Goal: Information Seeking & Learning: Learn about a topic

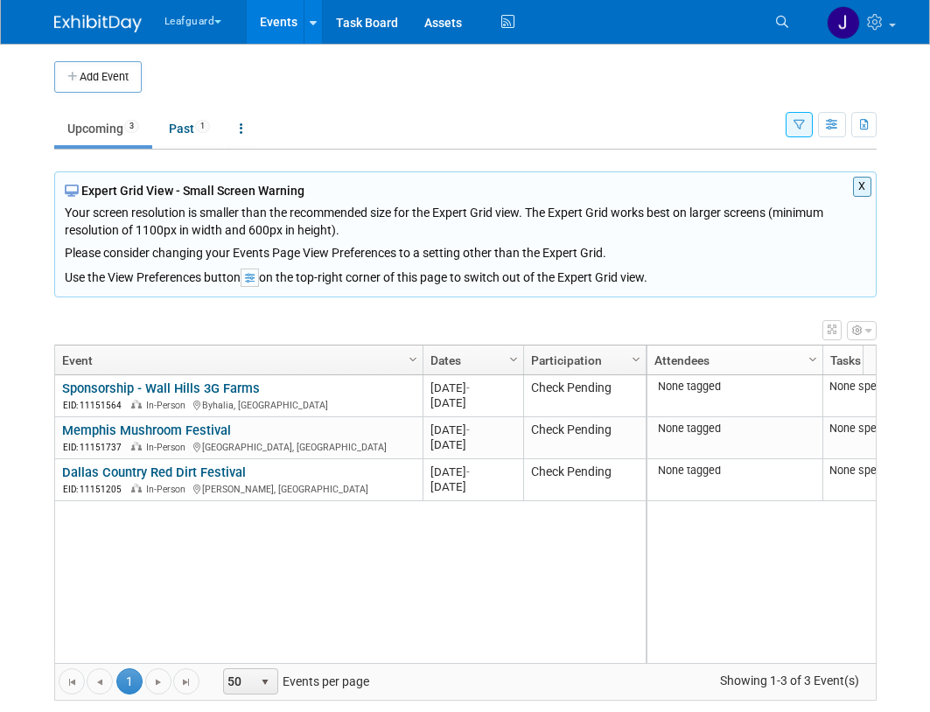
click at [199, 22] on button "Leafguard" at bounding box center [203, 18] width 81 height 36
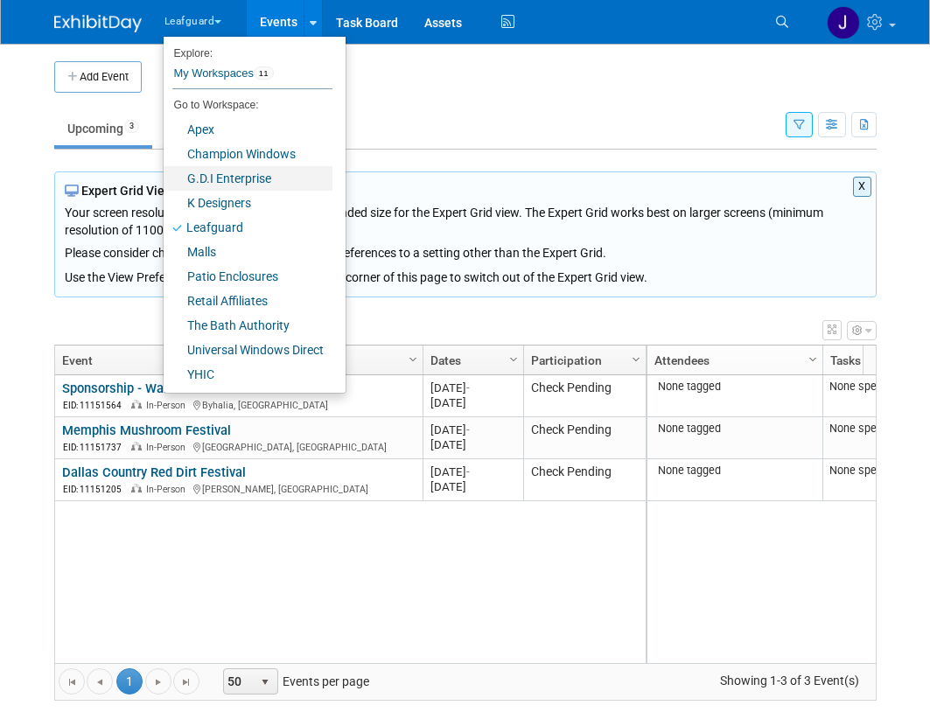
click at [241, 174] on link "G.D.I Enterprise" at bounding box center [248, 178] width 169 height 24
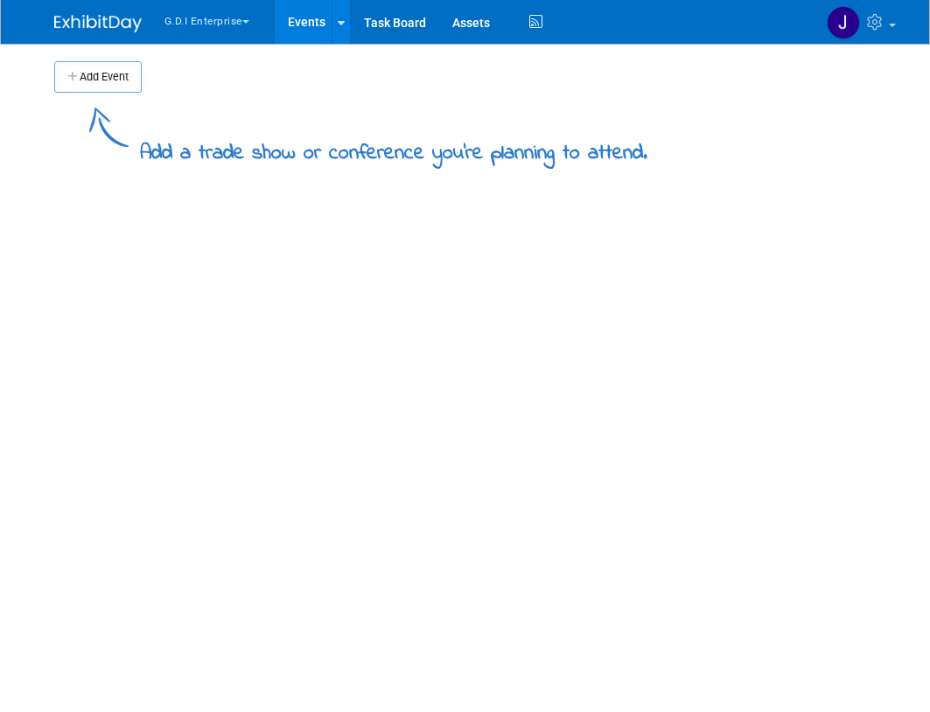
click at [261, 23] on button "G.D.I Enterprise" at bounding box center [217, 18] width 108 height 36
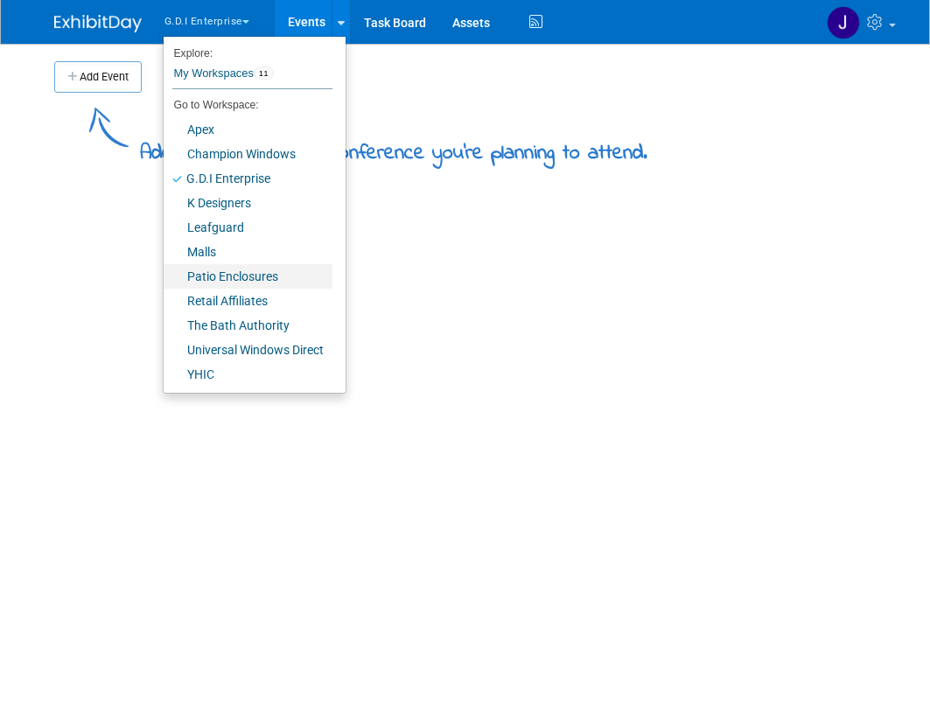
click at [246, 270] on link "Patio Enclosures" at bounding box center [248, 276] width 169 height 24
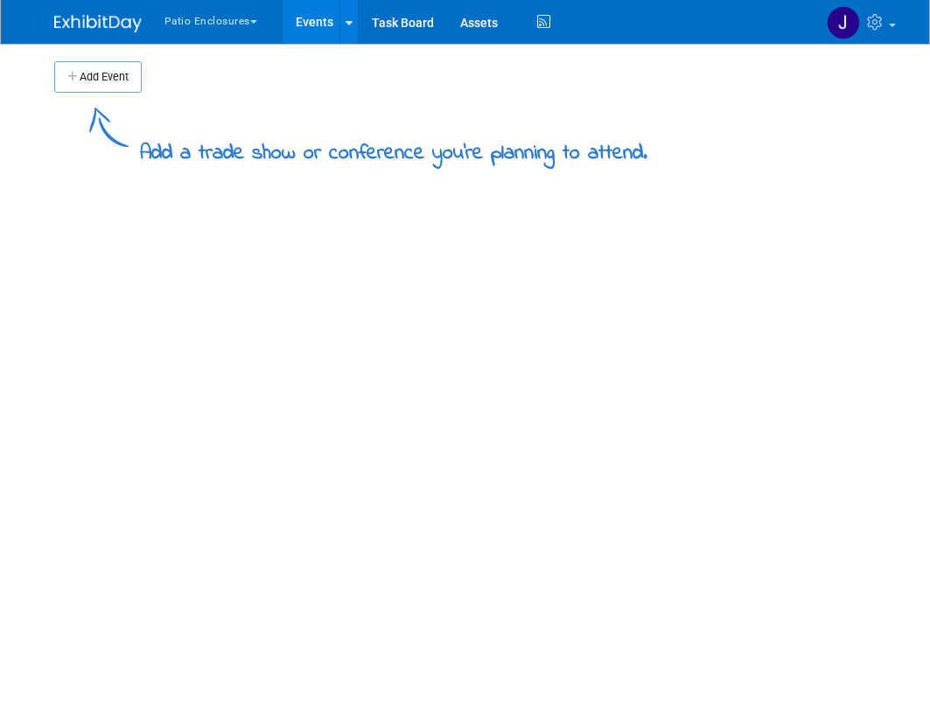
click at [247, 21] on button "Patio Enclosures" at bounding box center [221, 18] width 116 height 36
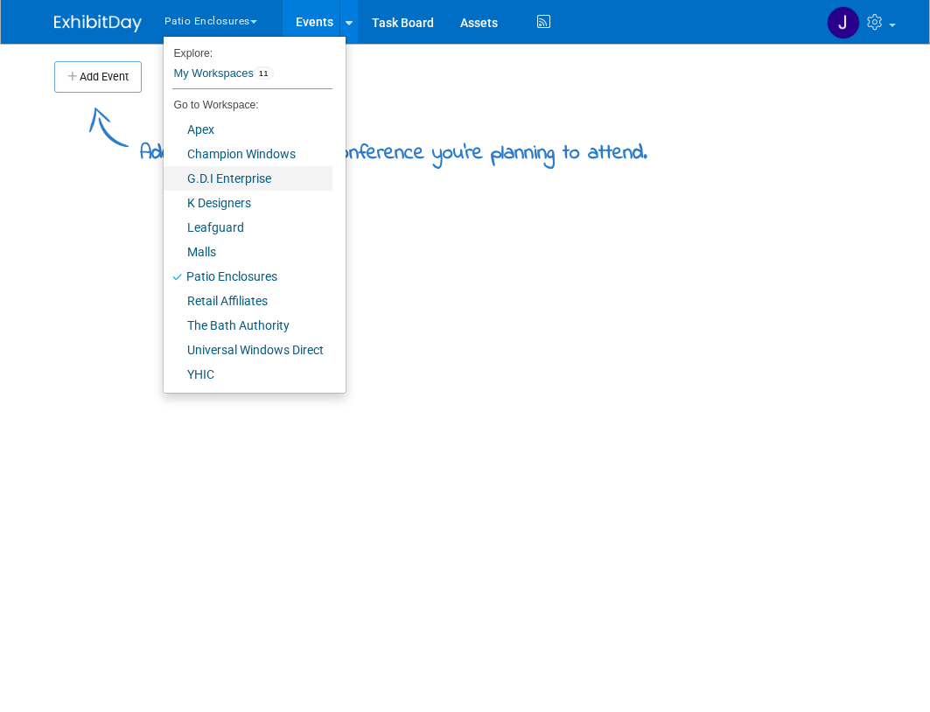
click at [264, 174] on link "G.D.I Enterprise" at bounding box center [248, 178] width 169 height 24
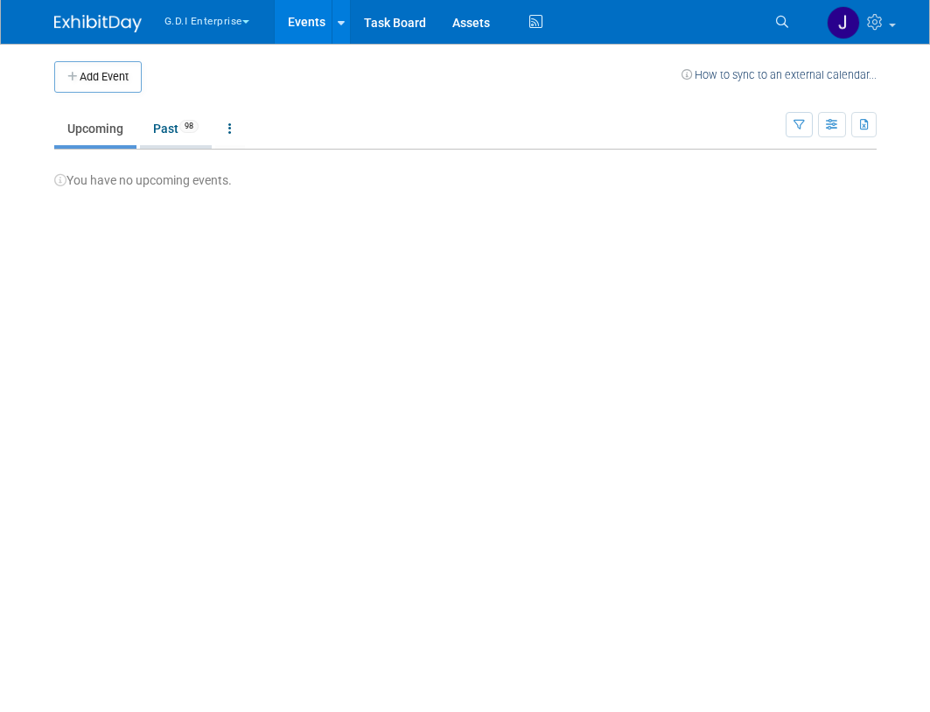
click at [185, 116] on link "Past 98" at bounding box center [176, 128] width 72 height 33
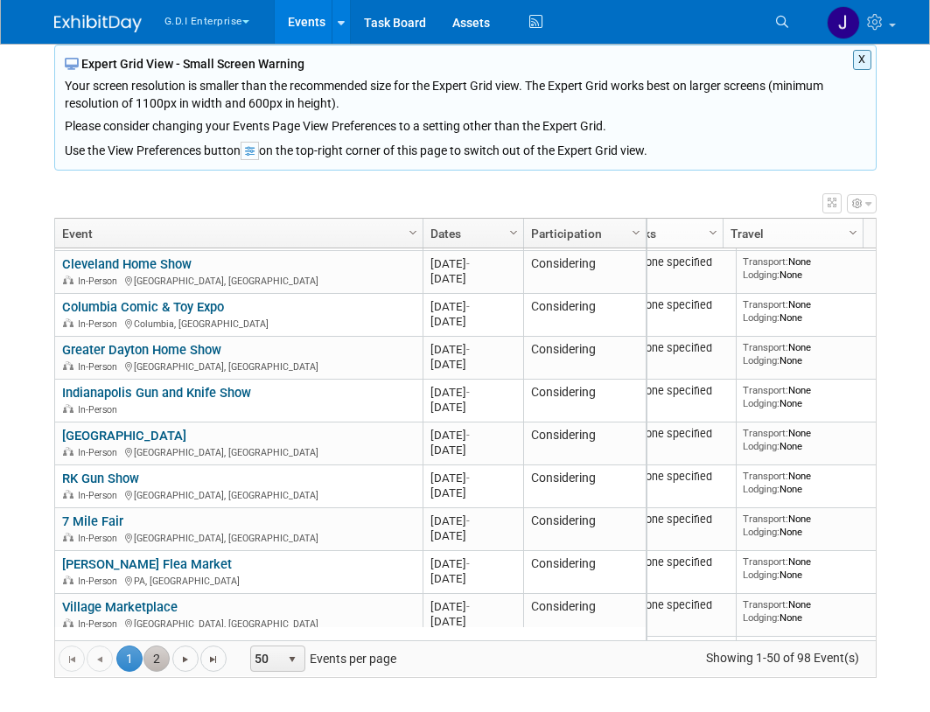
click at [148, 659] on link "2" at bounding box center [156, 659] width 26 height 26
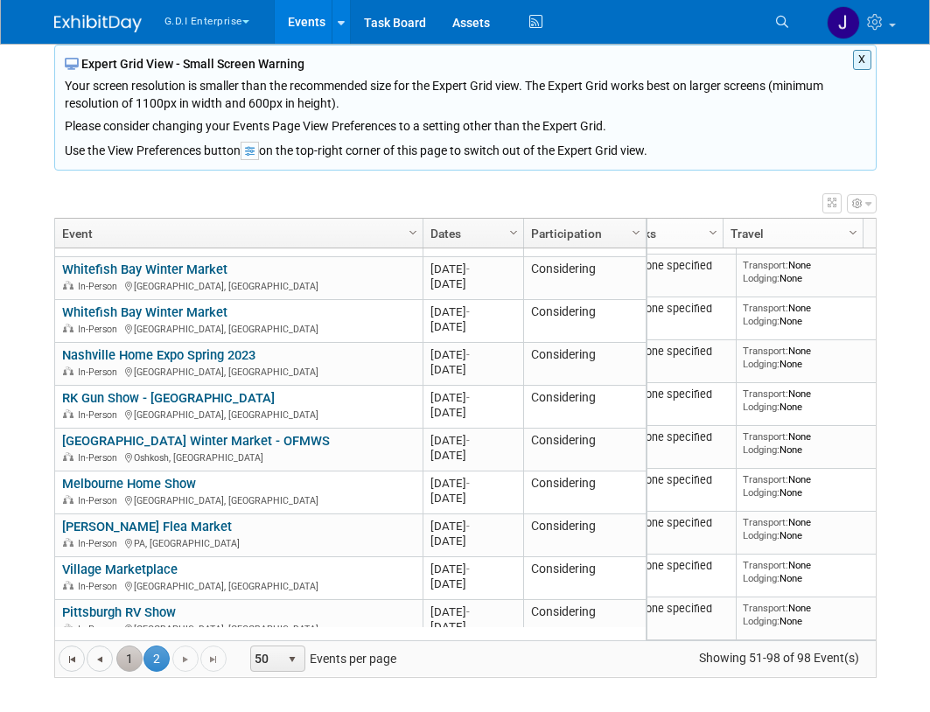
click at [124, 657] on link "1" at bounding box center [129, 659] width 26 height 26
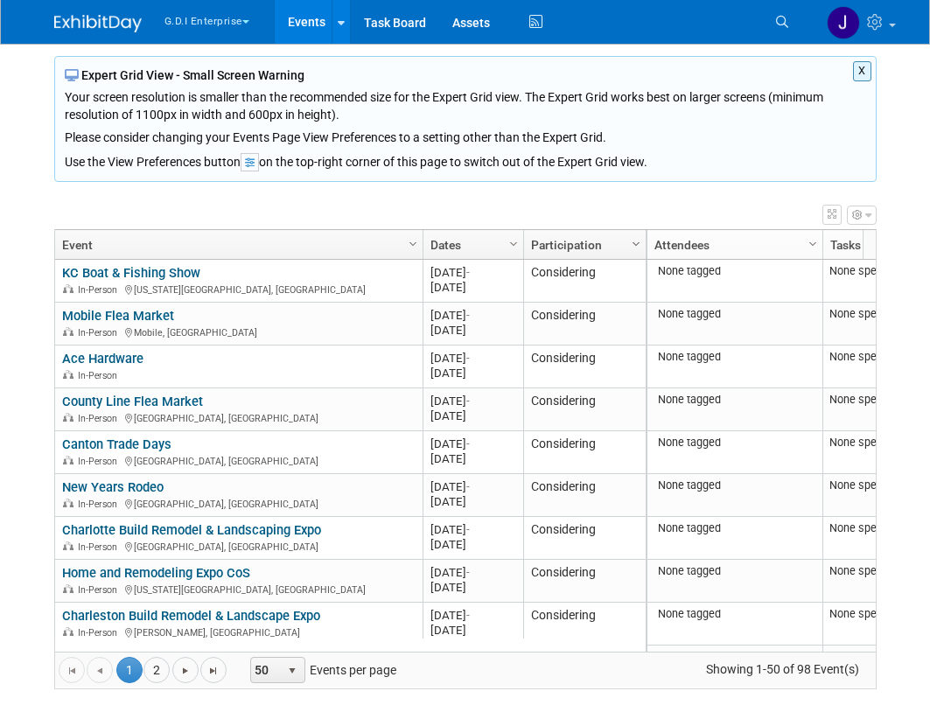
click at [632, 245] on span "Column Settings" at bounding box center [636, 244] width 14 height 14
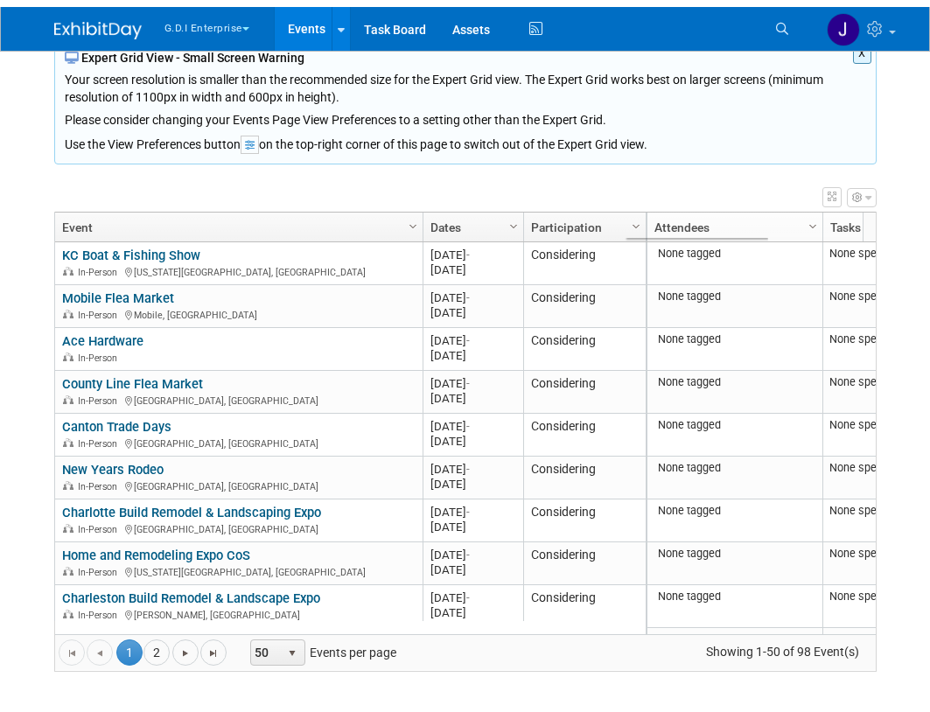
scroll to position [127, 0]
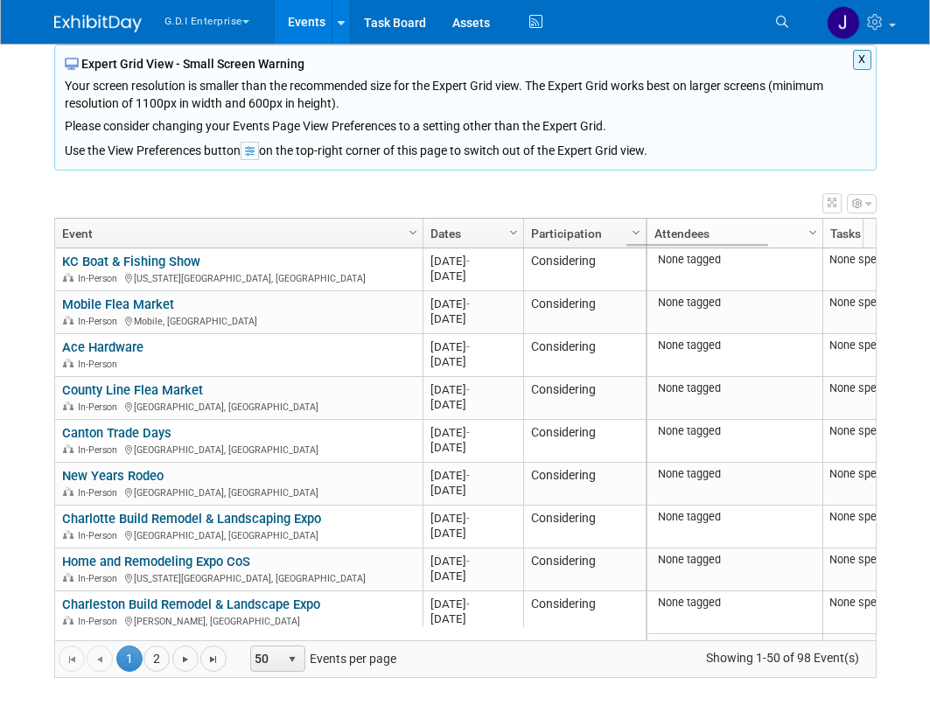
click at [602, 86] on div "Your screen resolution is smaller than the recommended size for the Expert Grid…" at bounding box center [465, 104] width 801 height 62
click at [852, 208] on button "button" at bounding box center [862, 203] width 30 height 19
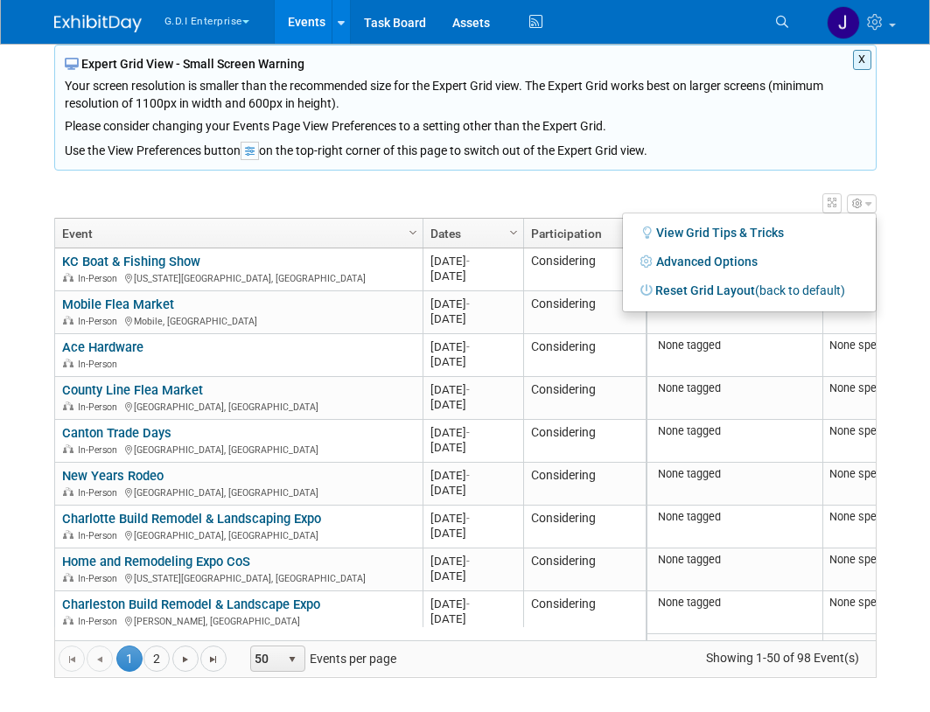
click at [829, 199] on icon "button" at bounding box center [832, 203] width 9 height 10
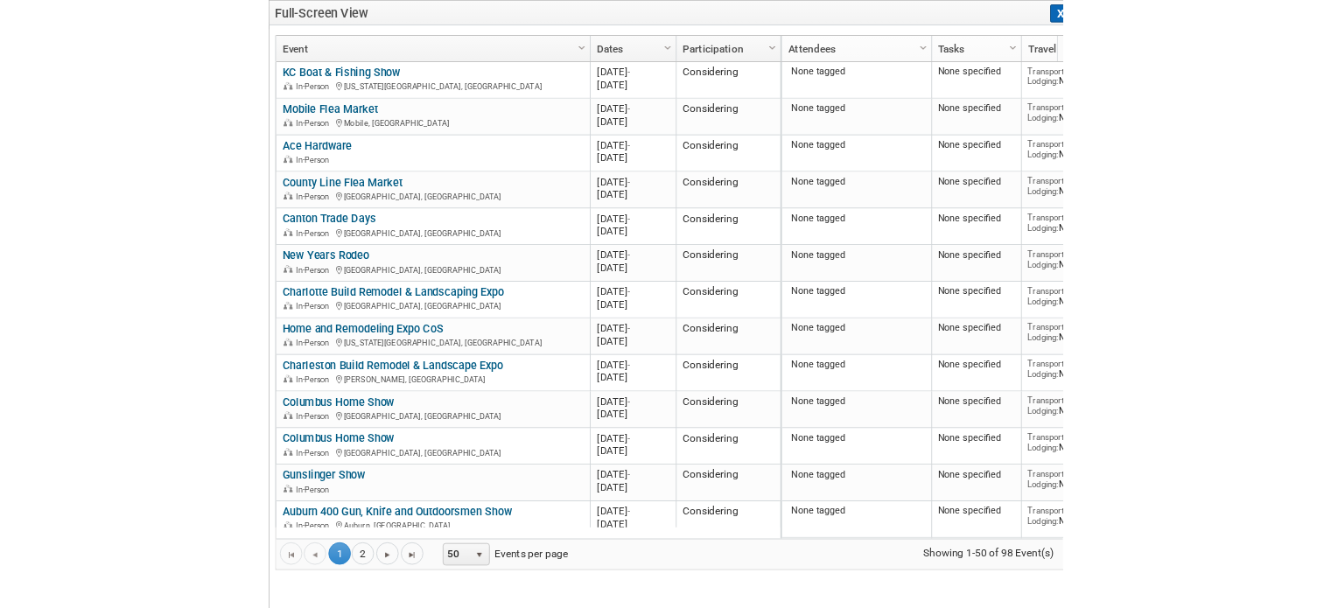
scroll to position [0, 0]
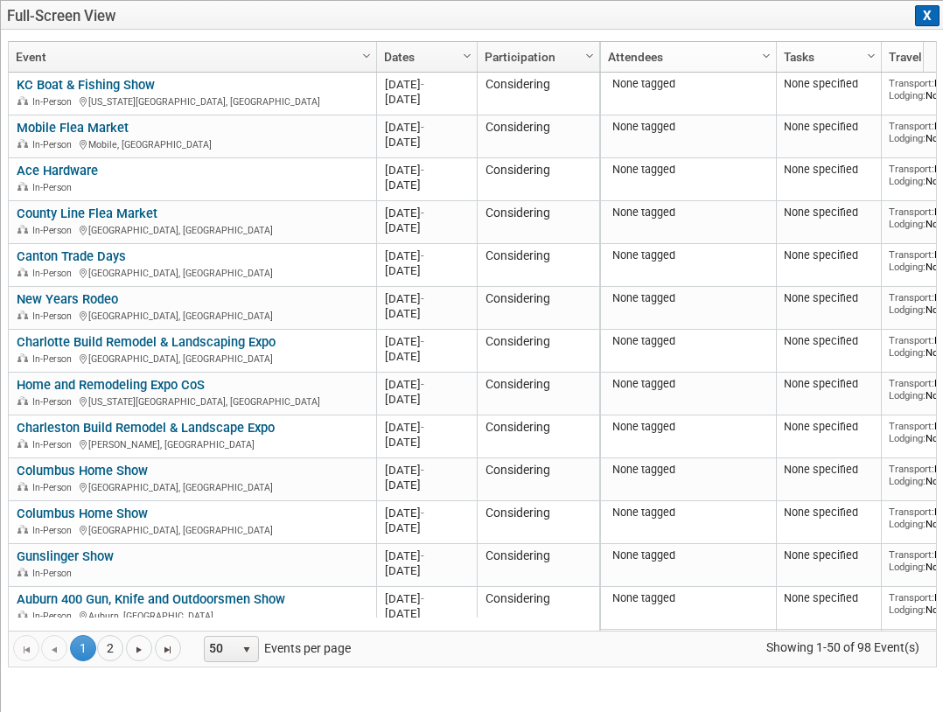
click at [920, 16] on button "X" at bounding box center [927, 15] width 24 height 21
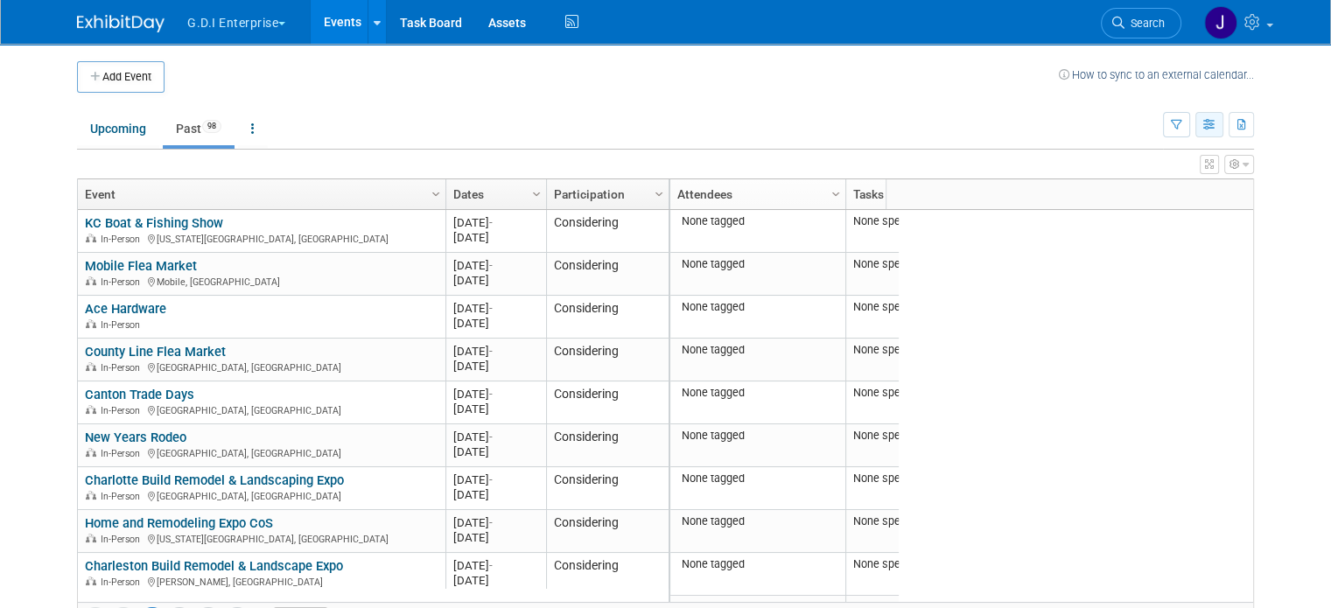
click at [929, 121] on button "button" at bounding box center [1209, 124] width 28 height 25
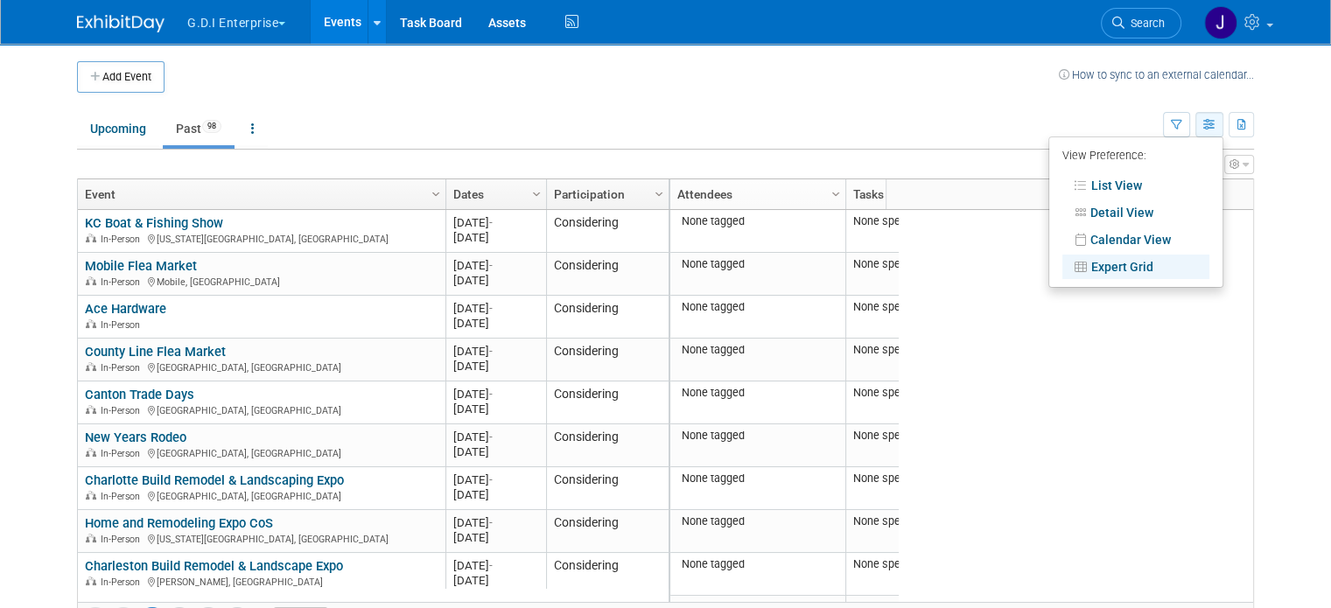
click at [929, 122] on icon "button" at bounding box center [1209, 125] width 13 height 11
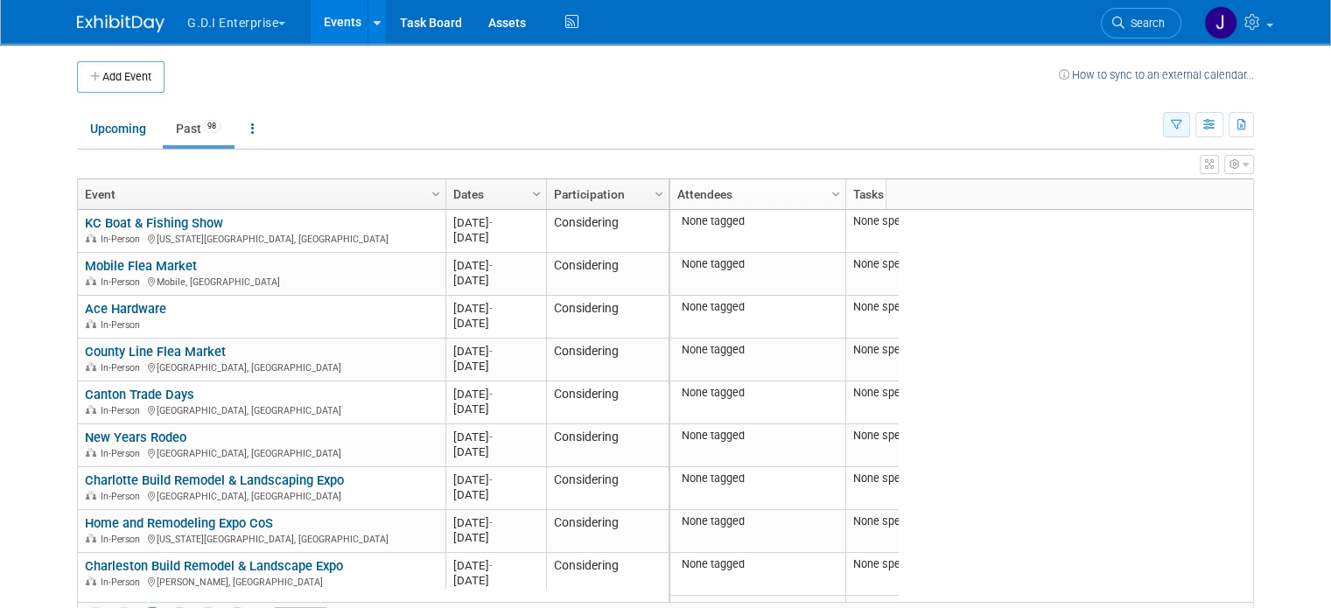
click at [929, 122] on button "button" at bounding box center [1176, 124] width 27 height 25
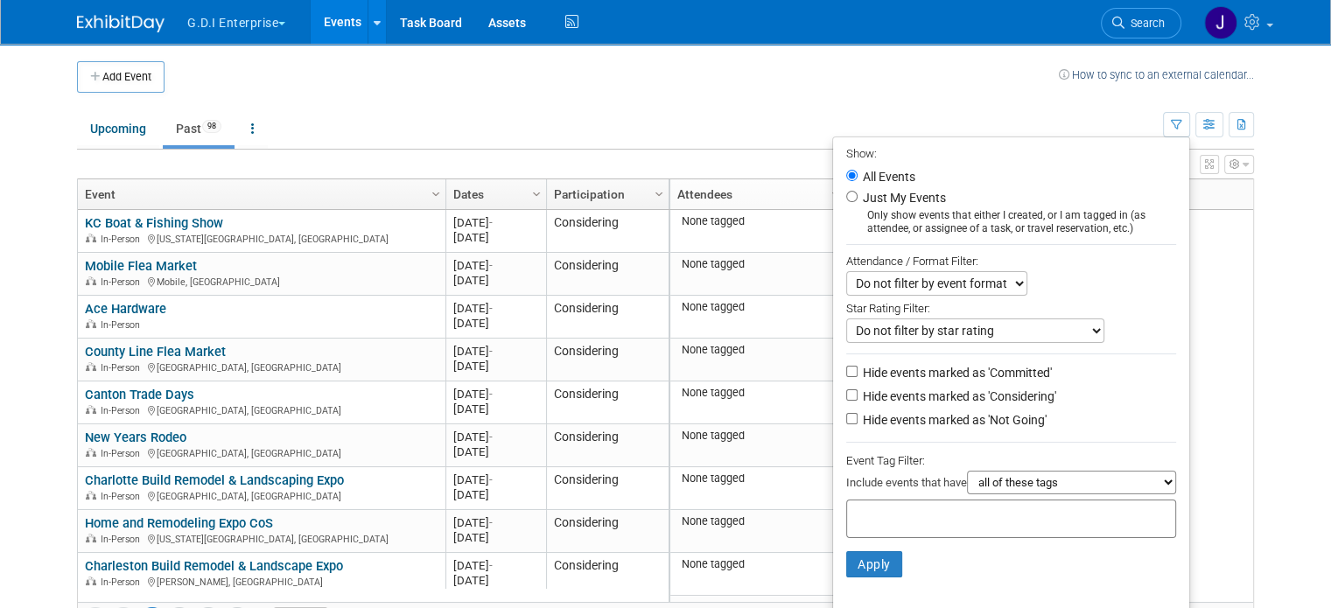
click at [929, 283] on select "Do not filter by event format Only show In-Person events Only show Virtual even…" at bounding box center [936, 283] width 181 height 24
click at [929, 305] on div "Star Rating Filter:" at bounding box center [1011, 307] width 330 height 23
click at [929, 318] on select "Do not filter by star rating Only show events with no ratings (0 stars) Only sh…" at bounding box center [975, 330] width 258 height 24
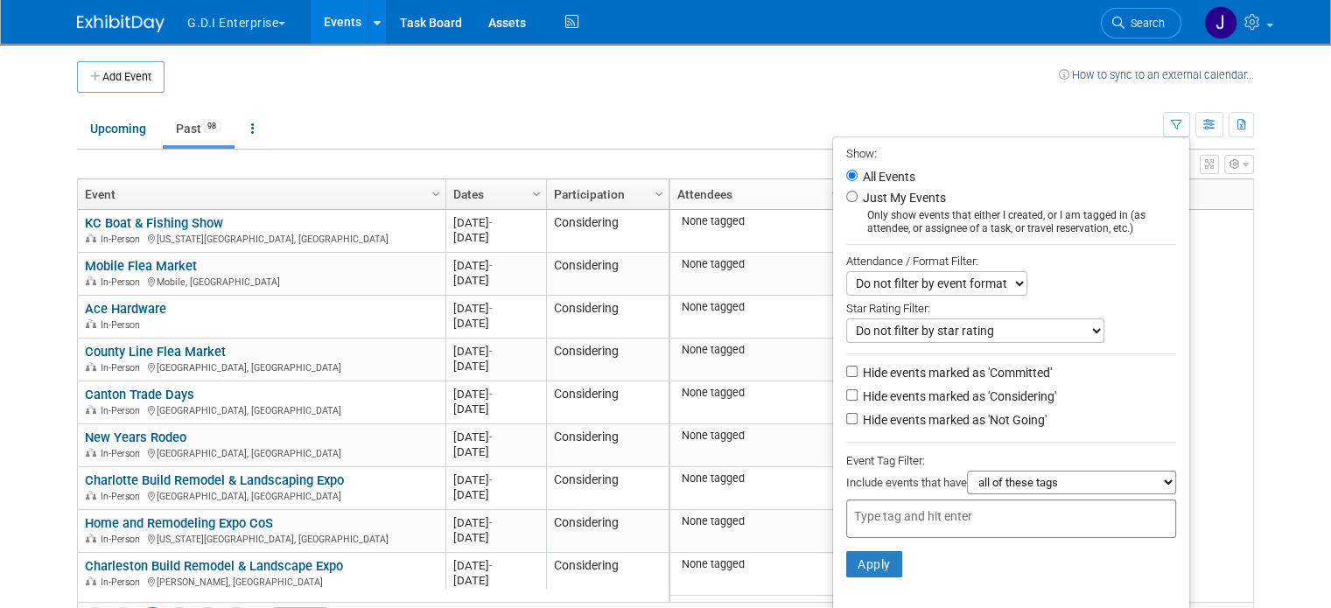
click at [929, 514] on input "text" at bounding box center [924, 515] width 140 height 17
type input "Consider"
click at [879, 556] on button "Apply" at bounding box center [874, 564] width 56 height 26
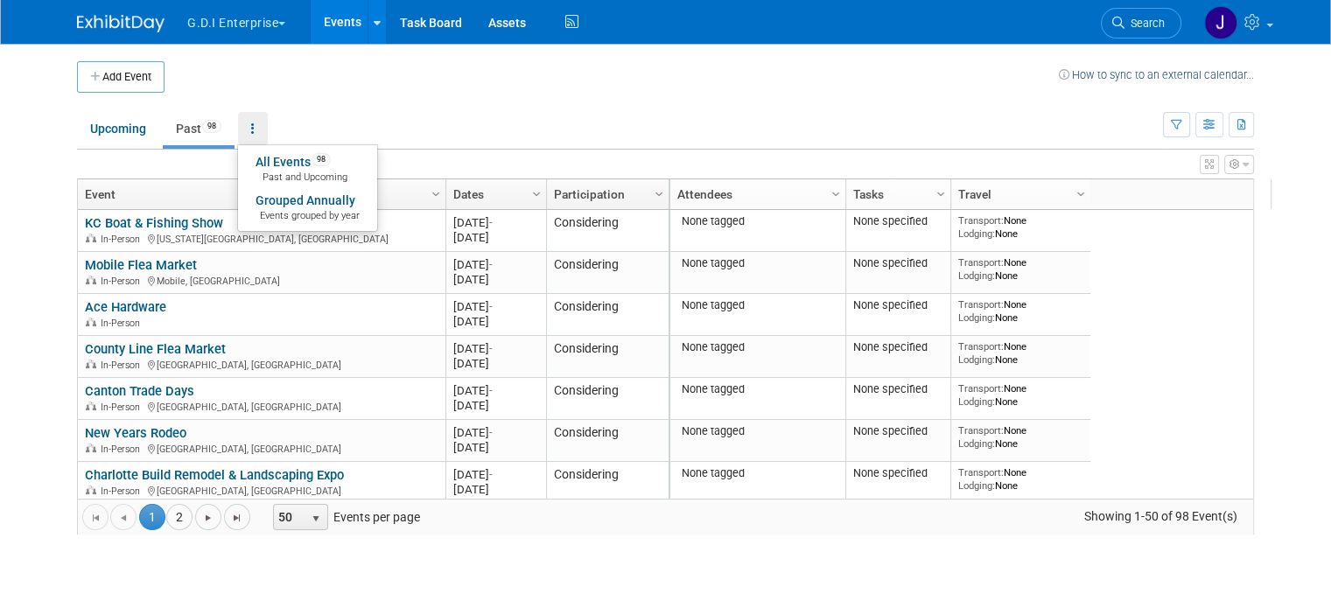
drag, startPoint x: 987, startPoint y: 109, endPoint x: 1154, endPoint y: 96, distance: 167.6
click at [988, 110] on ul "Upcoming Past 98 All Events 98 Past and Upcoming Grouped Annually Events groupe…" at bounding box center [620, 129] width 1086 height 39
click at [1190, 122] on button "button" at bounding box center [1176, 124] width 27 height 25
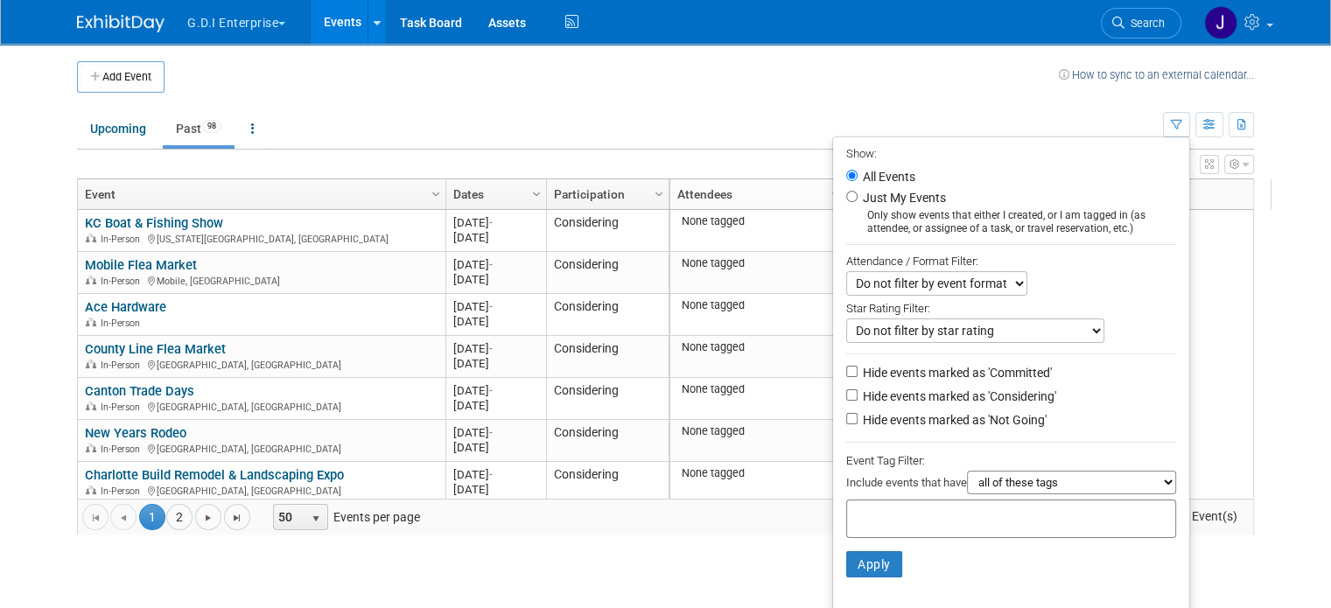
click at [1017, 283] on select "Do not filter by event format Only show In-Person events Only show Virtual even…" at bounding box center [936, 283] width 181 height 24
click at [1018, 311] on div "Star Rating Filter:" at bounding box center [1011, 307] width 330 height 23
click at [1018, 325] on select "Do not filter by star rating Only show events with no ratings (0 stars) Only sh…" at bounding box center [975, 330] width 258 height 24
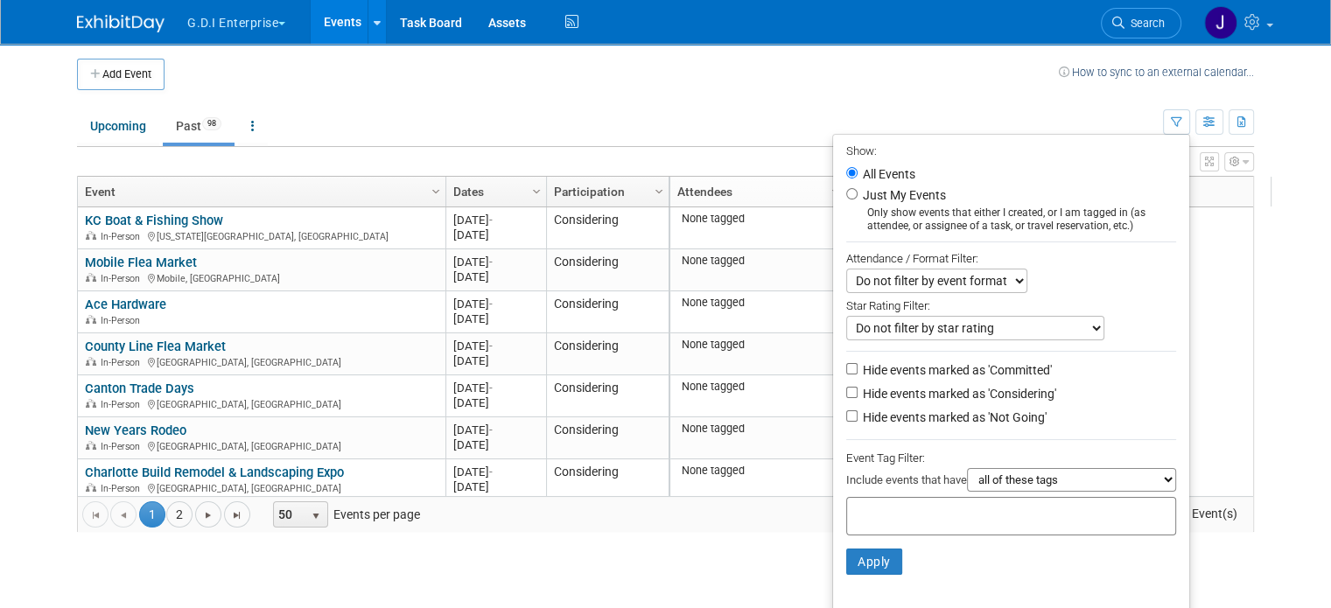
scroll to position [7, 0]
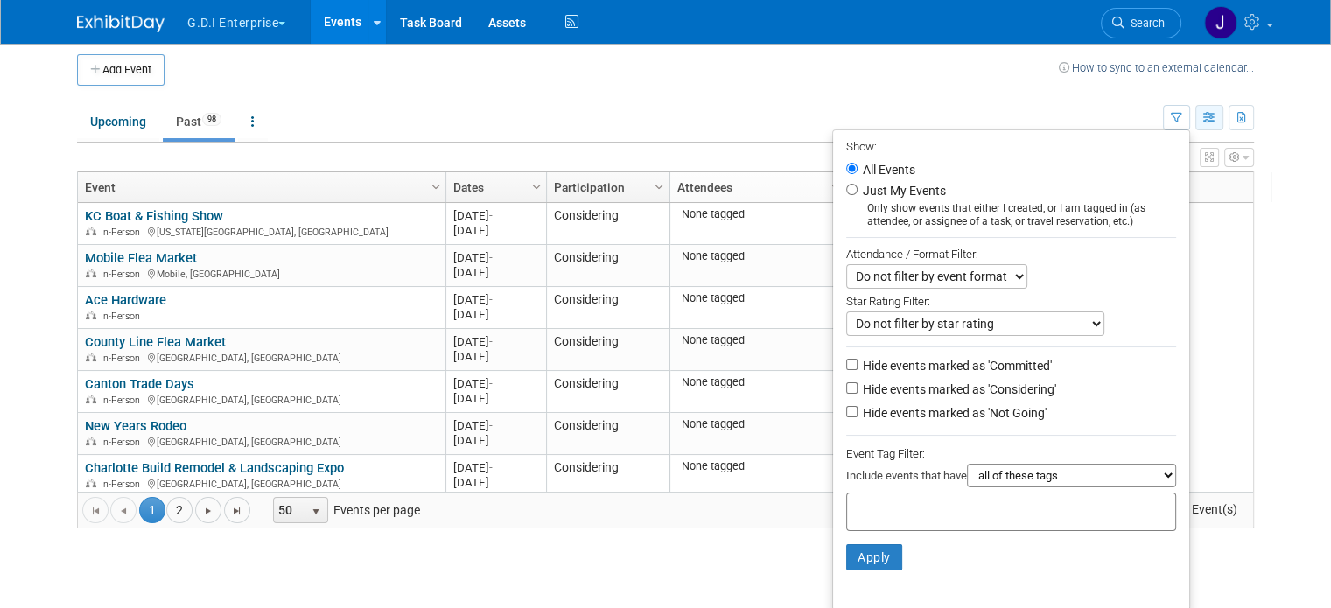
click at [1212, 115] on button "button" at bounding box center [1209, 117] width 28 height 25
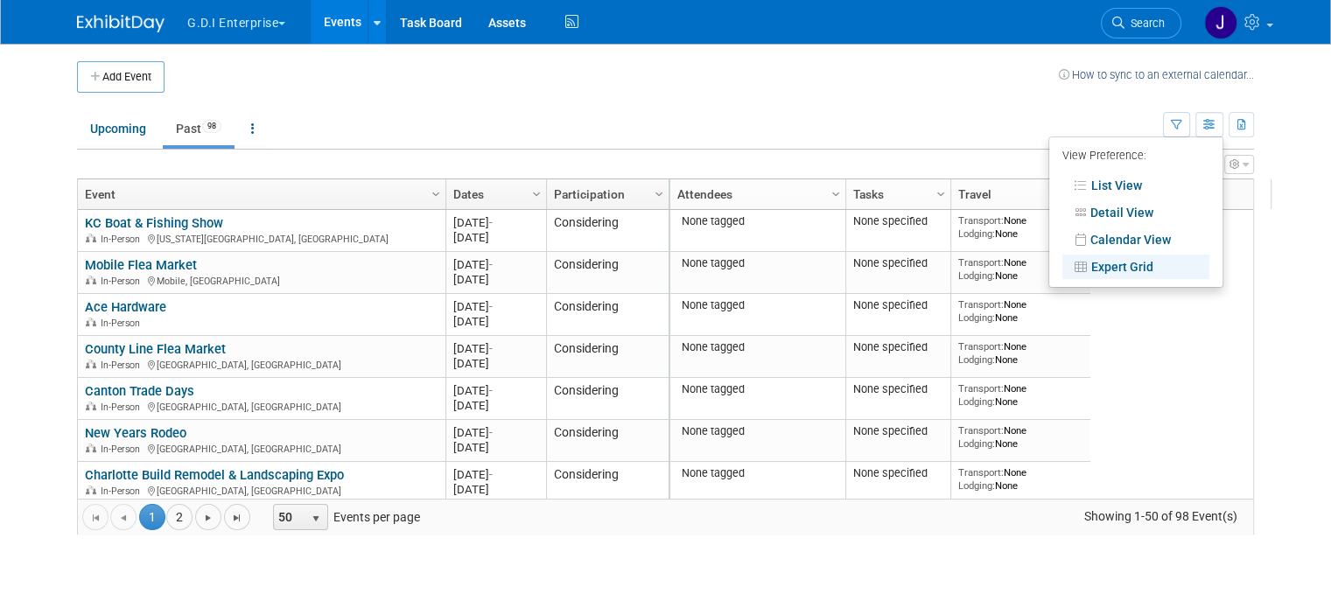
click at [1249, 164] on icon "button" at bounding box center [1245, 164] width 6 height 10
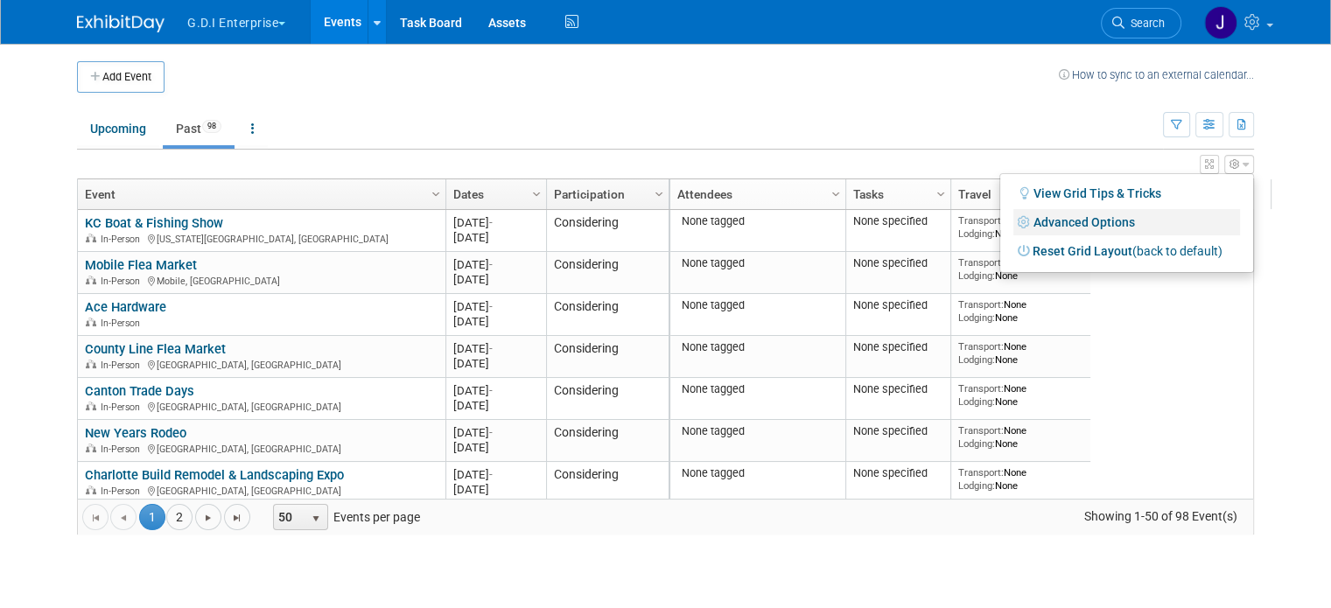
click at [1138, 223] on link "Advanced Options" at bounding box center [1126, 222] width 227 height 26
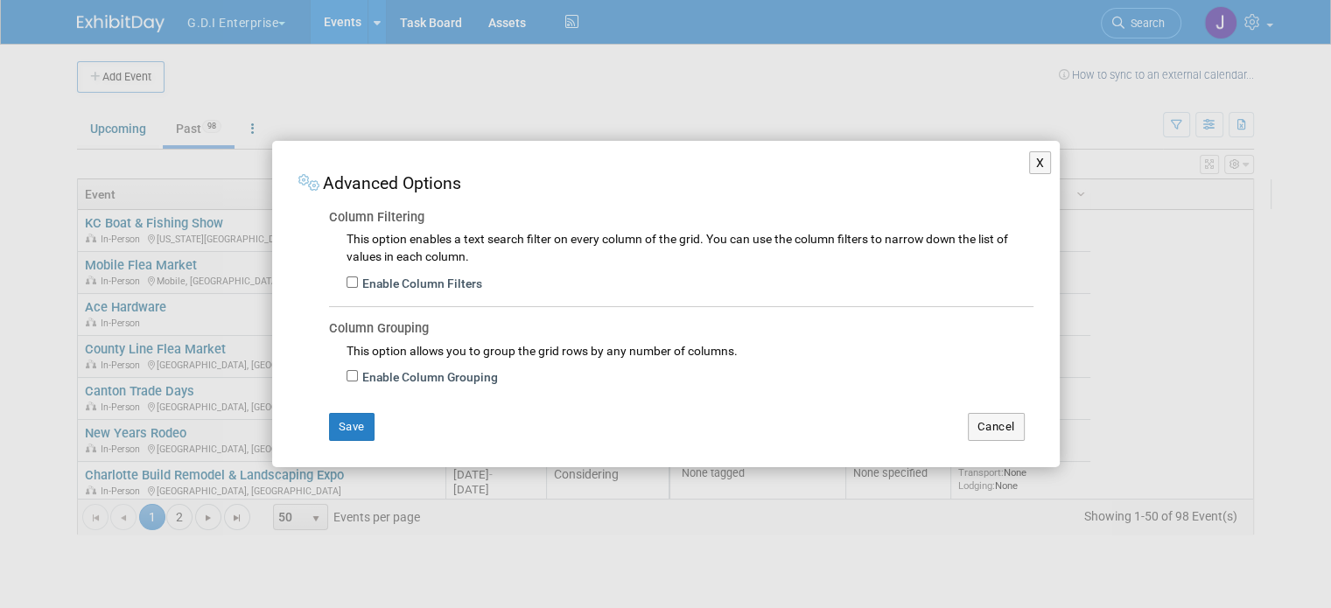
click at [456, 278] on label "Enable Column Filters" at bounding box center [420, 284] width 124 height 17
click at [358, 278] on input "Enable Column Filters" at bounding box center [351, 281] width 11 height 11
checkbox input "true"
click at [374, 422] on td "Save" at bounding box center [635, 427] width 612 height 28
click at [364, 422] on button "Save" at bounding box center [351, 427] width 45 height 28
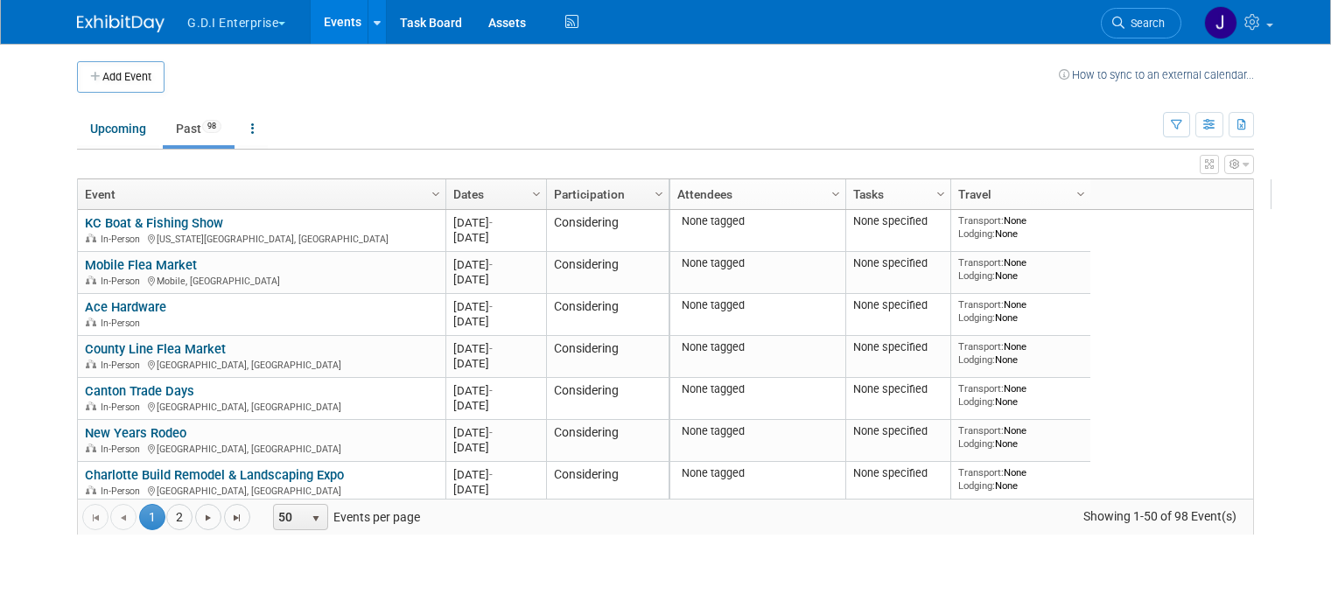
click at [1240, 170] on icon "button" at bounding box center [1234, 164] width 10 height 10
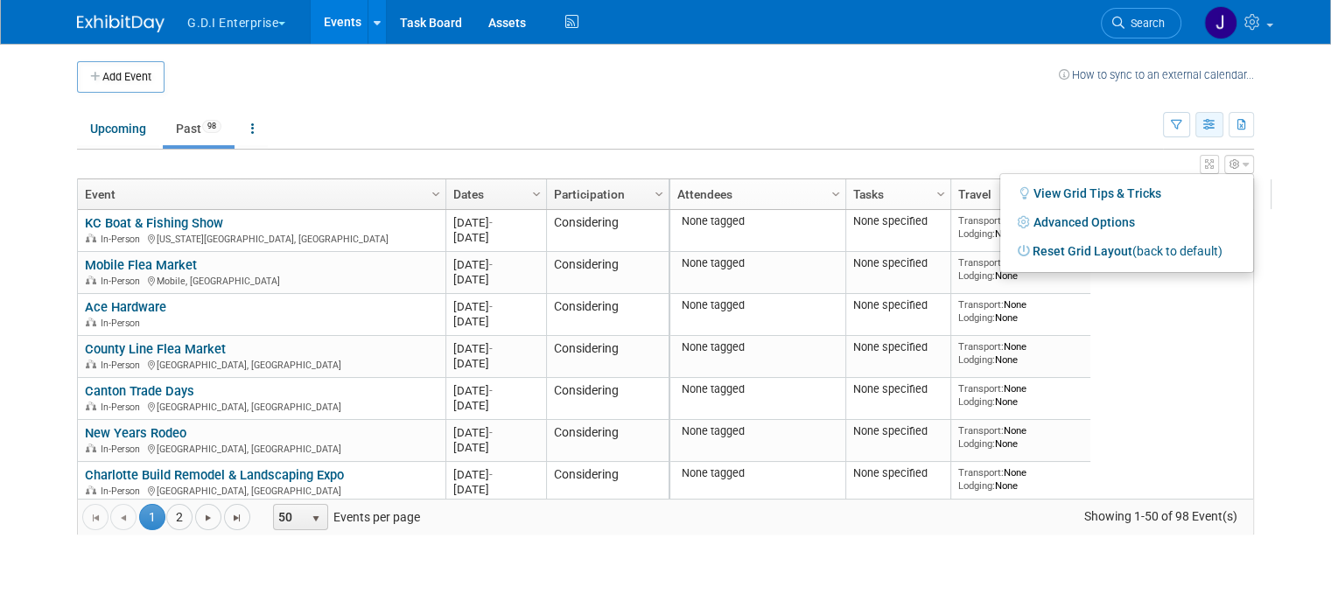
click at [1216, 123] on icon "button" at bounding box center [1209, 125] width 13 height 11
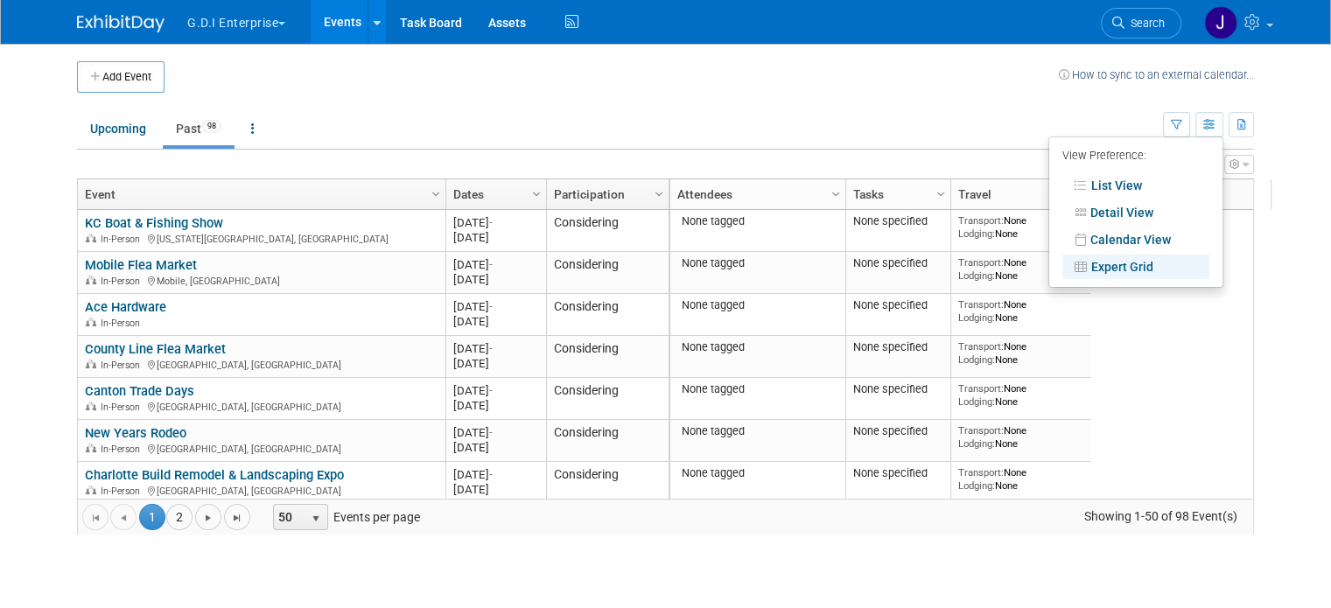
click at [1240, 164] on icon "button" at bounding box center [1234, 164] width 10 height 10
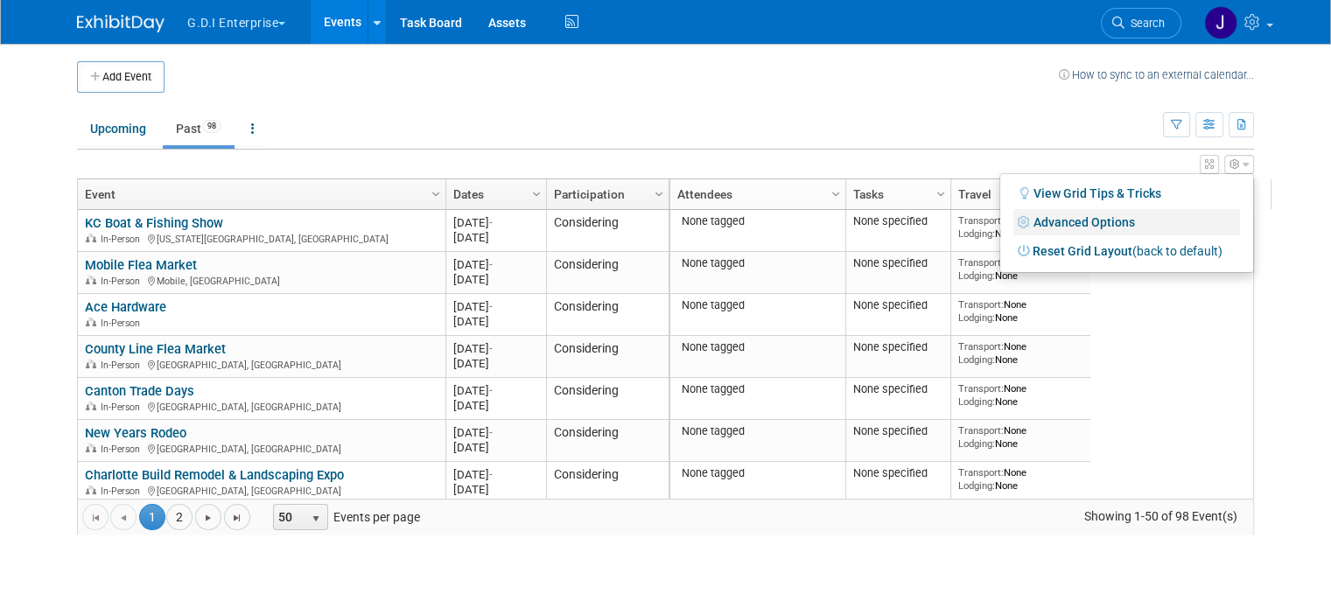
click at [1114, 220] on link "Advanced Options" at bounding box center [1126, 222] width 227 height 26
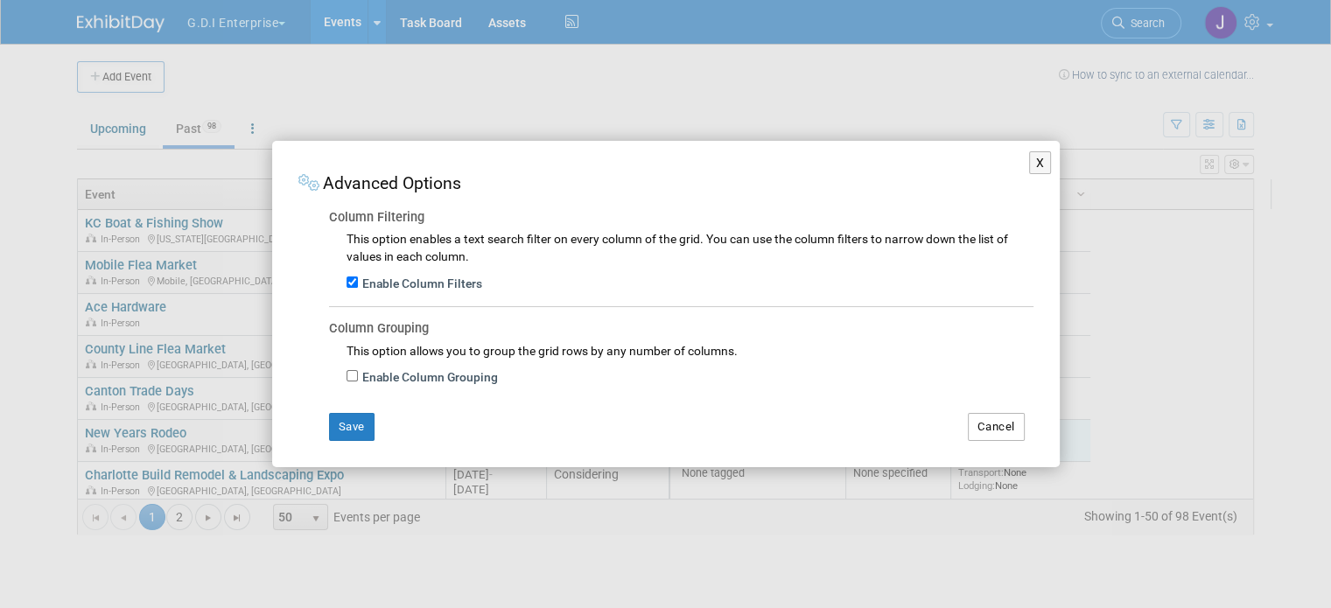
click at [998, 423] on button "Cancel" at bounding box center [996, 427] width 57 height 28
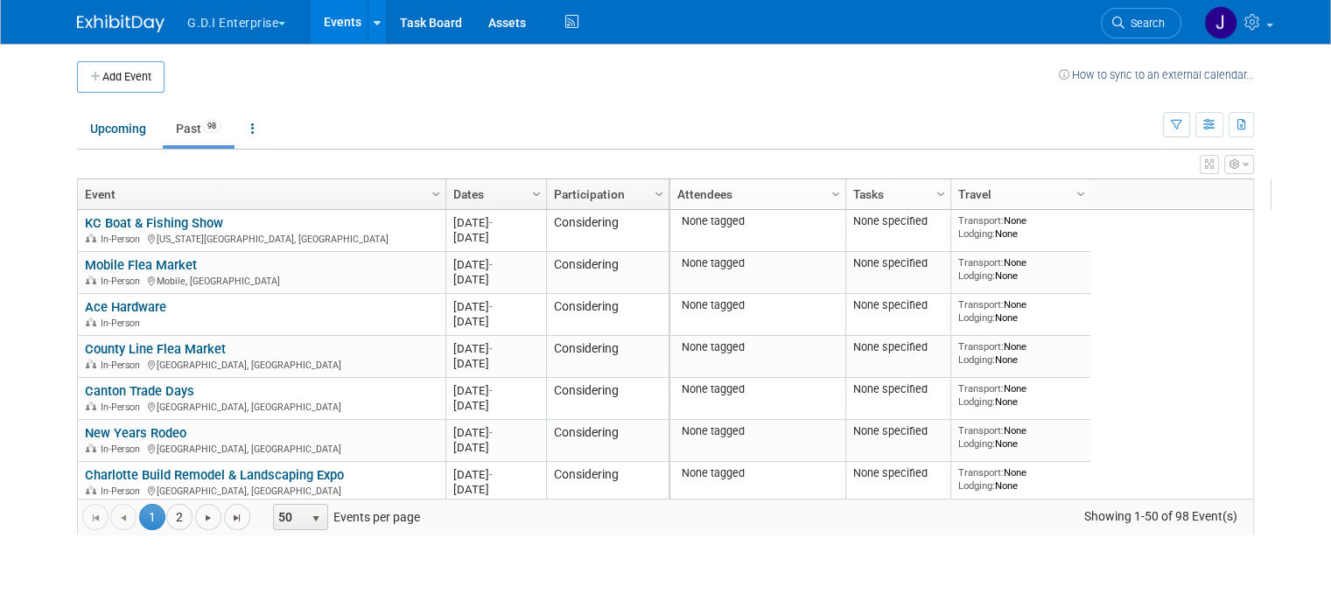
click at [529, 192] on span "Column Settings" at bounding box center [536, 194] width 14 height 14
click at [299, 185] on link "Event" at bounding box center [259, 194] width 349 height 30
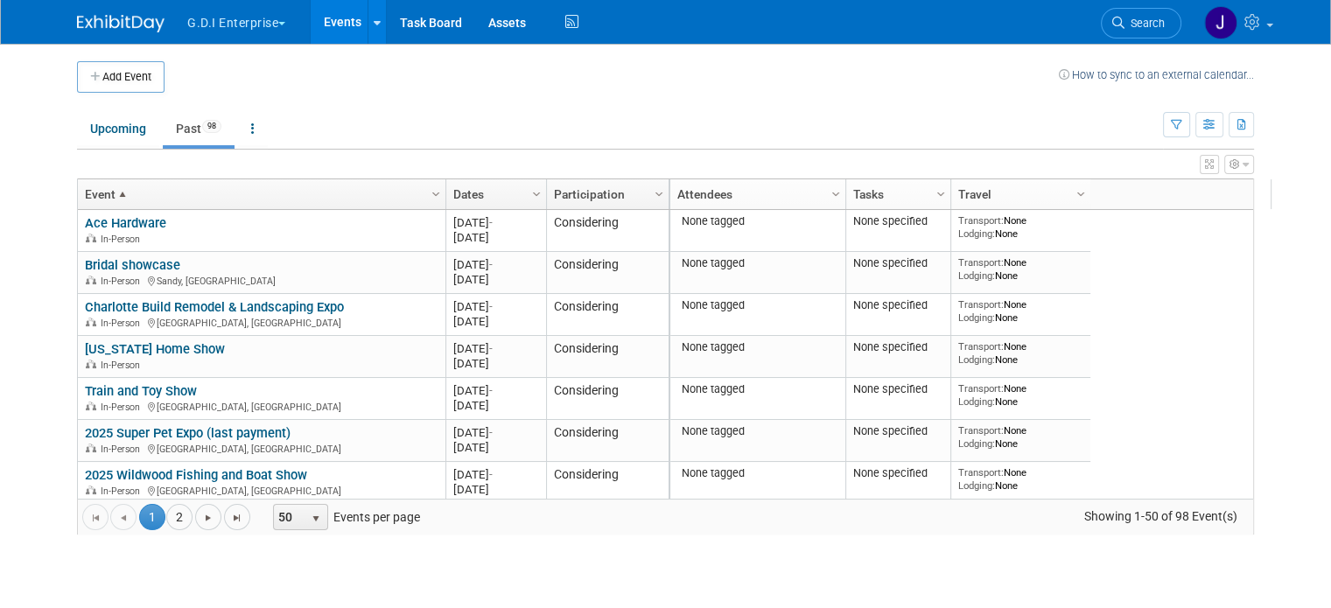
click at [297, 186] on link "Event" at bounding box center [259, 194] width 349 height 30
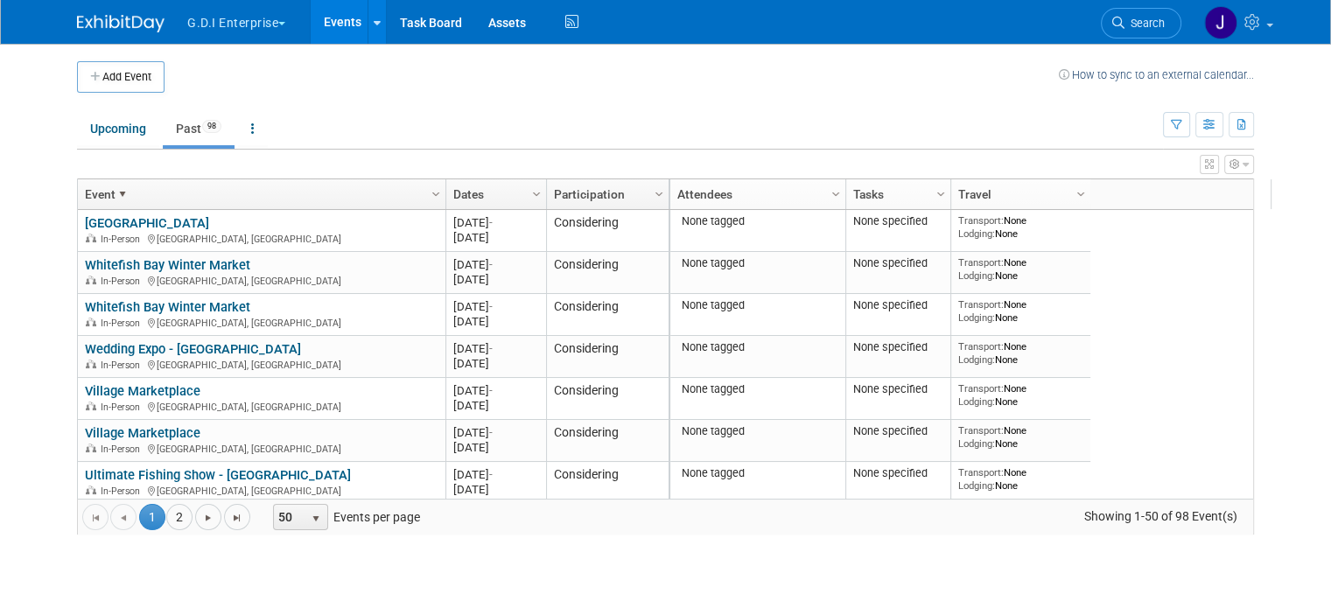
click at [471, 186] on link "Dates" at bounding box center [493, 194] width 81 height 30
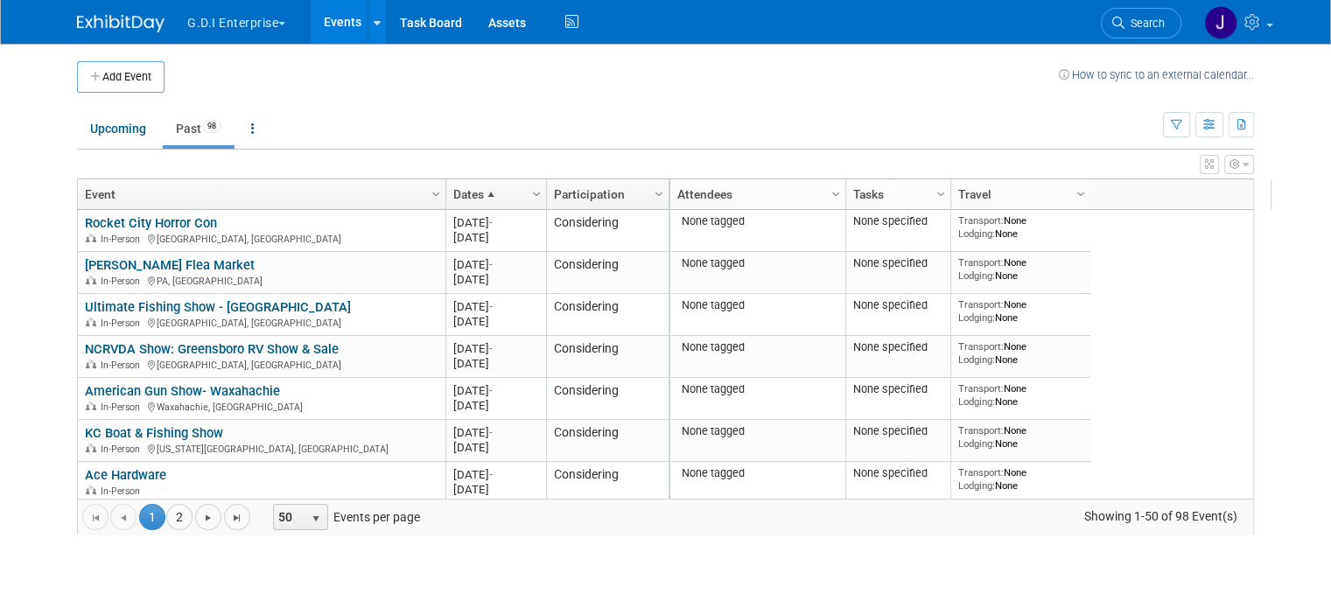
click at [484, 188] on span at bounding box center [491, 194] width 14 height 14
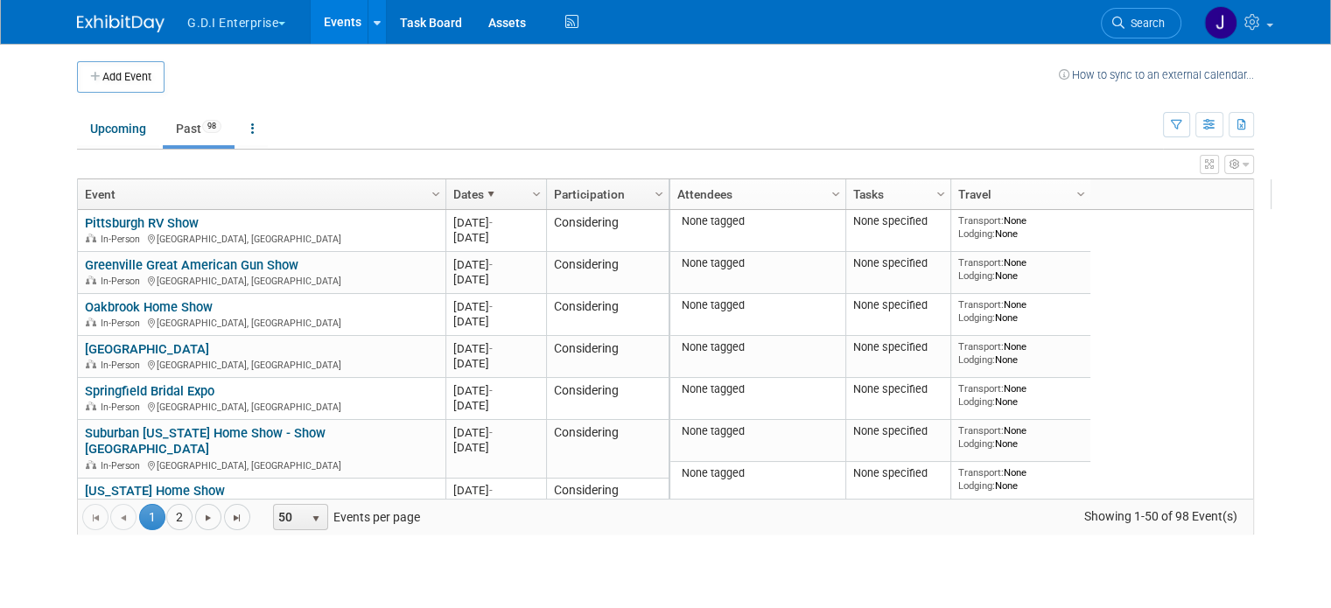
drag, startPoint x: 473, startPoint y: 190, endPoint x: 490, endPoint y: 182, distance: 18.4
click at [429, 192] on span "Column Settings" at bounding box center [436, 194] width 14 height 14
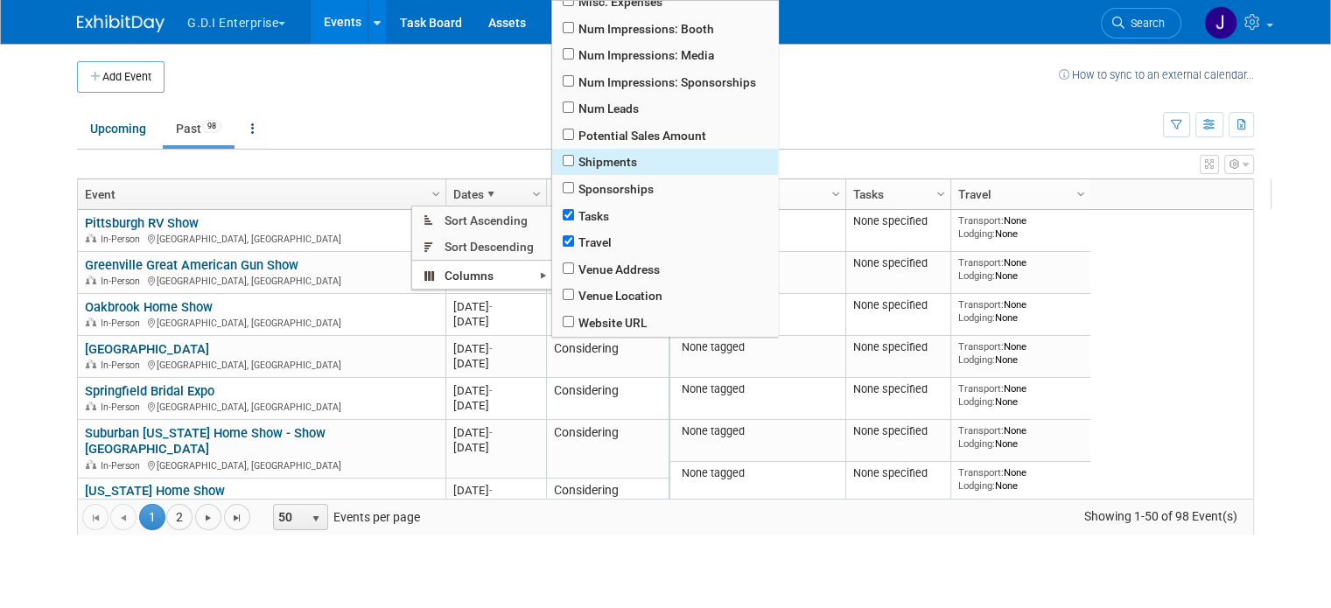
scroll to position [423, 0]
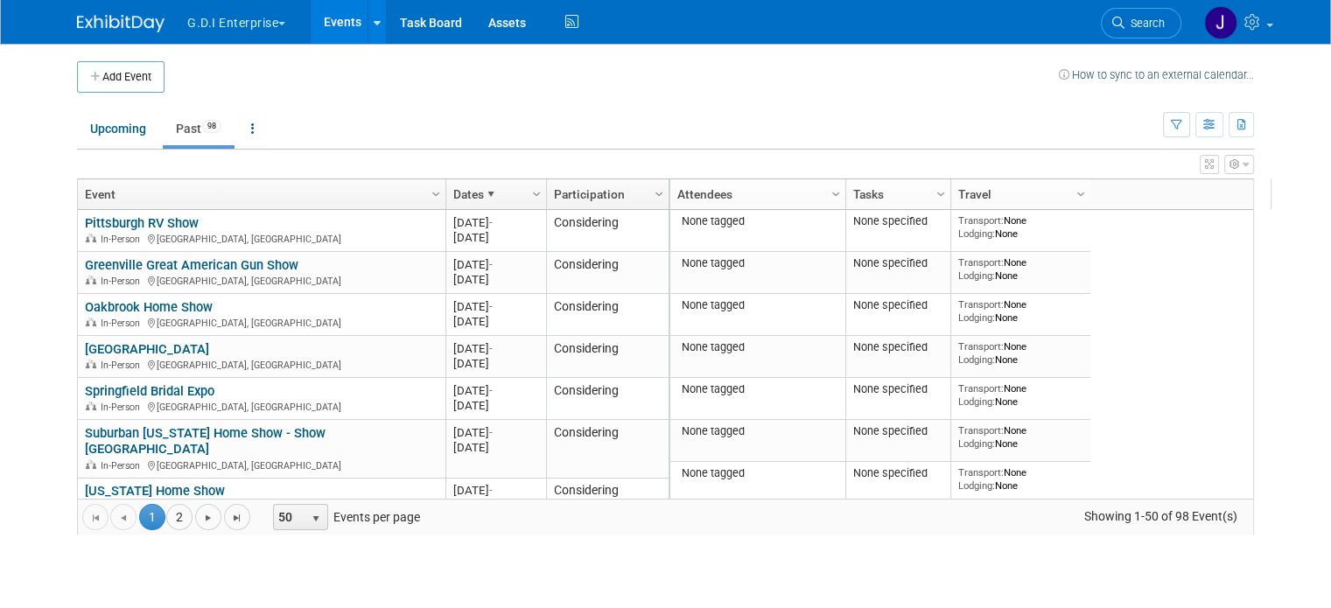
click at [934, 116] on ul "Upcoming Past 98 All Events 98 Past and Upcoming Grouped Annually Events groupe…" at bounding box center [620, 129] width 1086 height 39
click at [652, 190] on span "Column Settings" at bounding box center [659, 194] width 14 height 14
click at [484, 192] on span at bounding box center [491, 194] width 14 height 14
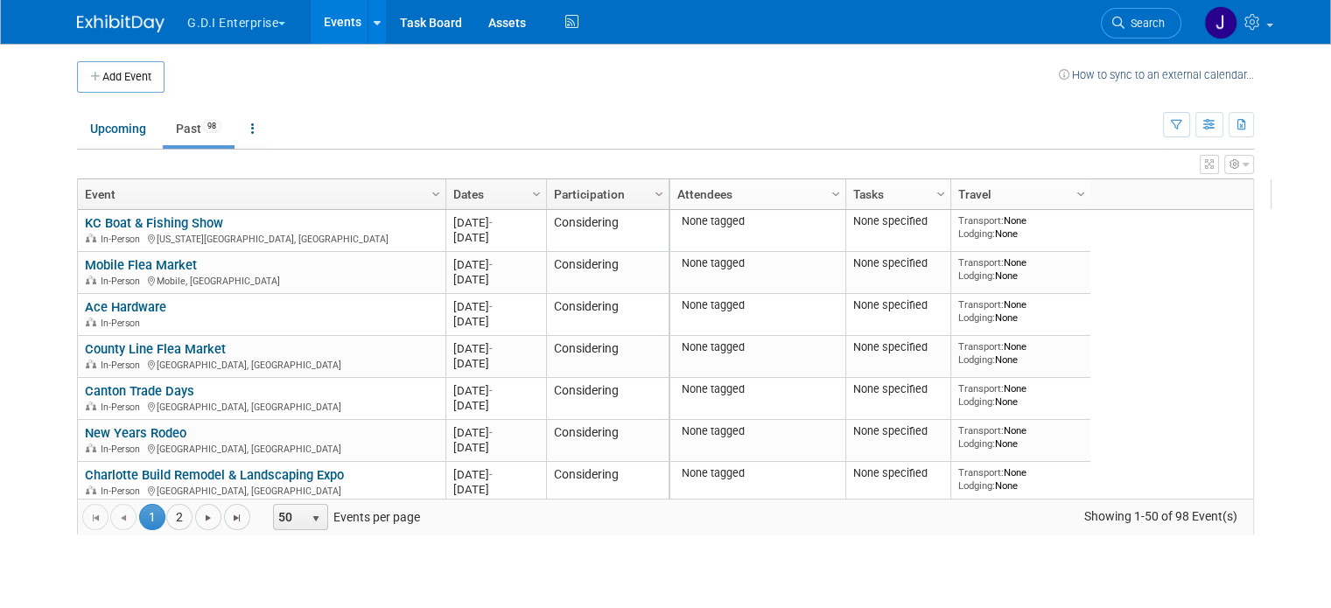
click at [458, 191] on link "Dates" at bounding box center [493, 194] width 81 height 30
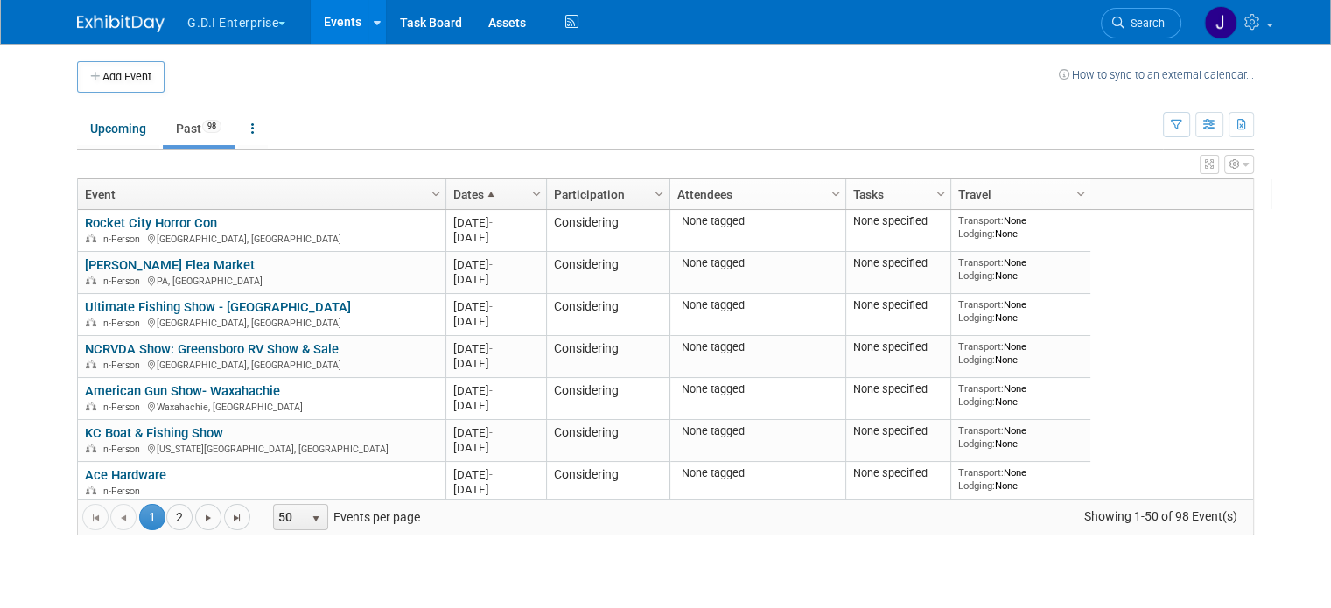
click at [458, 191] on link "Dates" at bounding box center [493, 194] width 81 height 30
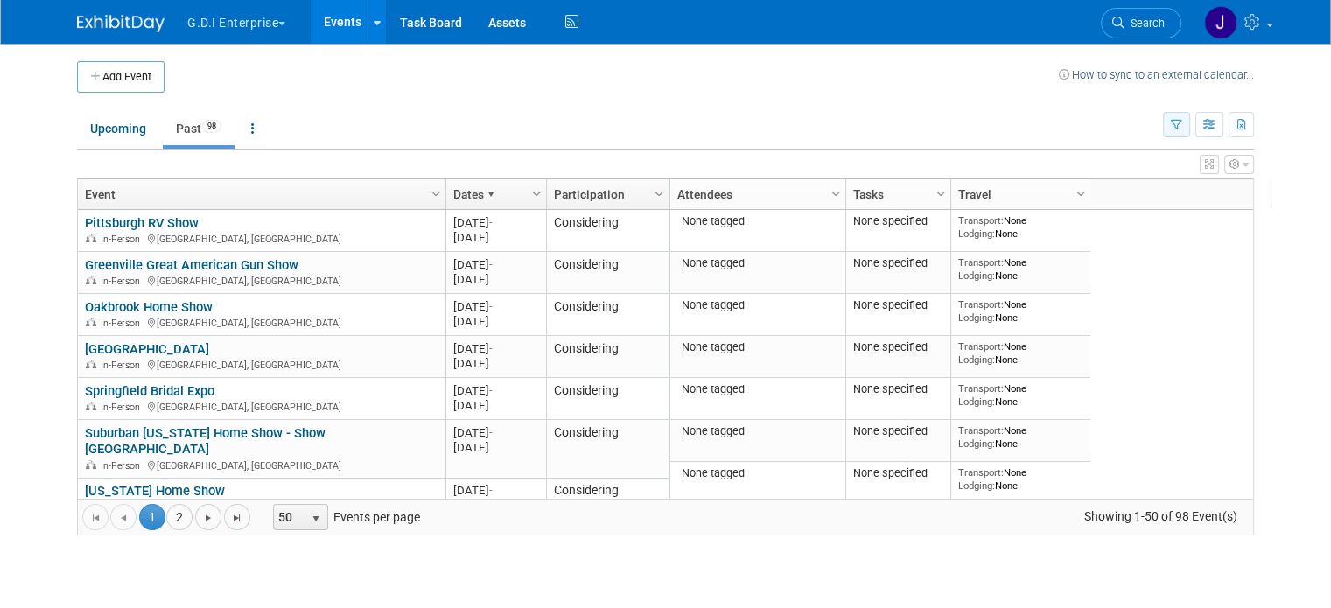
click at [1190, 125] on button "button" at bounding box center [1176, 124] width 27 height 25
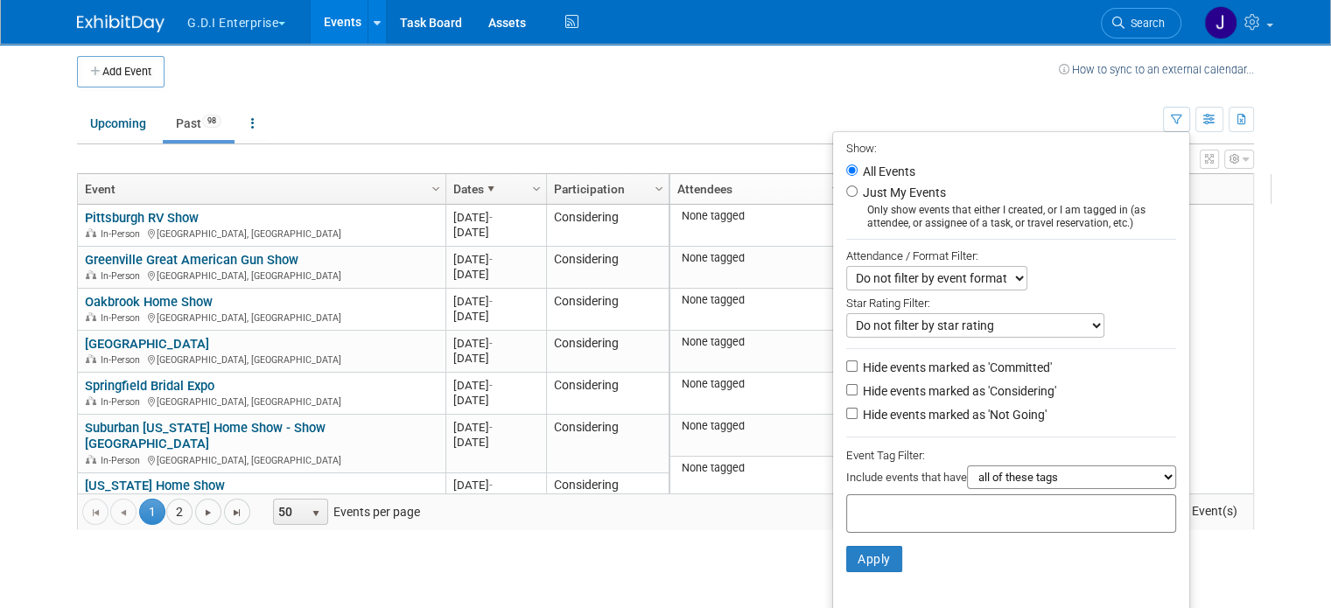
scroll to position [7, 0]
click at [1238, 163] on div "View Grid Tips & Tricks Advanced Options Reset Grid Layout (back to default)" at bounding box center [665, 155] width 1177 height 24
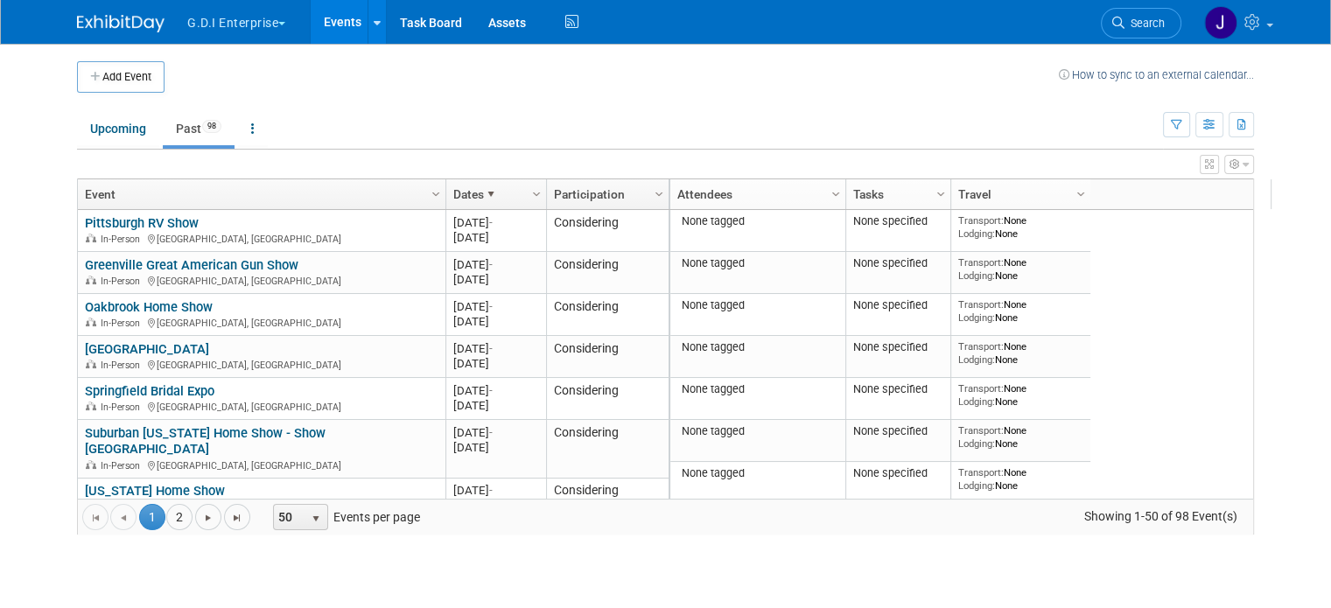
click at [1240, 159] on icon "button" at bounding box center [1234, 164] width 10 height 10
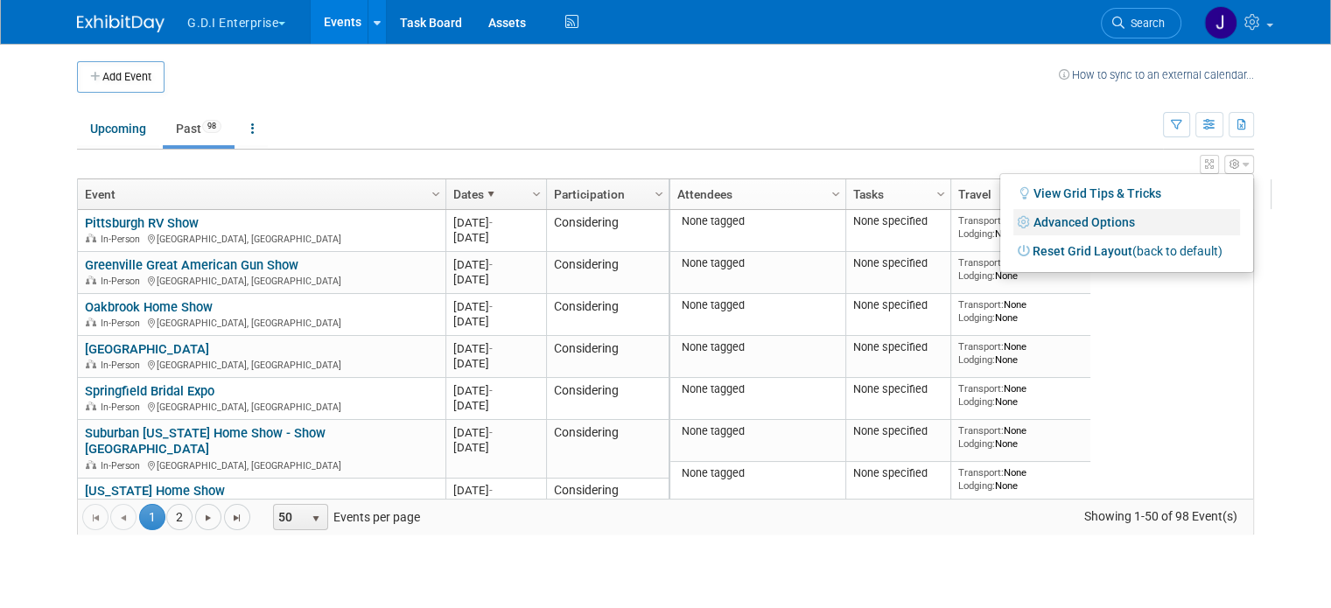
click at [1113, 226] on link "Advanced Options" at bounding box center [1126, 222] width 227 height 26
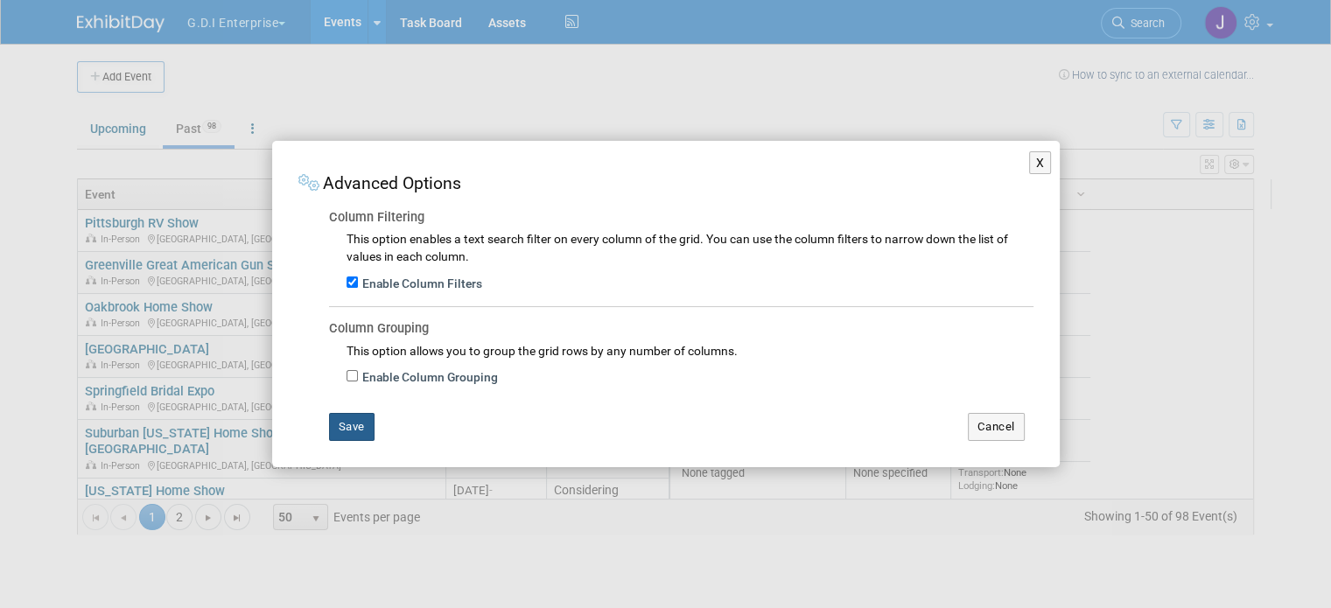
click at [367, 422] on button "Save" at bounding box center [351, 427] width 45 height 28
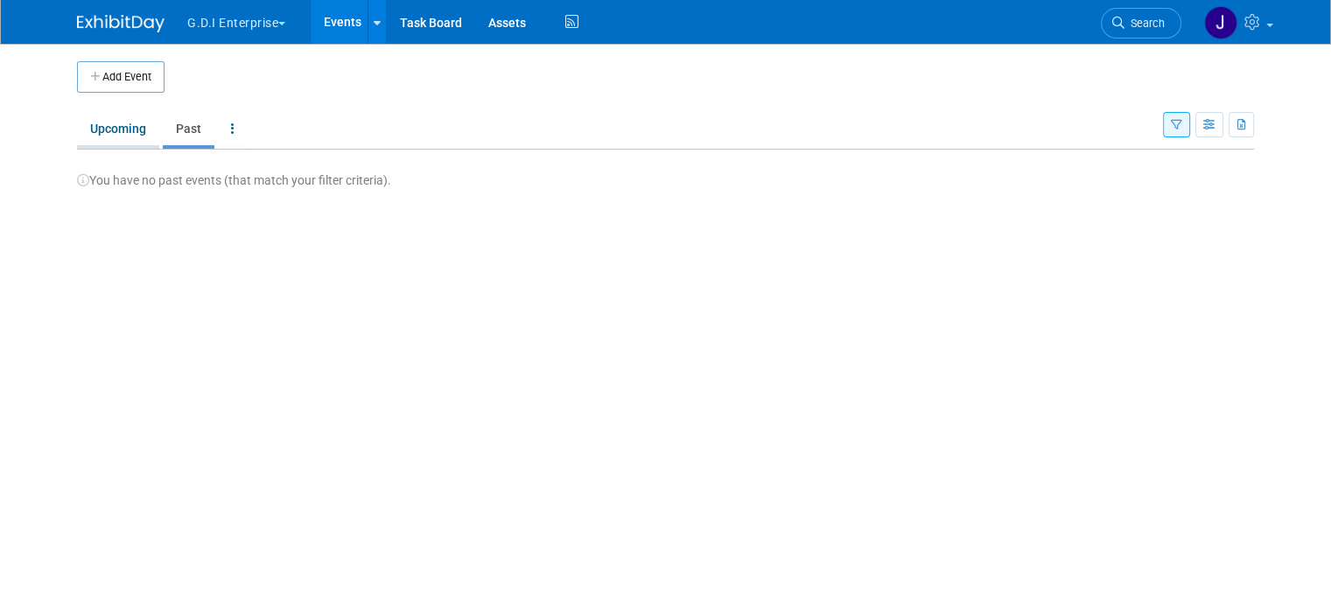
click at [122, 131] on link "Upcoming" at bounding box center [118, 128] width 82 height 33
click at [231, 132] on icon at bounding box center [232, 128] width 3 height 12
click at [1190, 115] on button "button" at bounding box center [1176, 124] width 27 height 25
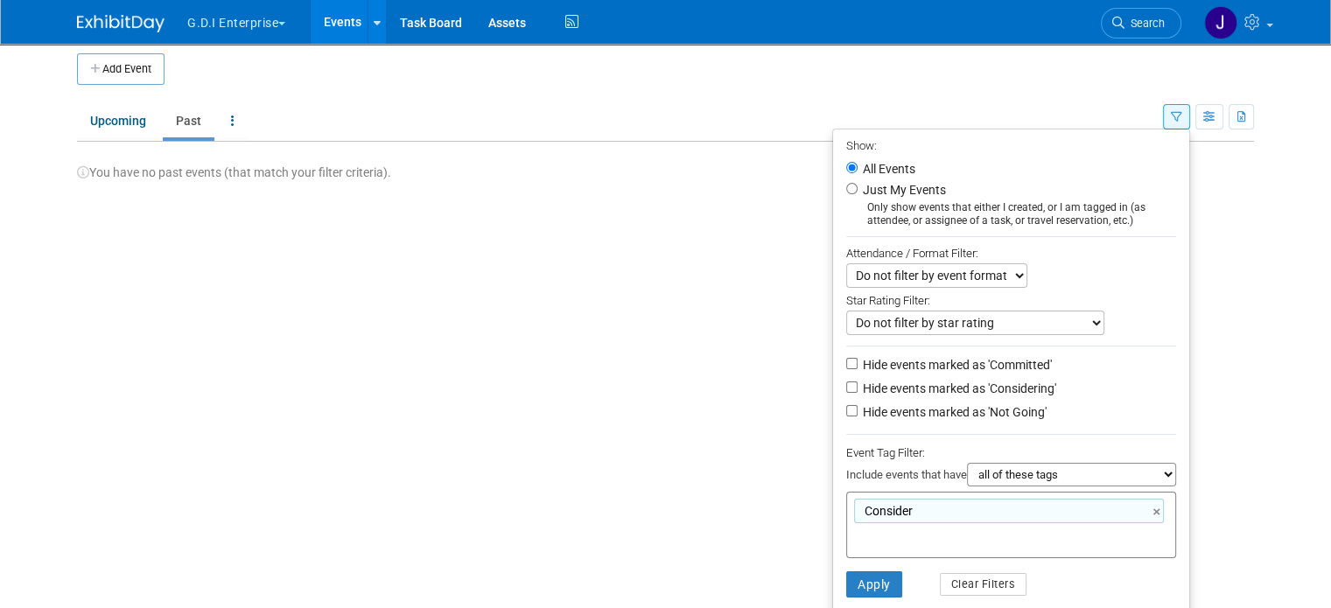
scroll to position [34, 0]
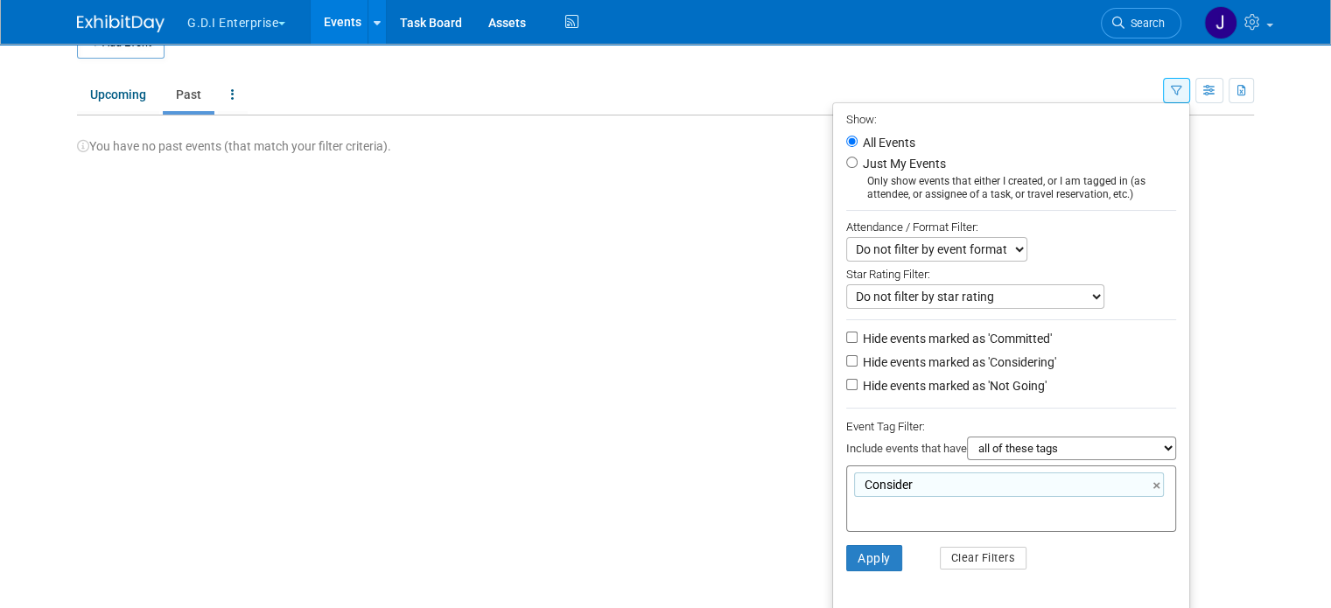
click at [1164, 483] on div "Consider ×" at bounding box center [1009, 484] width 310 height 24
type input "Consider"
click at [1164, 482] on link "×" at bounding box center [1157, 486] width 11 height 20
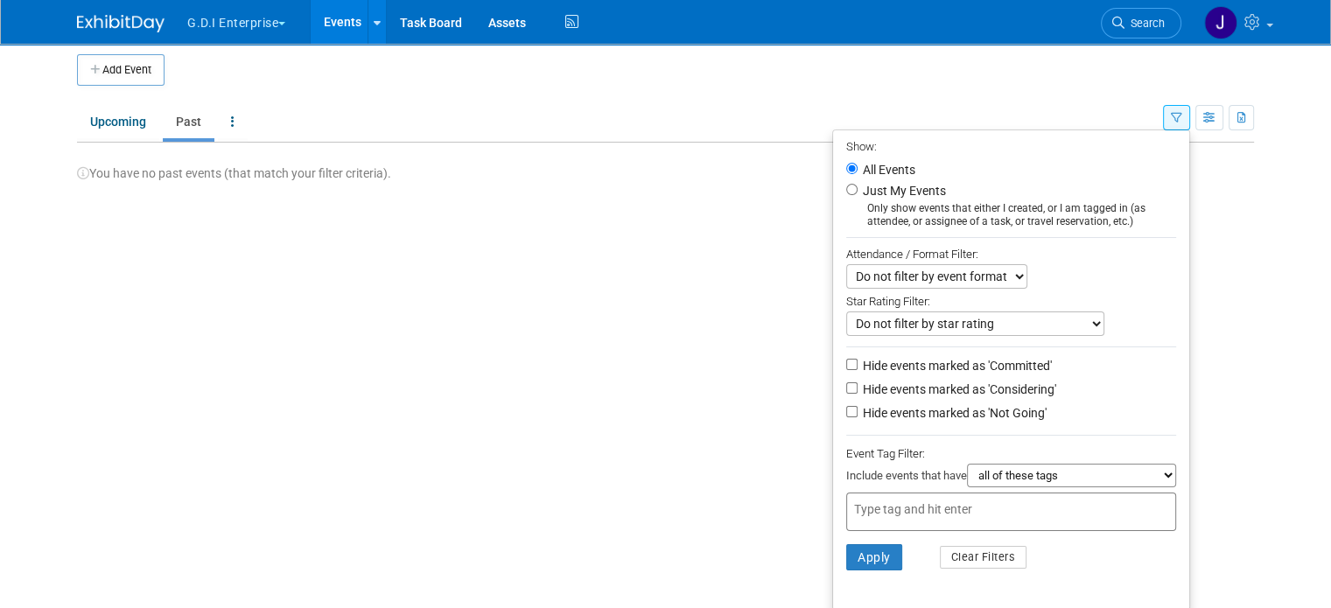
click at [948, 501] on input "text" at bounding box center [976, 508] width 245 height 17
type input "Considering"
click at [885, 544] on button "Apply" at bounding box center [874, 557] width 56 height 26
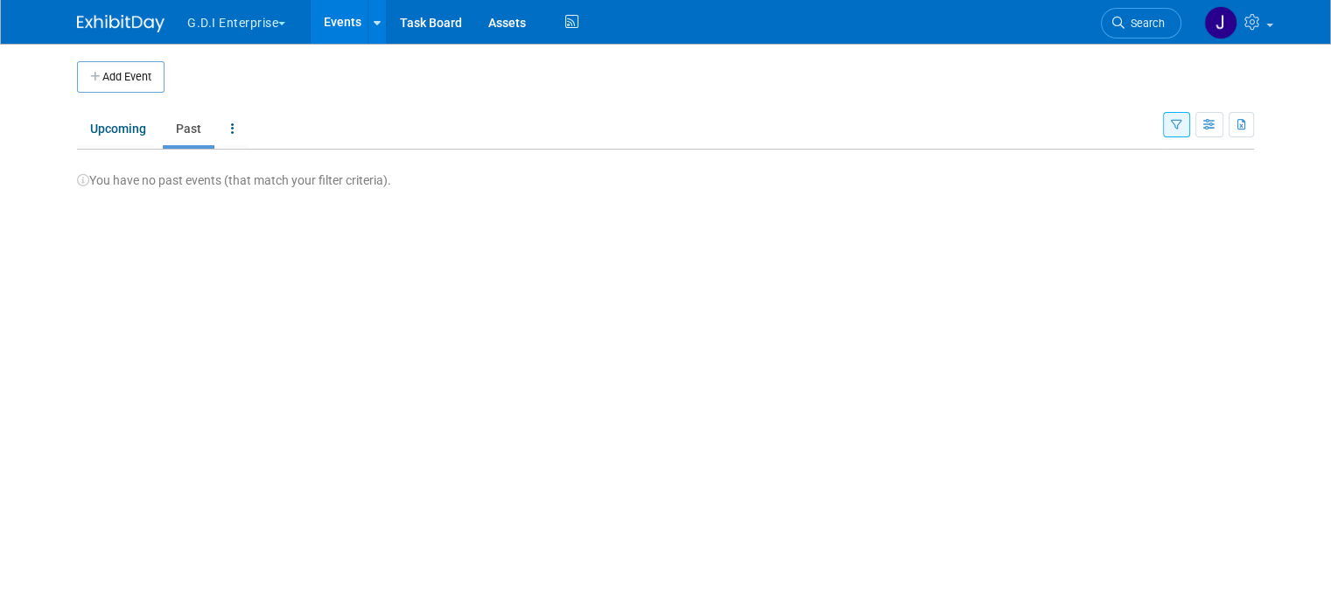
click at [1207, 127] on div "Show: All Events Just My Events Only show events that either I created, or I am…" at bounding box center [1208, 121] width 91 height 57
click at [1182, 126] on icon "button" at bounding box center [1176, 125] width 11 height 11
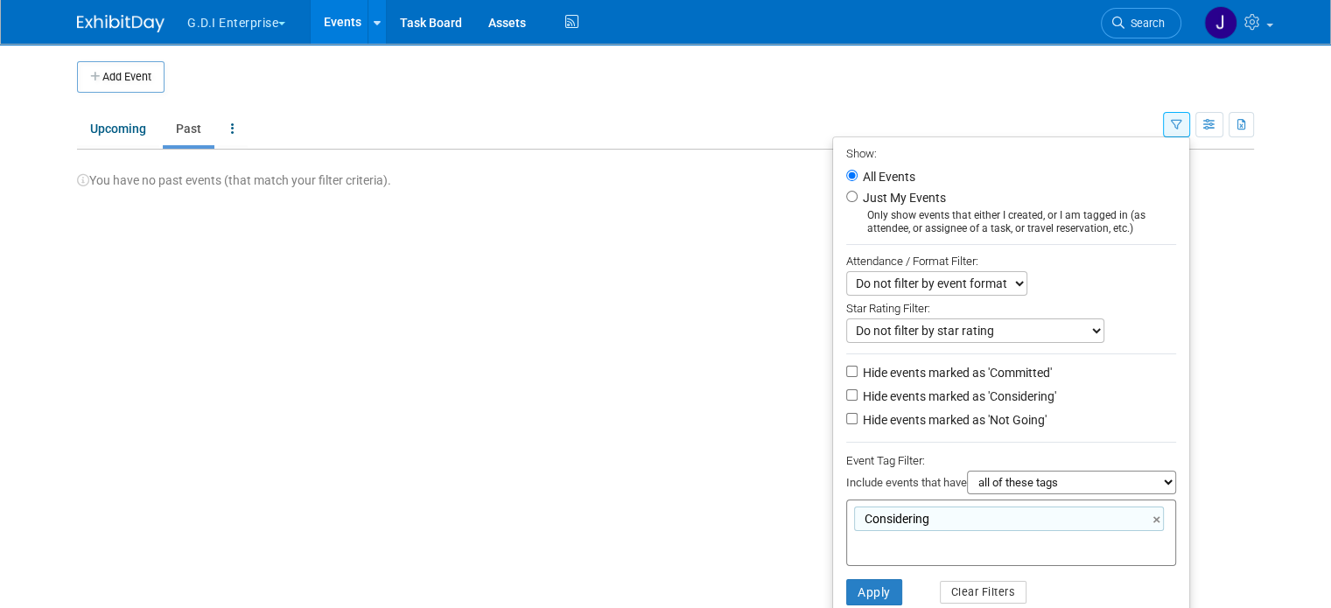
click at [1249, 118] on button "button" at bounding box center [1240, 124] width 25 height 25
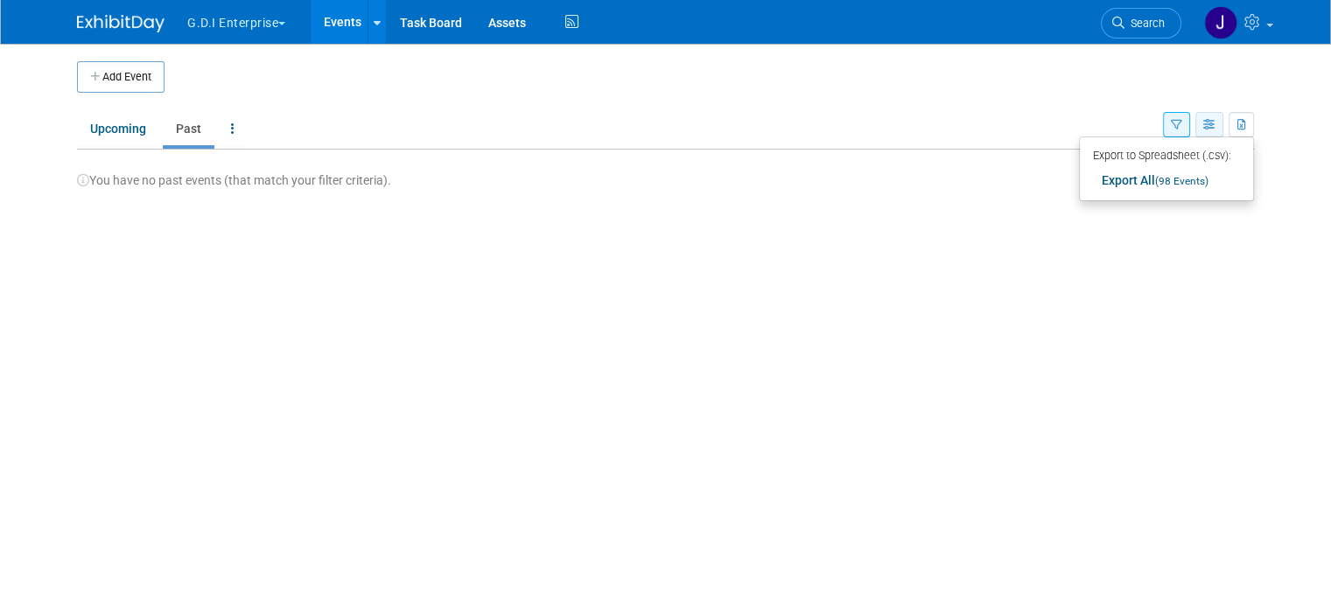
click at [1216, 124] on icon "button" at bounding box center [1209, 125] width 13 height 11
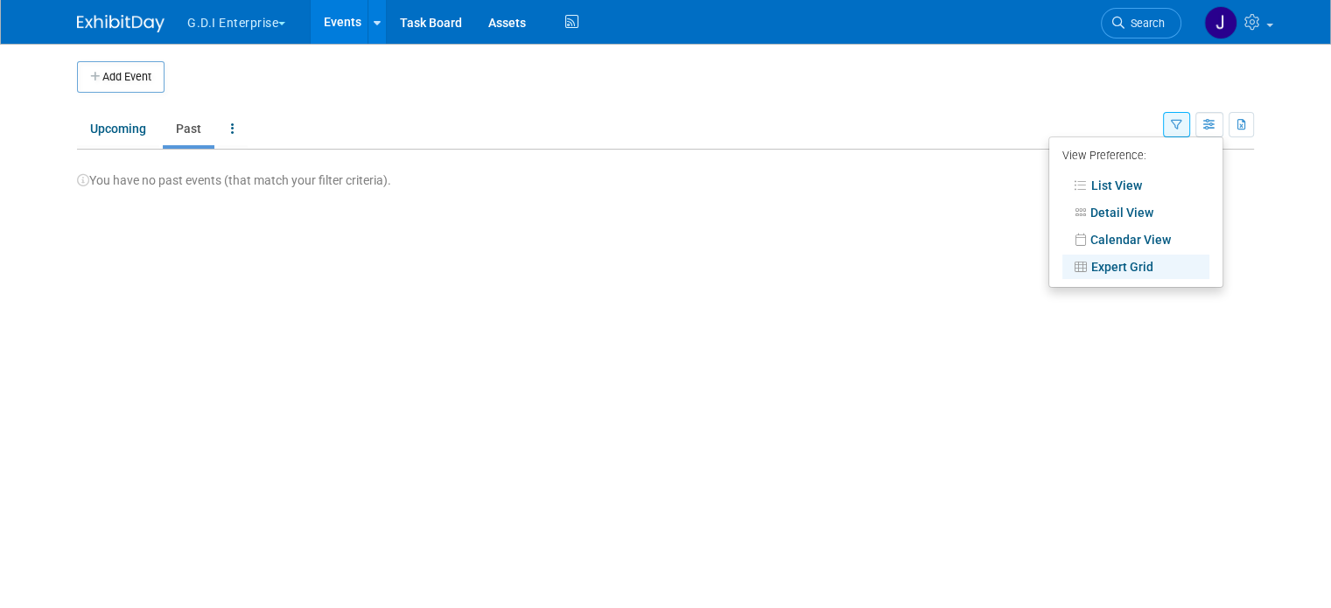
click at [1182, 122] on icon "button" at bounding box center [1176, 125] width 11 height 11
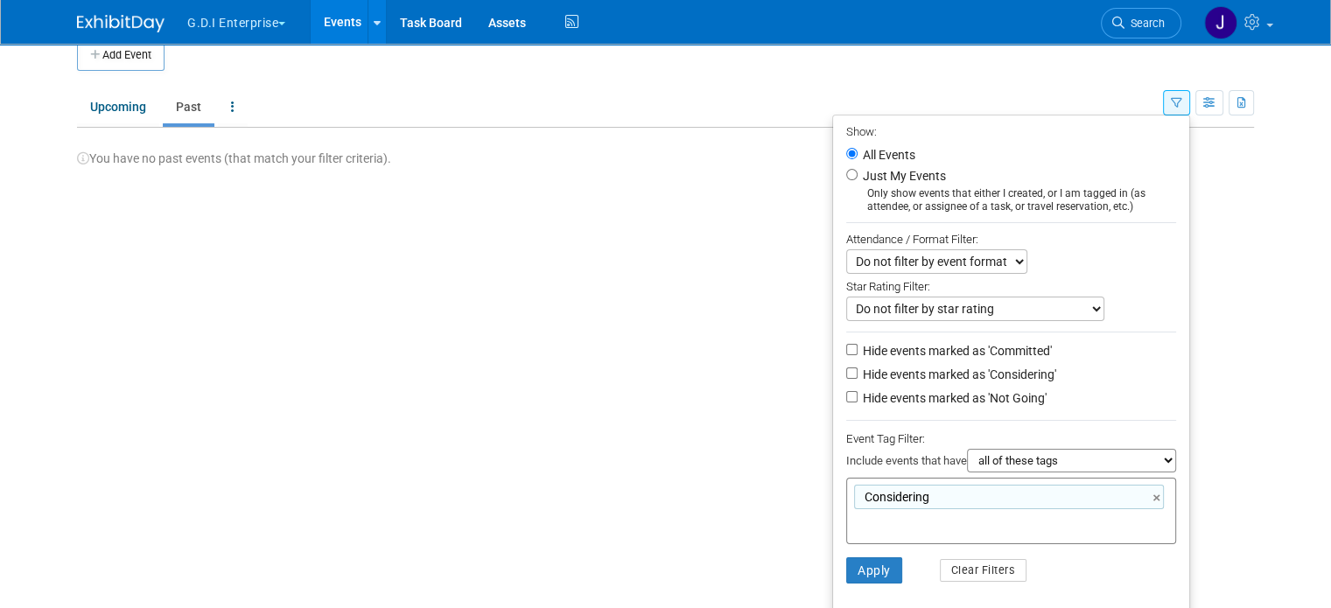
scroll to position [34, 0]
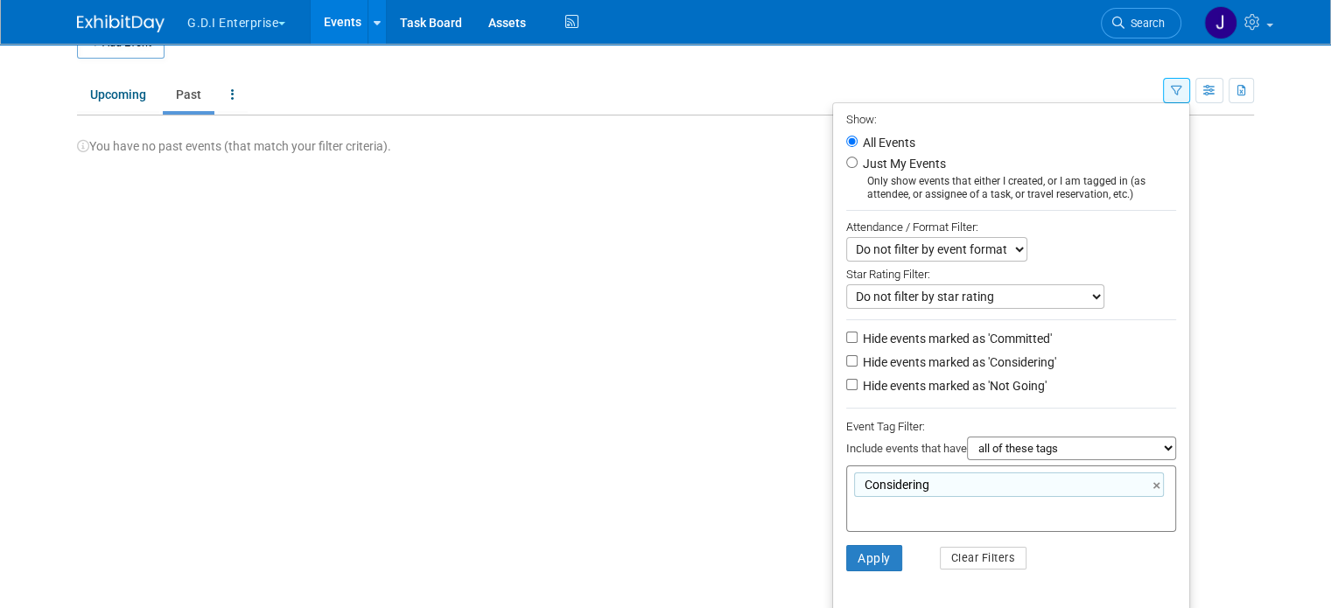
click at [1221, 102] on div "Show: All Events Just My Events Only show events that either I created, or I am…" at bounding box center [1208, 87] width 91 height 57
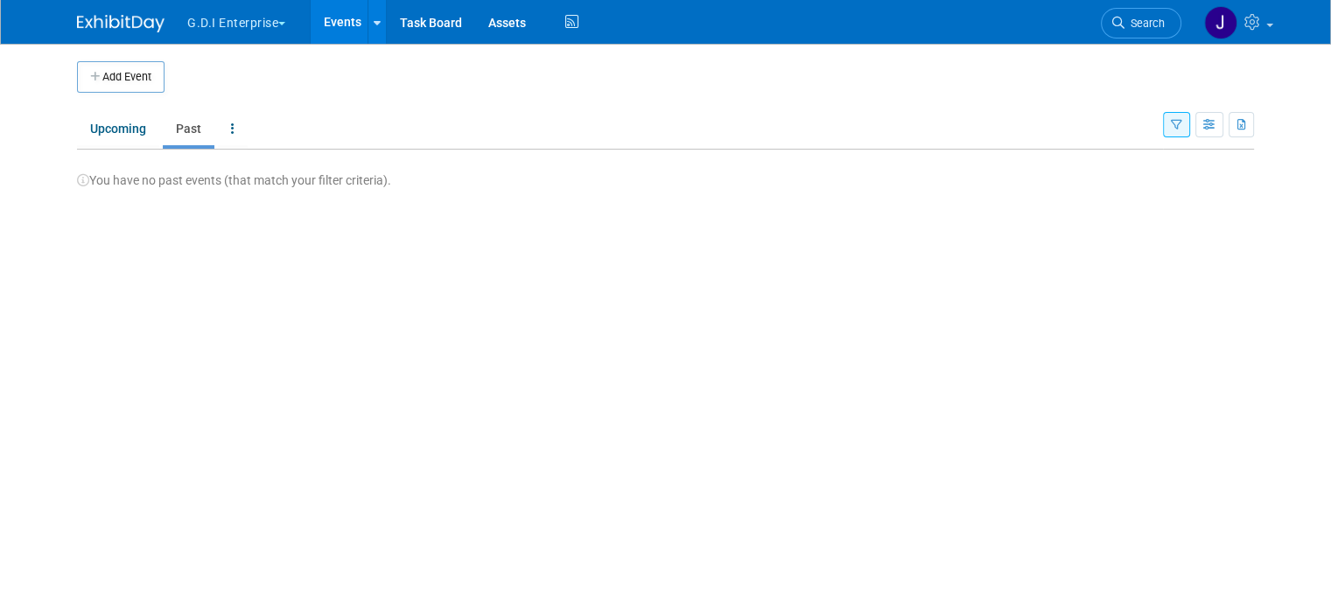
click at [1228, 83] on td at bounding box center [1226, 76] width 58 height 31
click at [1216, 122] on icon "button" at bounding box center [1209, 125] width 13 height 11
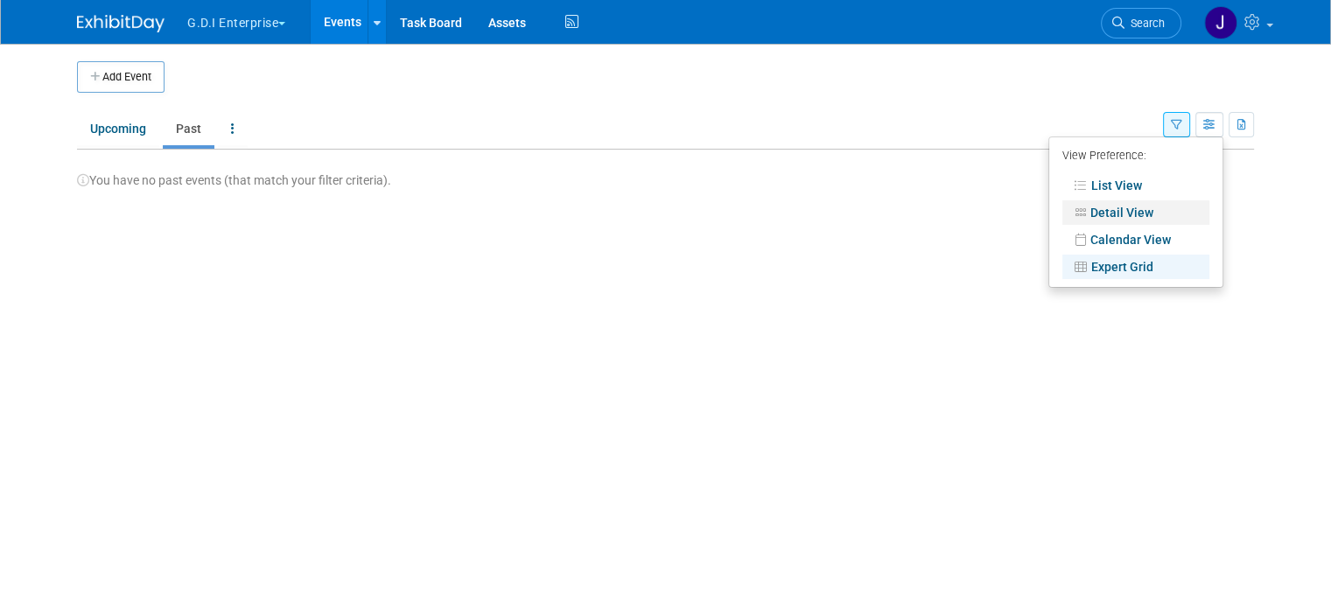
click at [1141, 213] on link "Detail View" at bounding box center [1135, 212] width 147 height 24
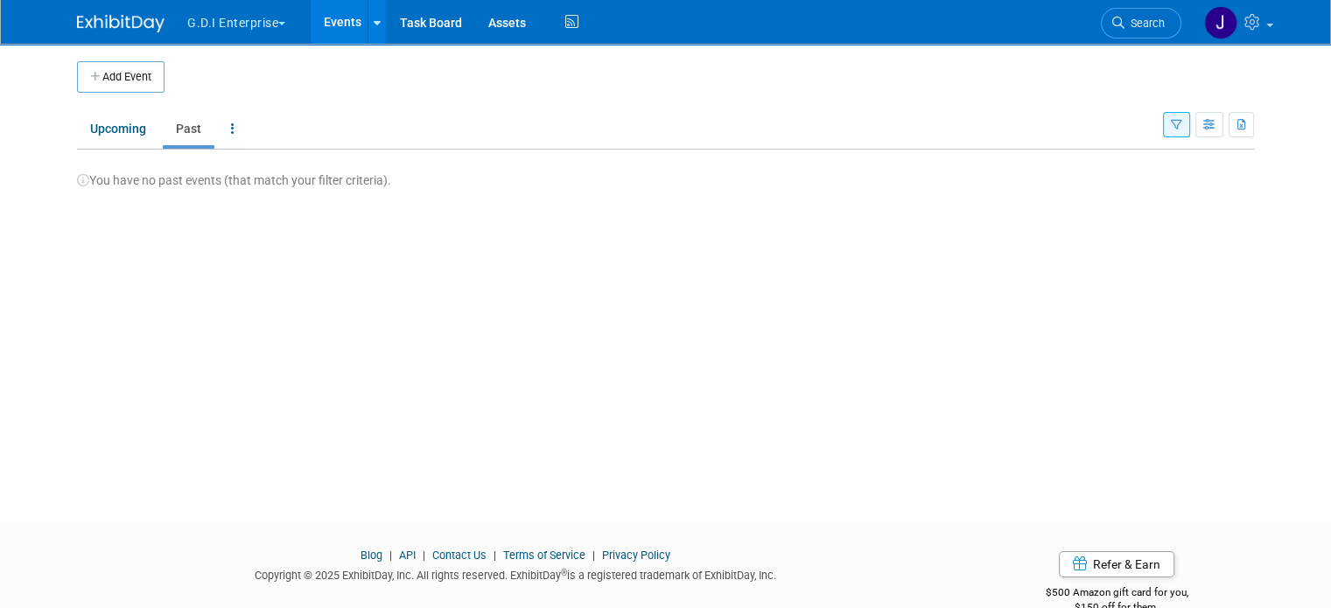
click at [1223, 115] on button "button" at bounding box center [1209, 124] width 28 height 25
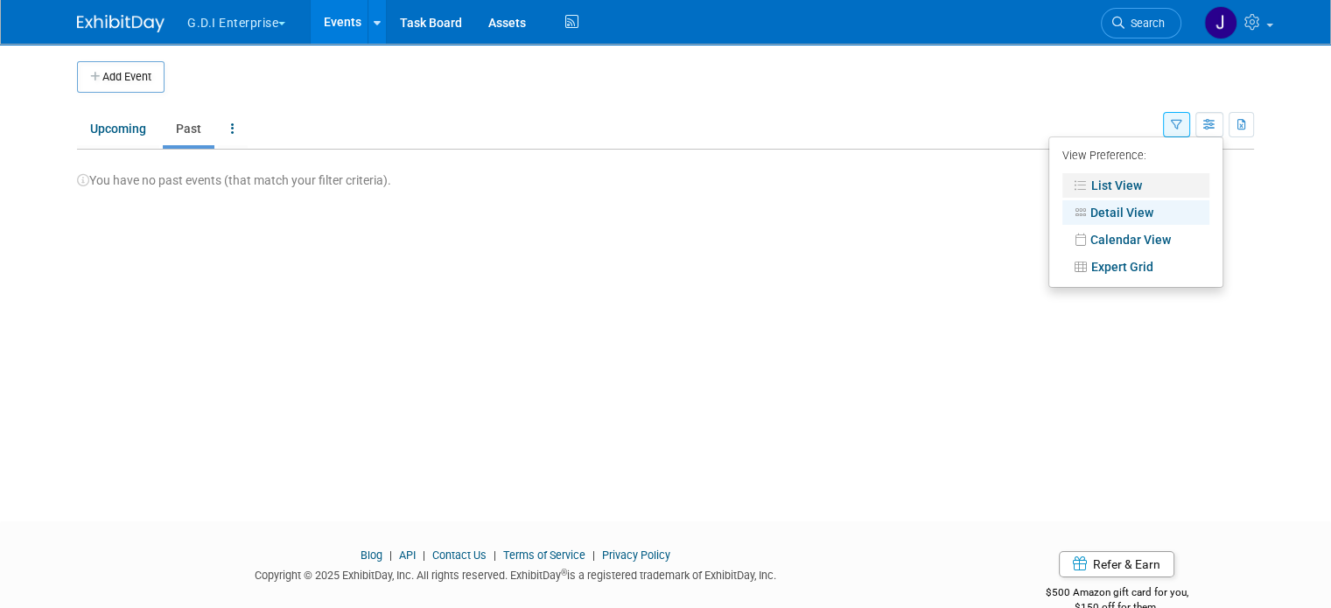
click at [1151, 183] on link "List View" at bounding box center [1135, 185] width 147 height 24
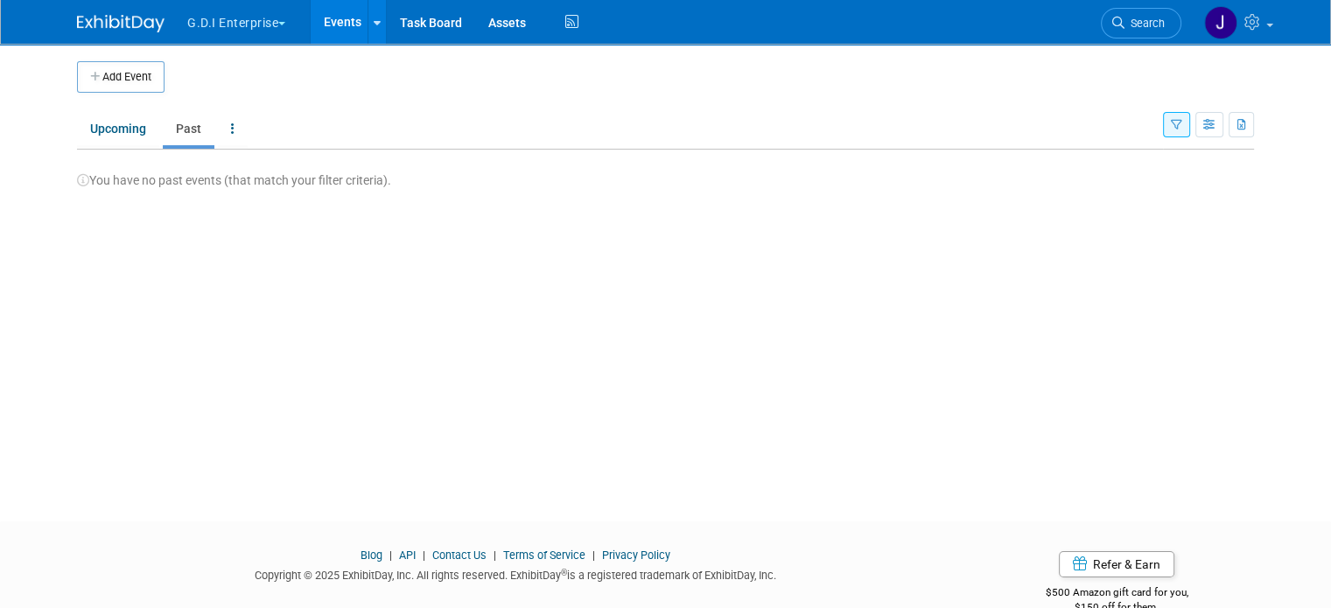
click at [1182, 120] on icon "button" at bounding box center [1176, 125] width 11 height 11
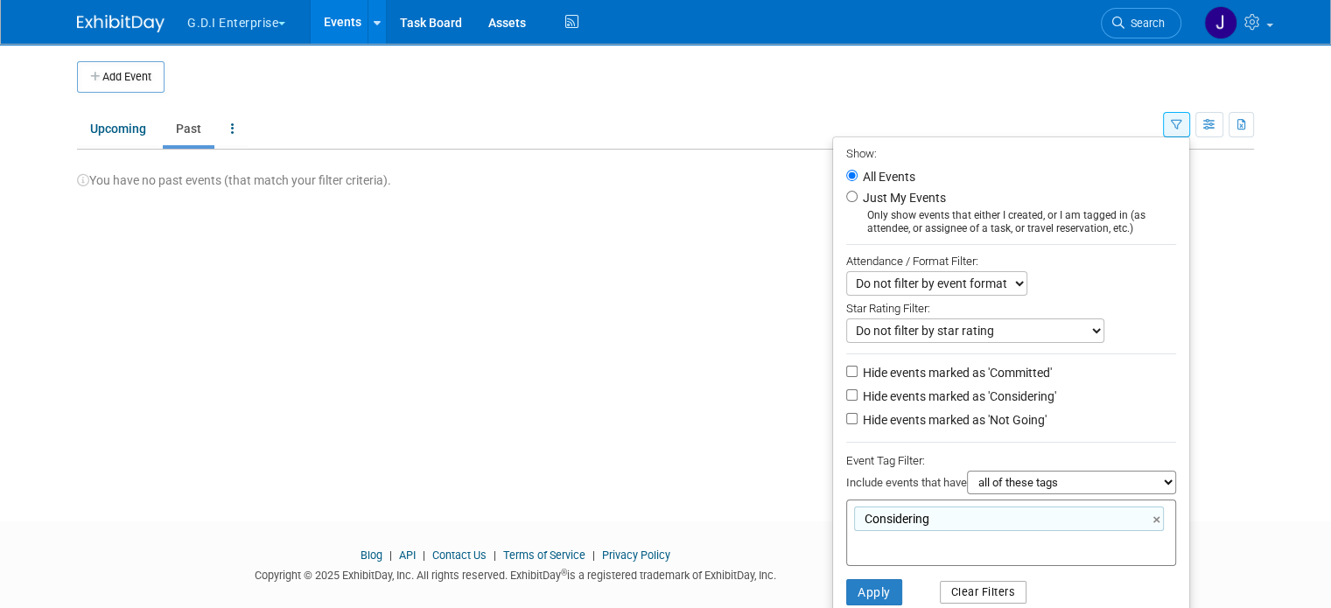
click at [997, 598] on button "Clear Filters" at bounding box center [983, 592] width 87 height 23
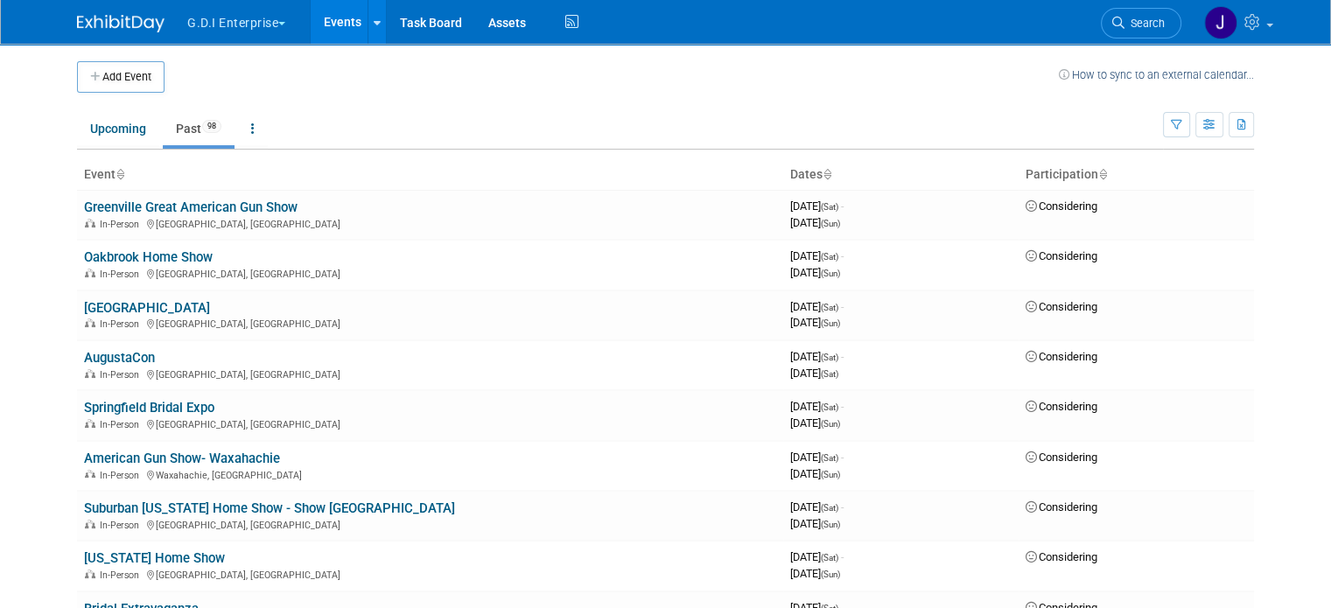
click at [80, 175] on th "Event" at bounding box center [430, 175] width 706 height 30
click at [115, 171] on icon at bounding box center [119, 175] width 9 height 11
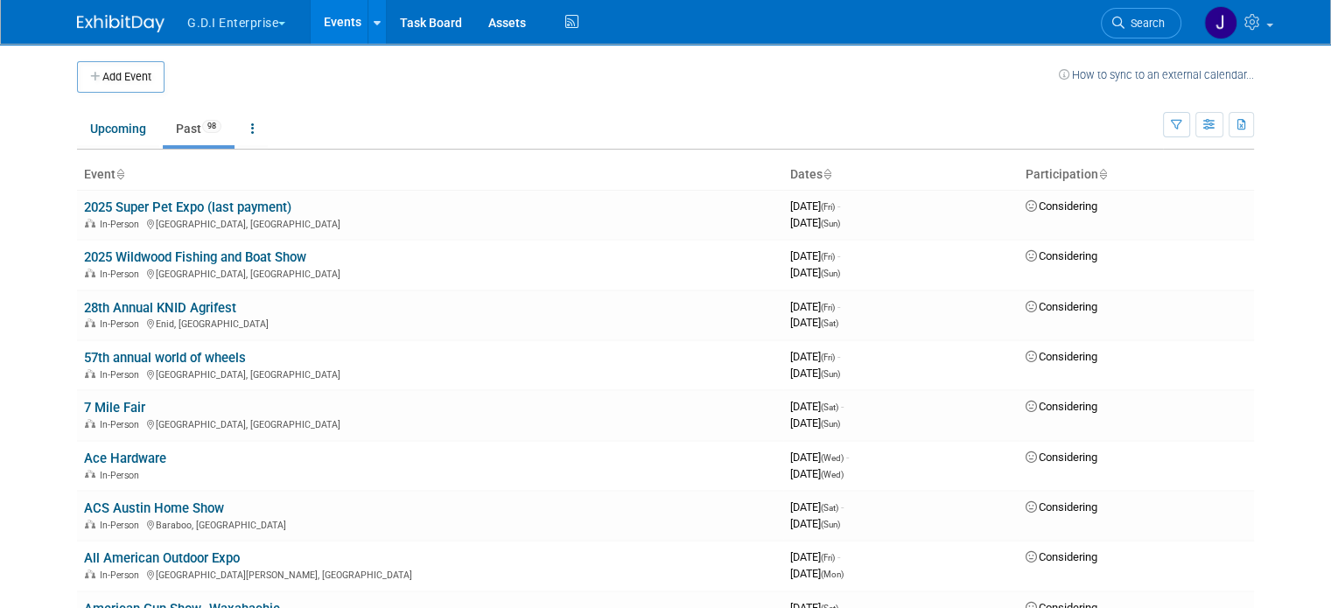
click at [115, 172] on icon at bounding box center [119, 175] width 9 height 11
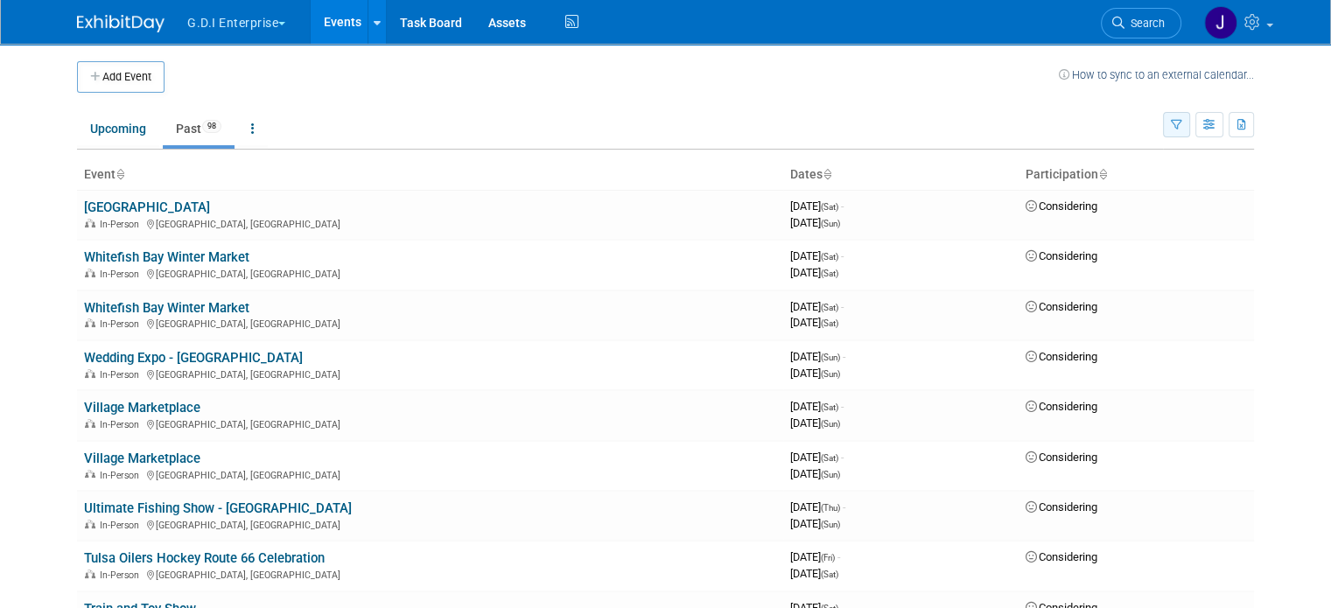
drag, startPoint x: 1212, startPoint y: 119, endPoint x: 1197, endPoint y: 122, distance: 15.1
click at [1207, 121] on div "Show: All Events Just My Events Only show events that either I created, or I am…" at bounding box center [1208, 121] width 91 height 57
click at [1182, 122] on icon "button" at bounding box center [1176, 125] width 11 height 11
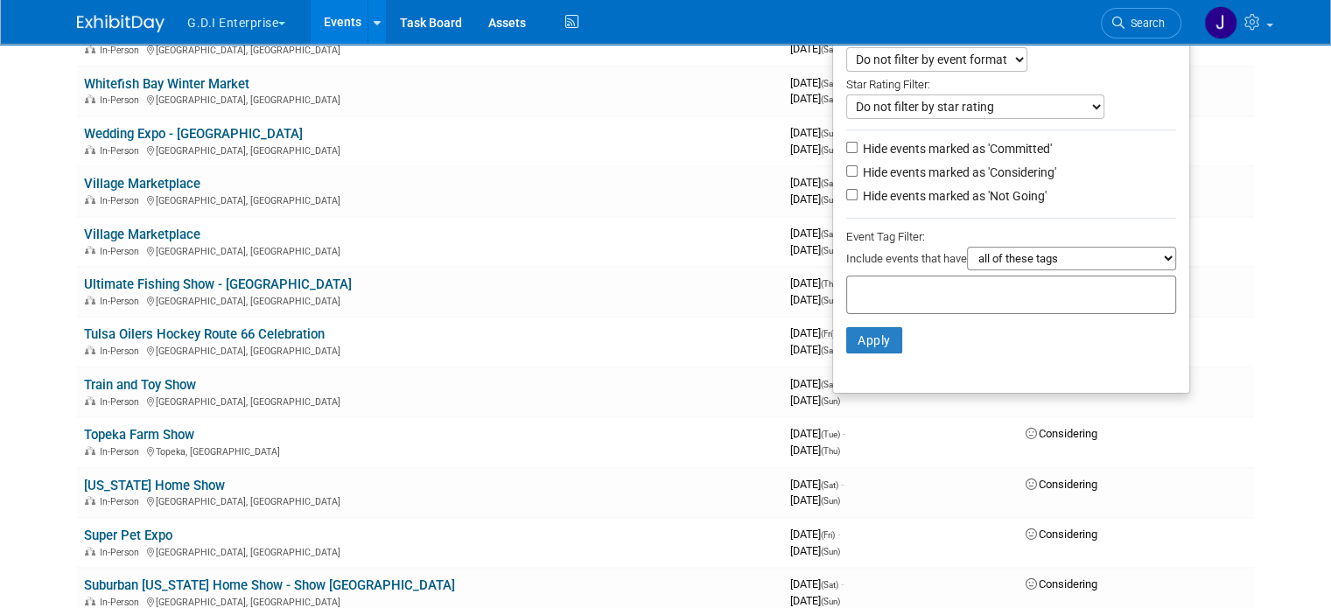
scroll to position [233, 0]
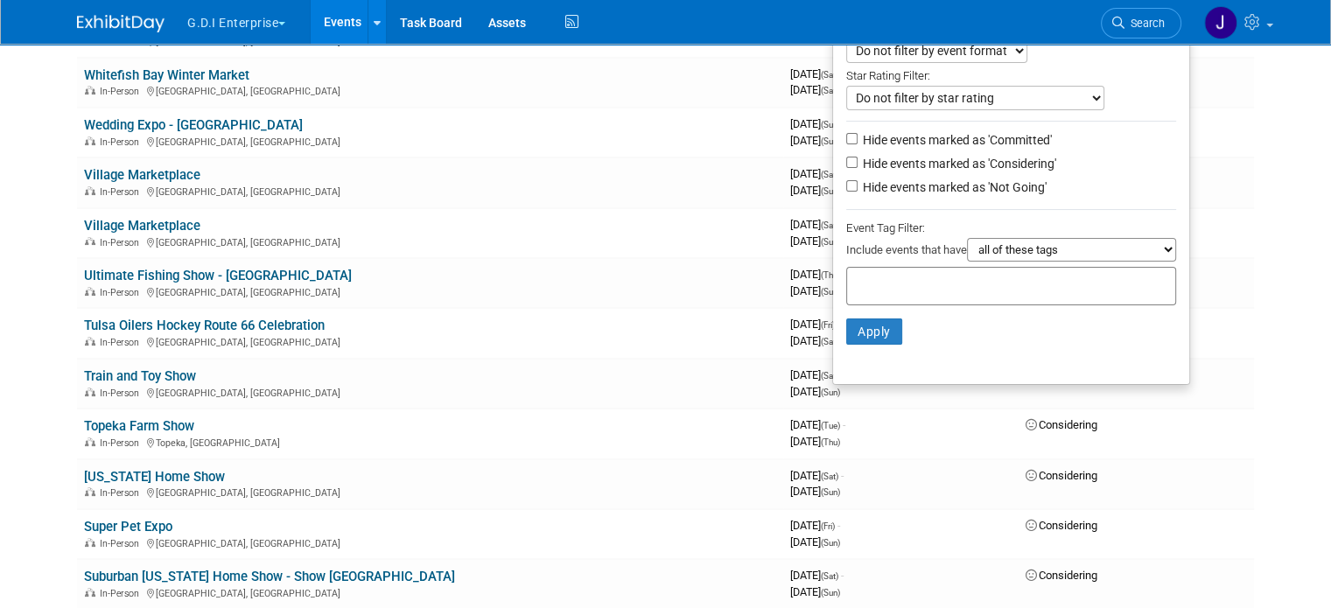
click at [1063, 248] on select "all of these tags any one of these tags only and exactly these specific tags" at bounding box center [1071, 250] width 209 height 24
click at [945, 275] on input "text" at bounding box center [924, 283] width 140 height 17
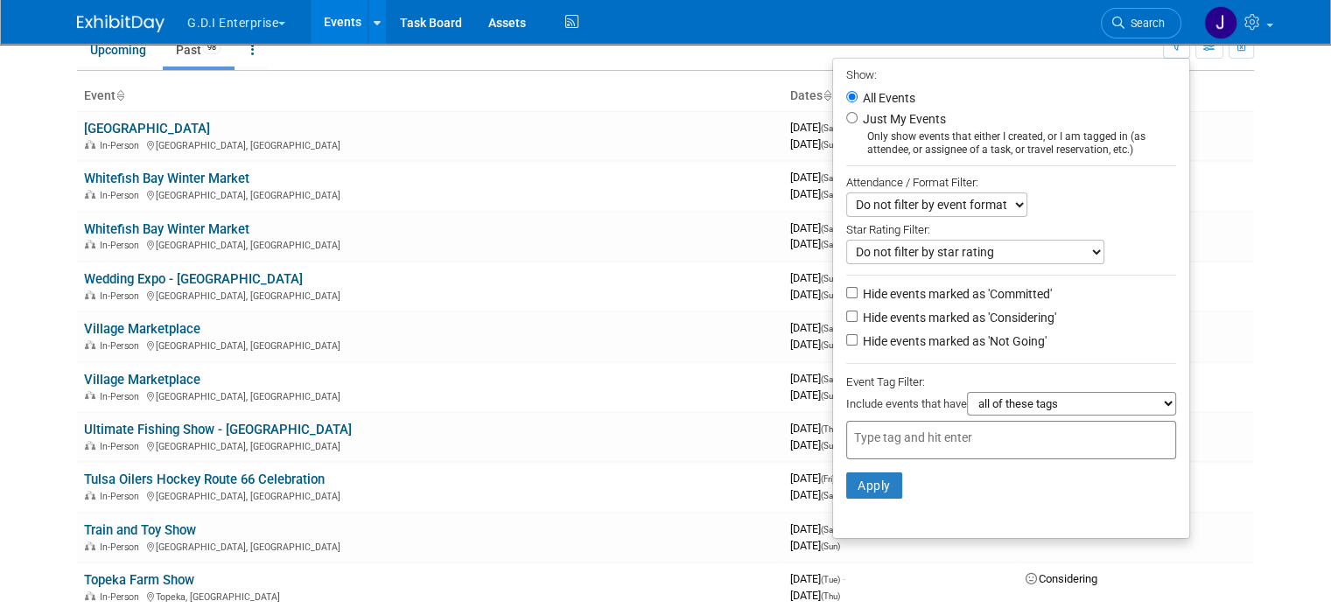
scroll to position [58, 0]
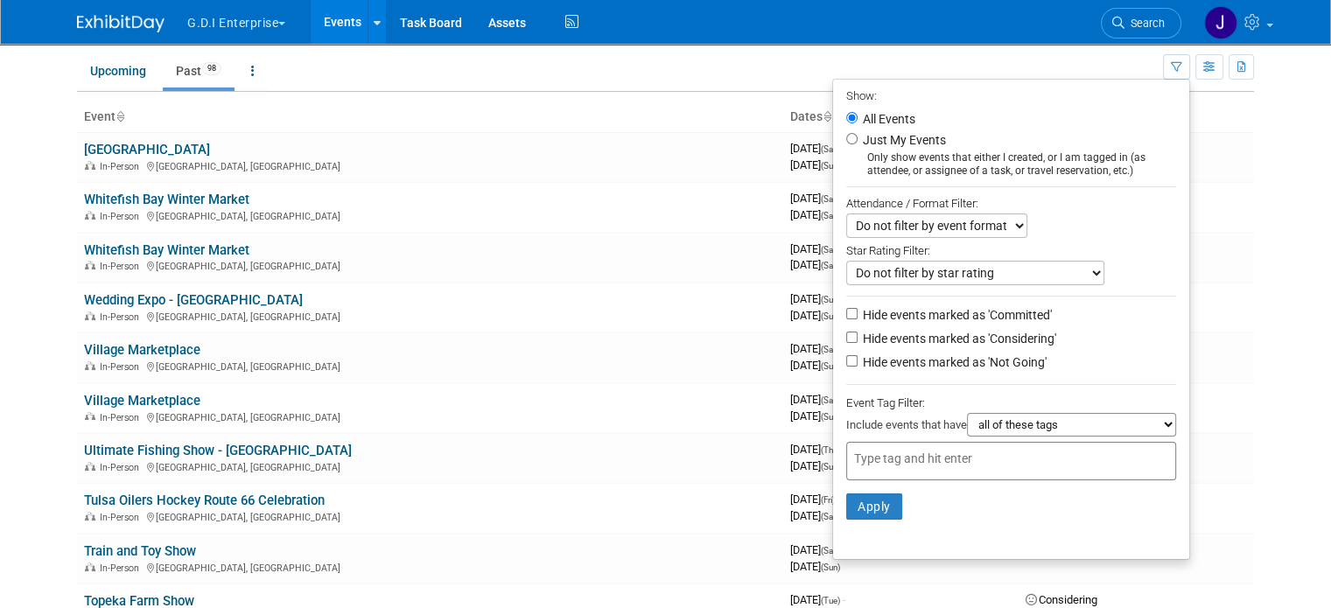
click at [969, 276] on select "Do not filter by star rating Only show events with no ratings (0 stars) Only sh…" at bounding box center [975, 273] width 258 height 24
drag, startPoint x: 969, startPoint y: 276, endPoint x: 962, endPoint y: 246, distance: 30.6
click at [969, 276] on select "Do not filter by star rating Only show events with no ratings (0 stars) Only sh…" at bounding box center [975, 273] width 258 height 24
click at [961, 234] on select "Do not filter by event format Only show In-Person events Only show Virtual even…" at bounding box center [936, 225] width 181 height 24
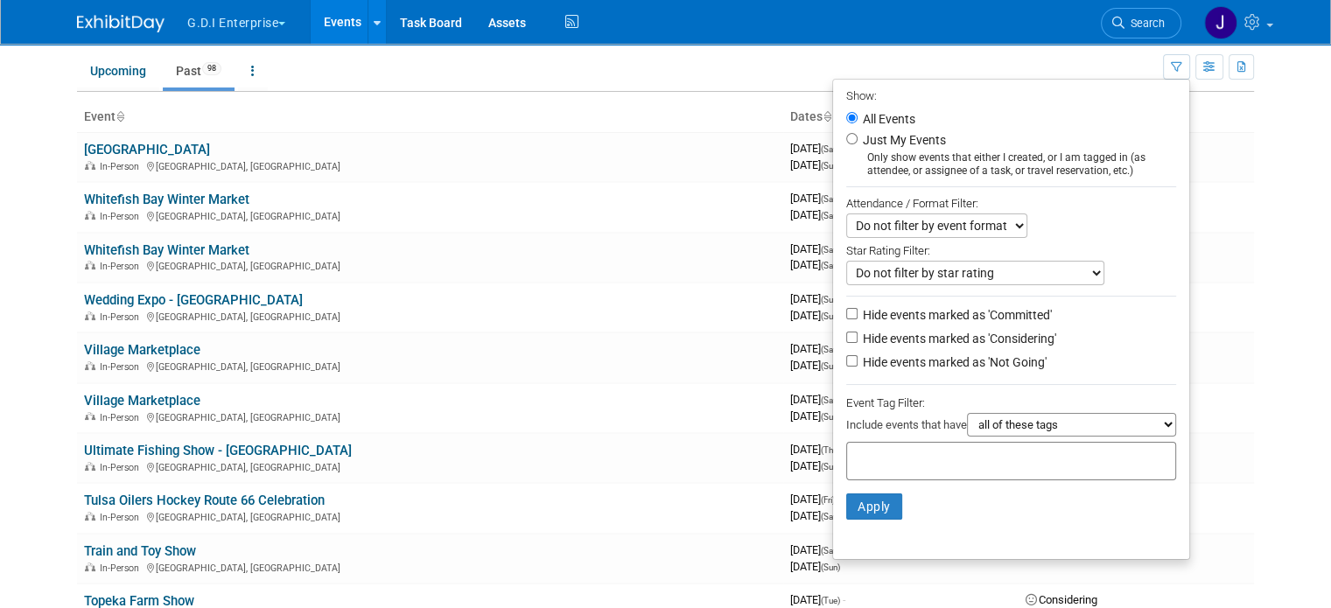
click at [961, 234] on select "Do not filter by event format Only show In-Person events Only show Virtual even…" at bounding box center [936, 225] width 181 height 24
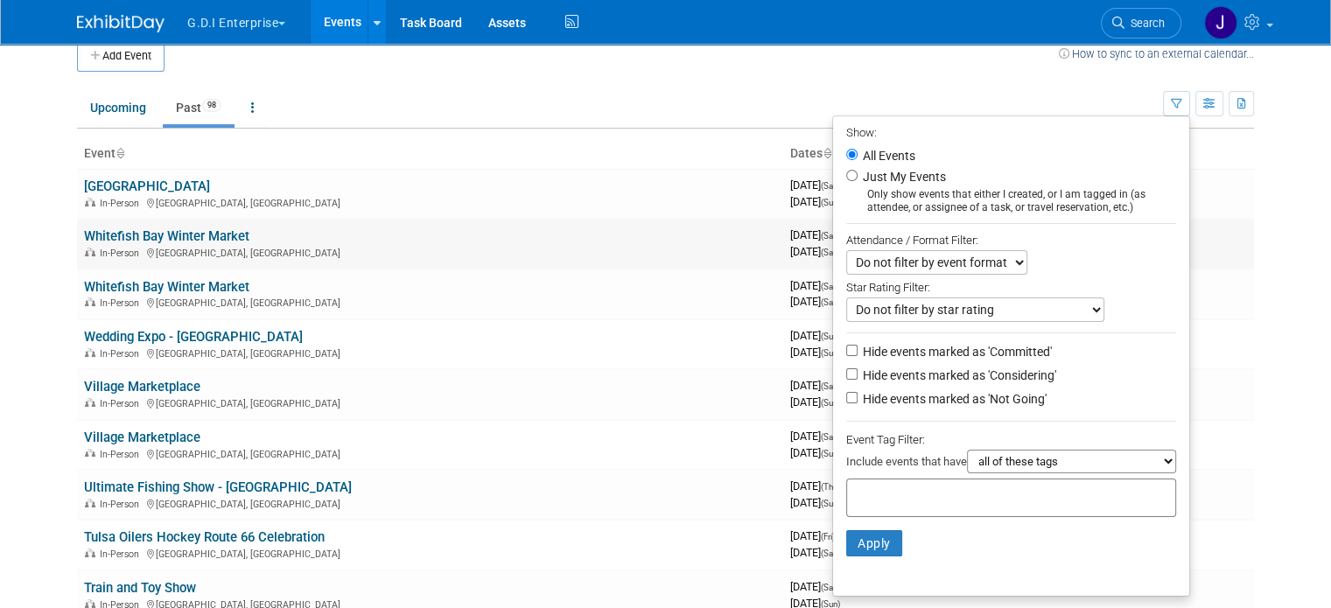
scroll to position [0, 0]
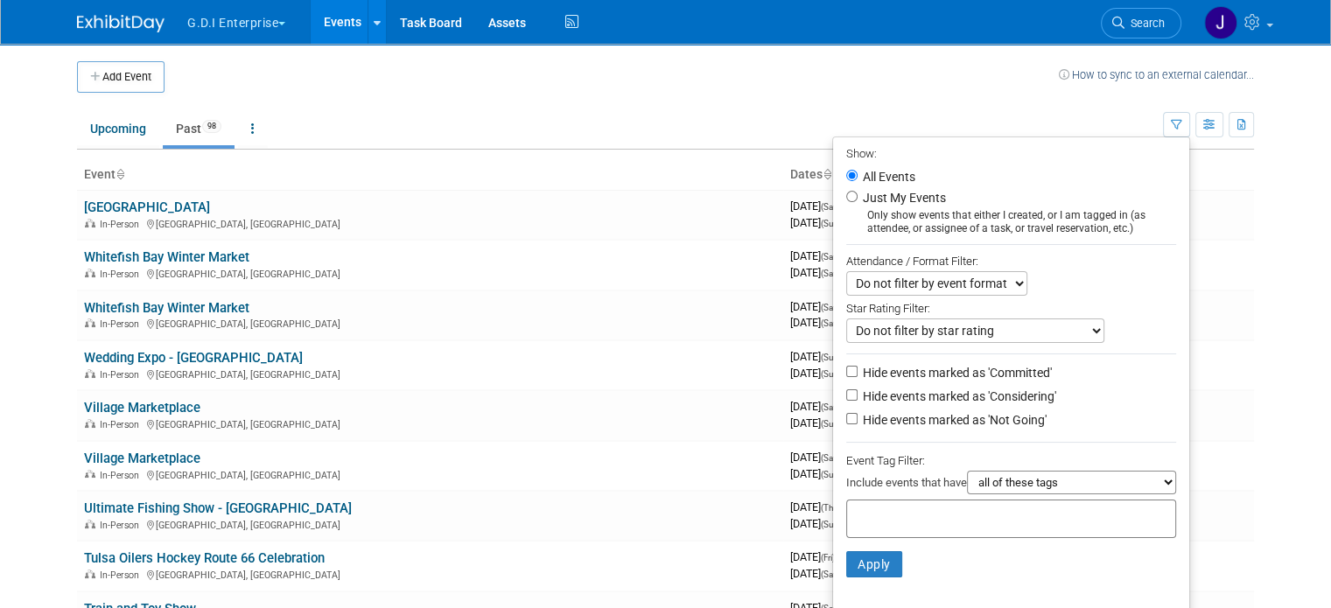
click at [1283, 234] on body "G.D.I Enterprise Explore: My Workspaces 11 Go to Workspace: Apex Champion Windo…" at bounding box center [665, 304] width 1331 height 608
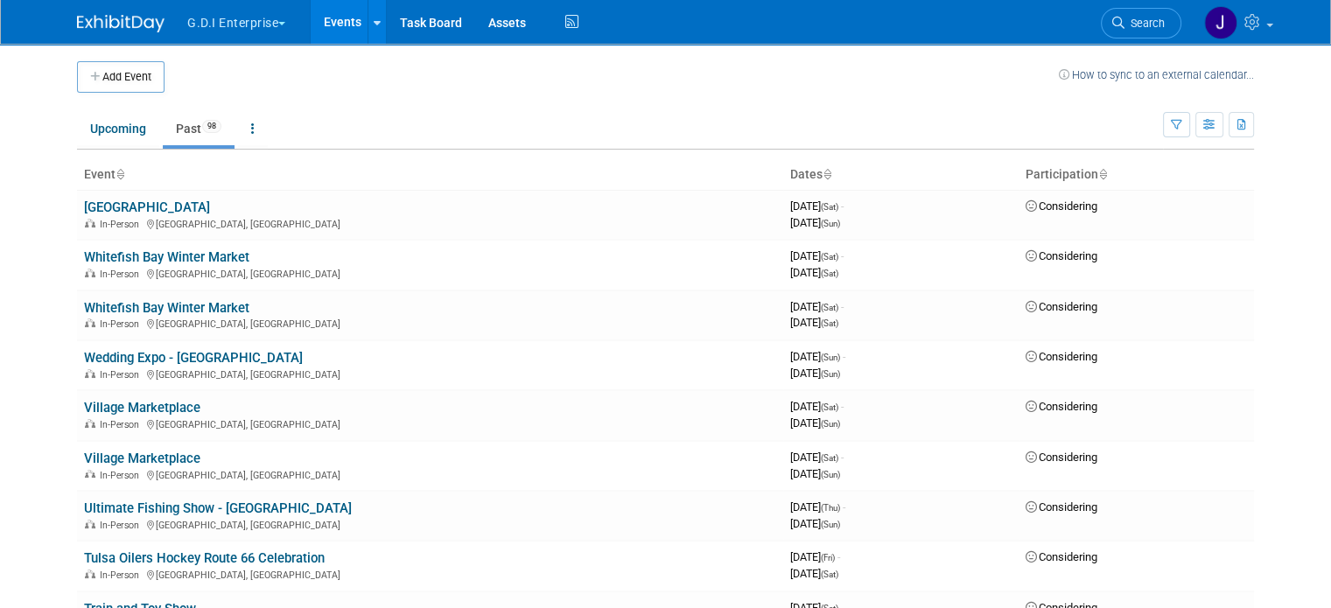
click at [1207, 122] on div "Show: All Events Just My Events Only show events that either I created, or I am…" at bounding box center [1208, 121] width 91 height 57
click at [1182, 123] on icon "button" at bounding box center [1176, 125] width 11 height 11
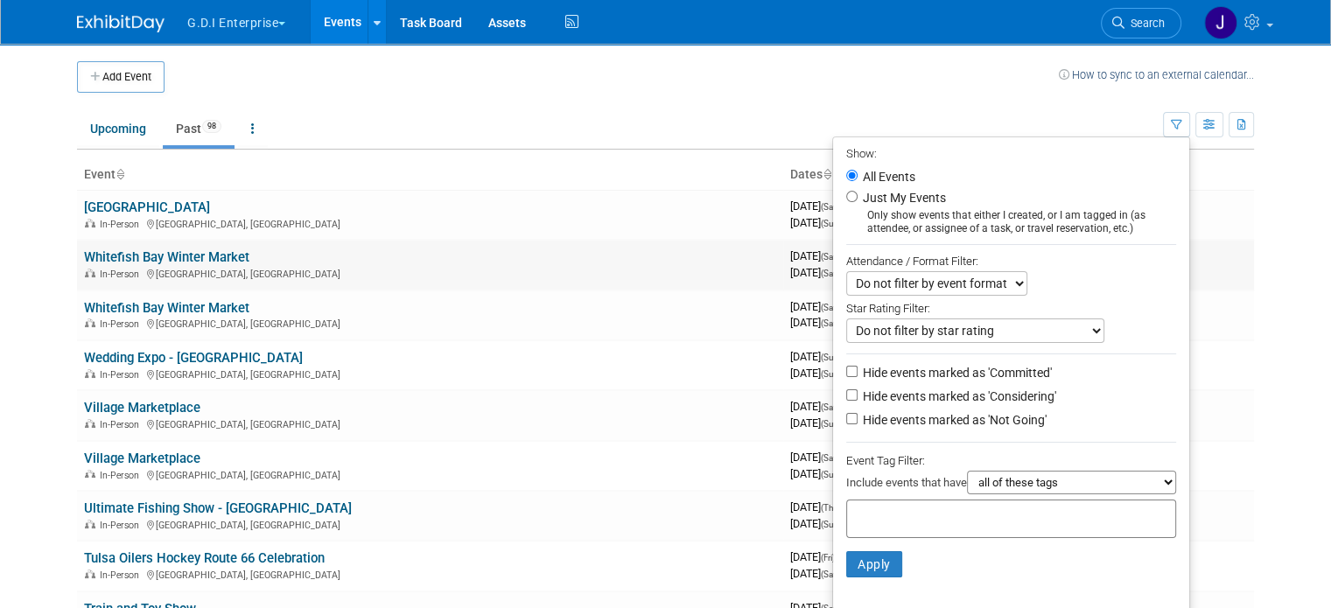
click at [557, 250] on td "Whitefish Bay Winter Market In-Person Whitefish Bay, WI" at bounding box center [430, 265] width 706 height 50
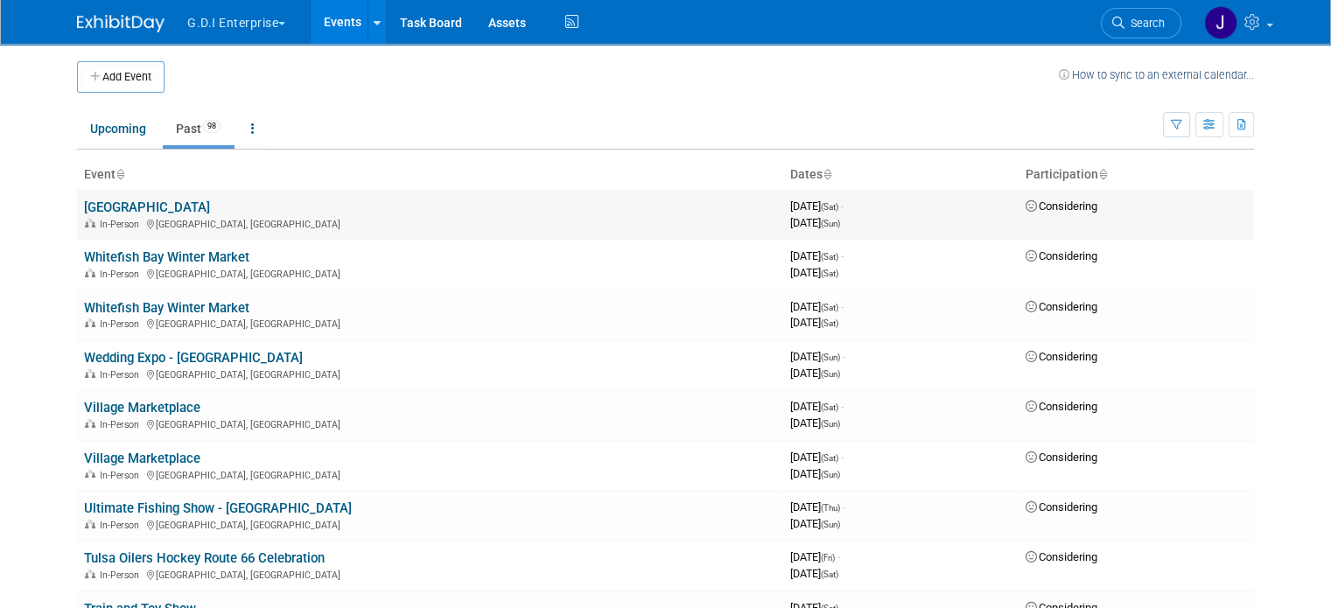
click at [809, 206] on span "January 11, 2025 (Sat) -" at bounding box center [816, 205] width 53 height 13
click at [855, 213] on div "January 12, 2025 (Sun)" at bounding box center [900, 221] width 221 height 17
drag, startPoint x: 812, startPoint y: 173, endPoint x: 787, endPoint y: 178, distance: 25.1
click at [787, 178] on th "Dates" at bounding box center [900, 175] width 235 height 30
click at [88, 174] on th "Event" at bounding box center [430, 175] width 706 height 30
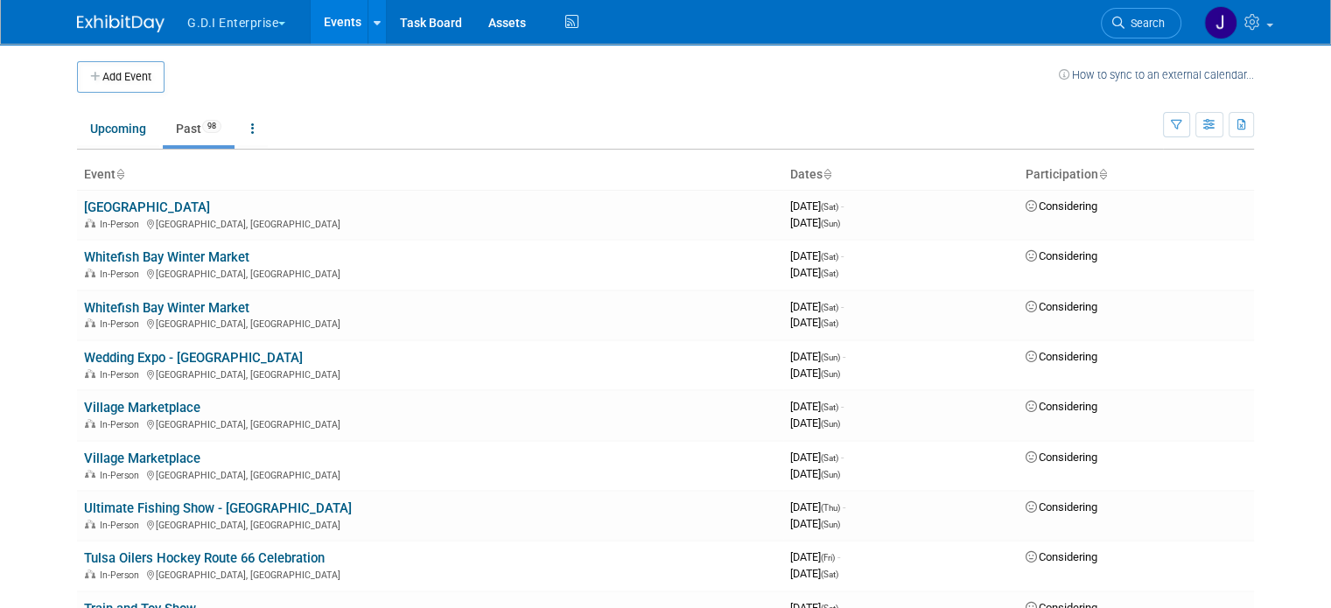
click at [110, 174] on th "Event" at bounding box center [430, 175] width 706 height 30
click at [115, 175] on icon at bounding box center [119, 175] width 9 height 11
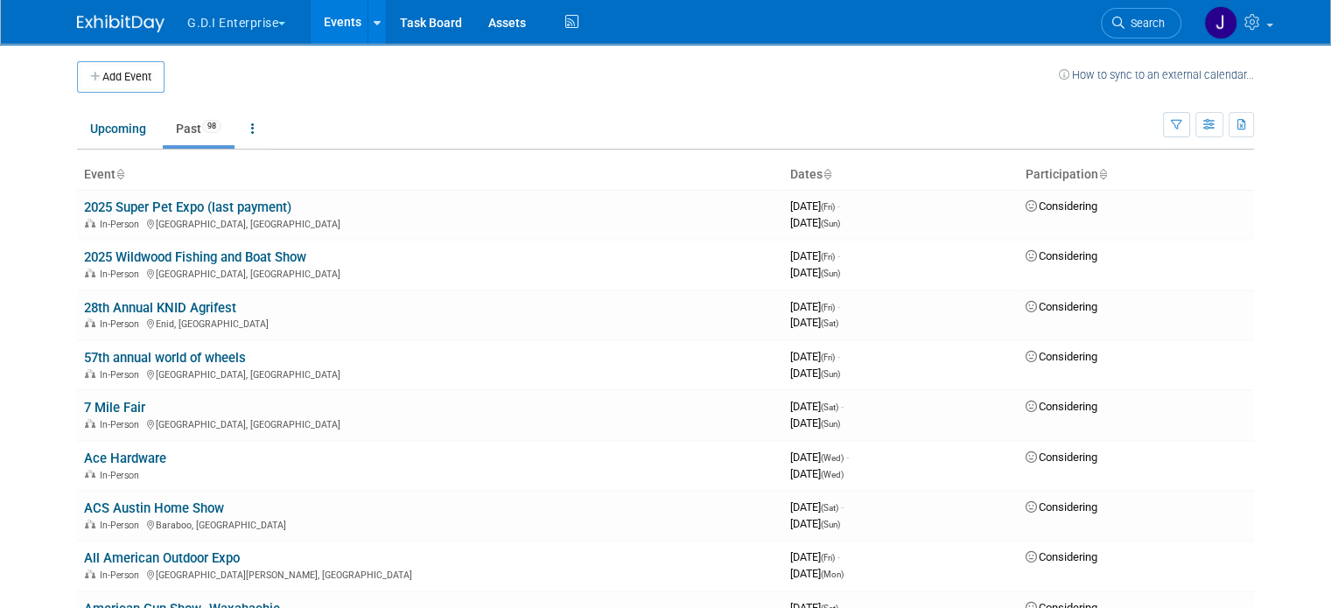
click at [115, 175] on icon at bounding box center [119, 175] width 9 height 11
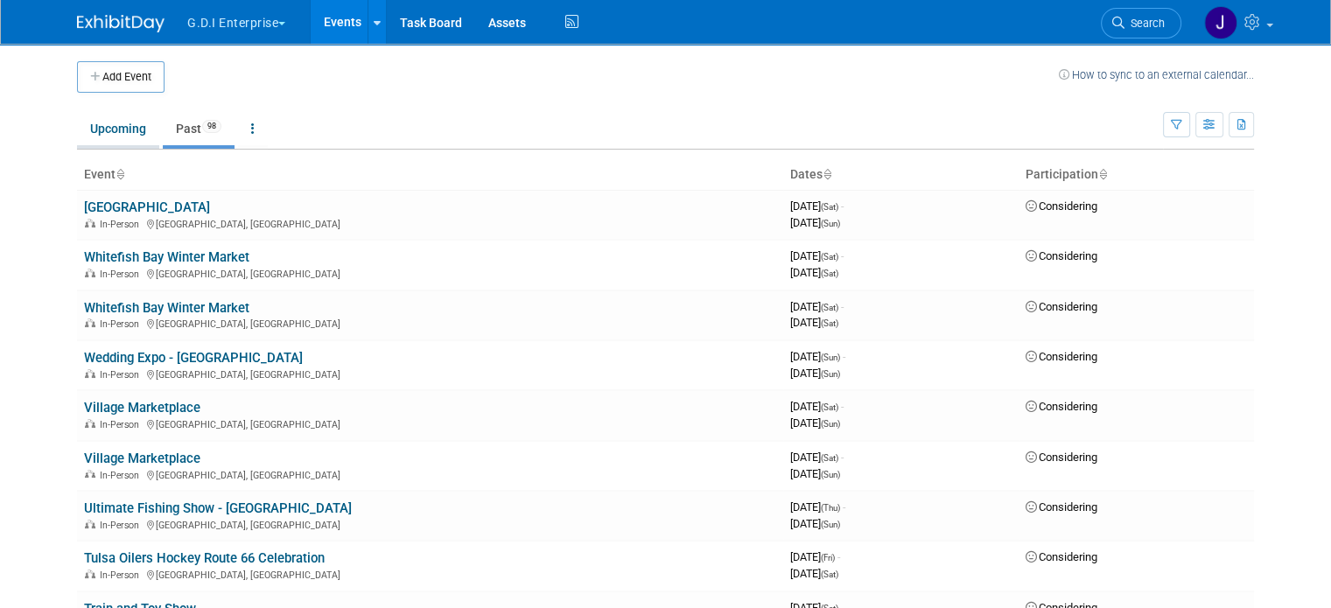
click at [86, 131] on link "Upcoming" at bounding box center [118, 128] width 82 height 33
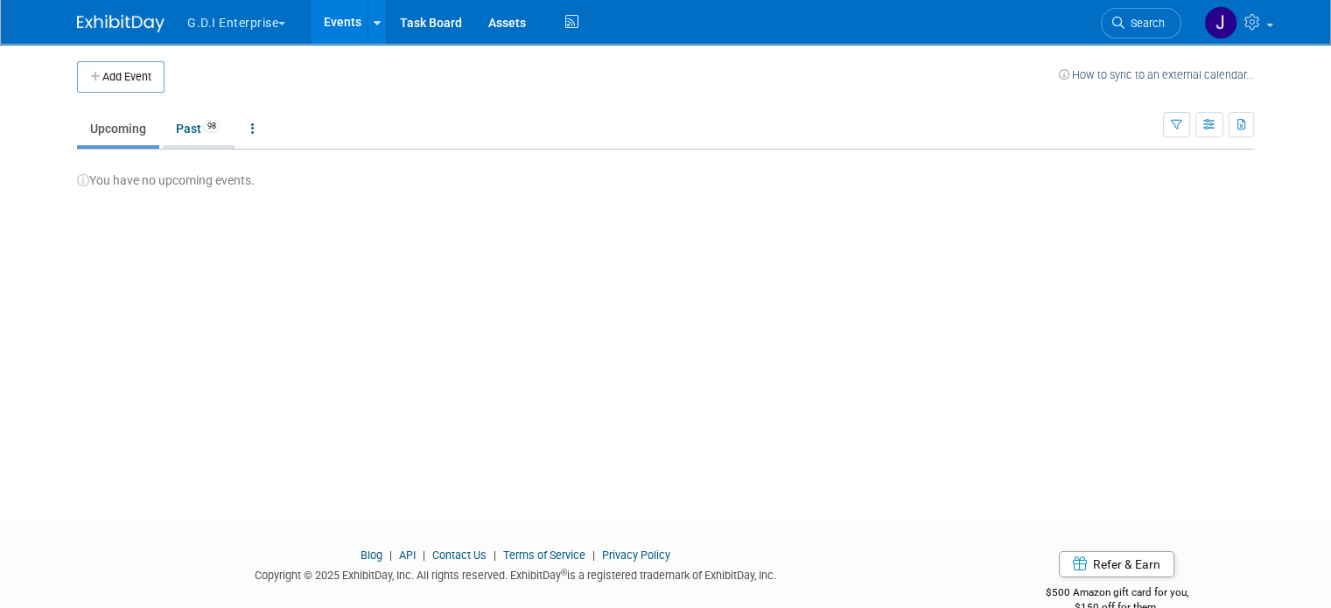
click at [173, 125] on link "Past 98" at bounding box center [199, 128] width 72 height 33
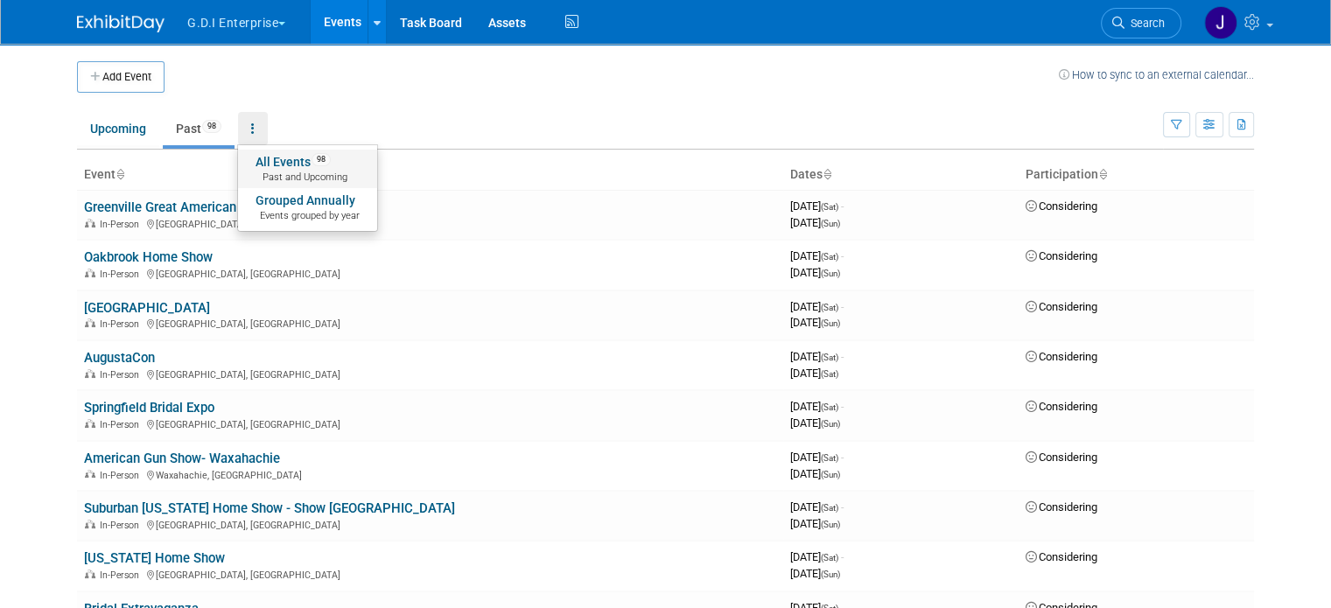
click at [282, 161] on link "All Events 98 Past and Upcoming" at bounding box center [307, 169] width 139 height 38
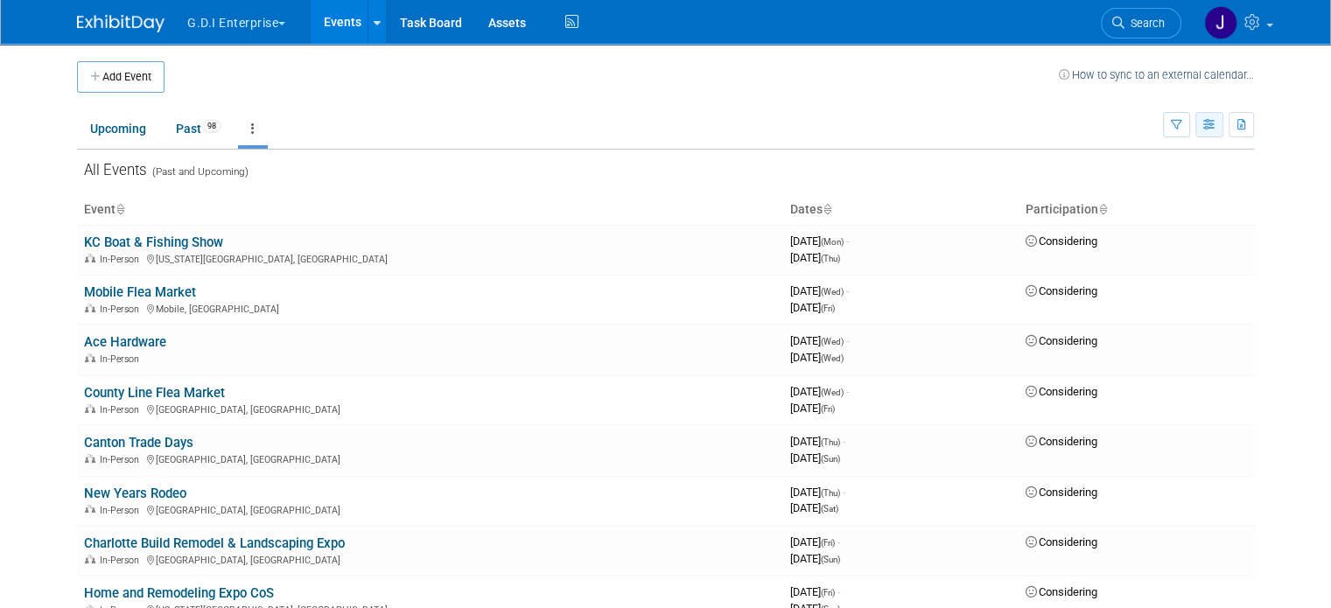
click at [1216, 128] on icon "button" at bounding box center [1209, 125] width 13 height 11
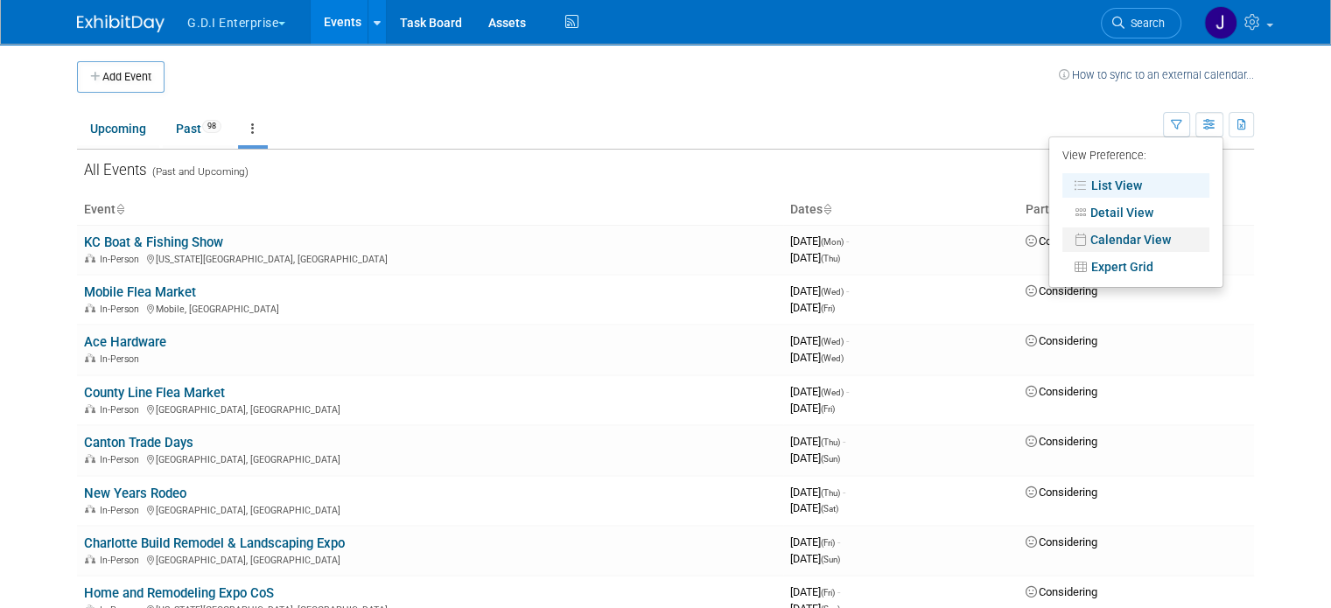
click at [1145, 239] on link "Calendar View" at bounding box center [1135, 239] width 147 height 24
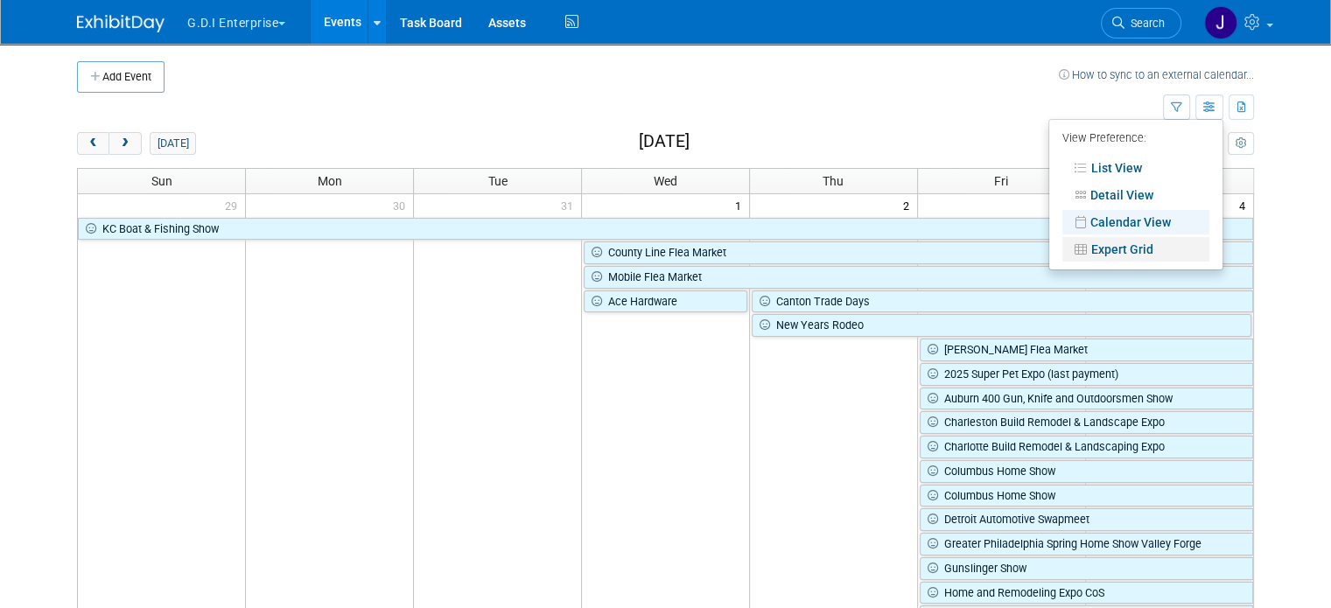
click at [1145, 248] on link "Expert Grid" at bounding box center [1135, 249] width 147 height 24
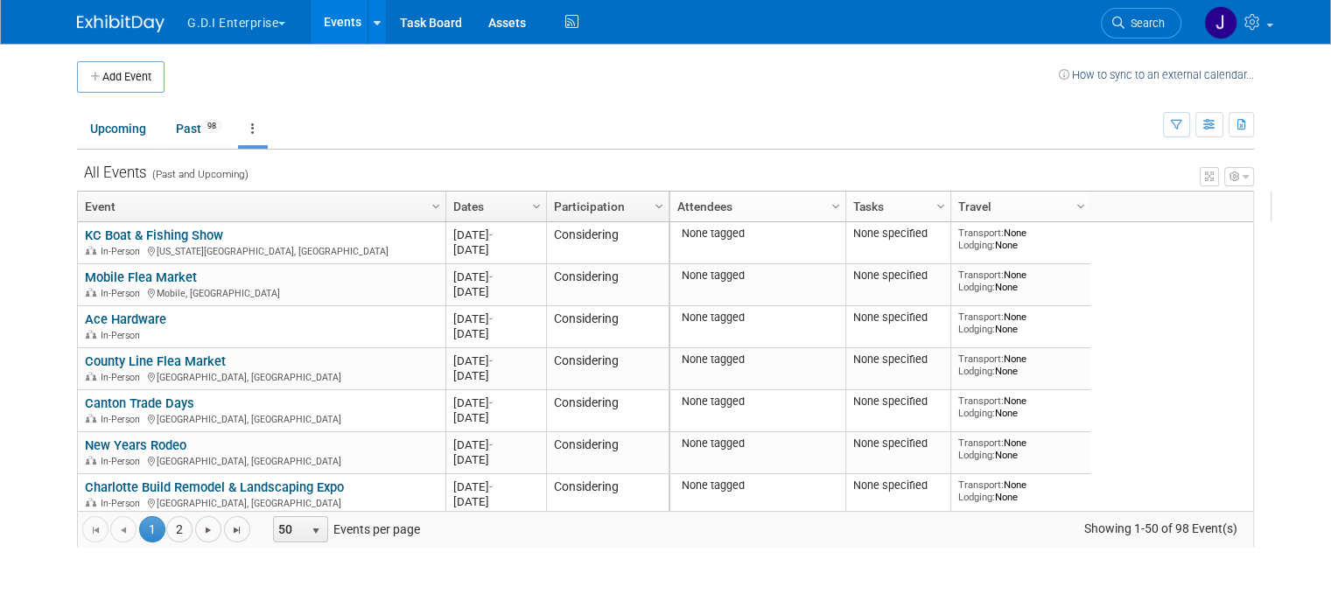
click at [827, 202] on link "Column Settings" at bounding box center [836, 205] width 19 height 26
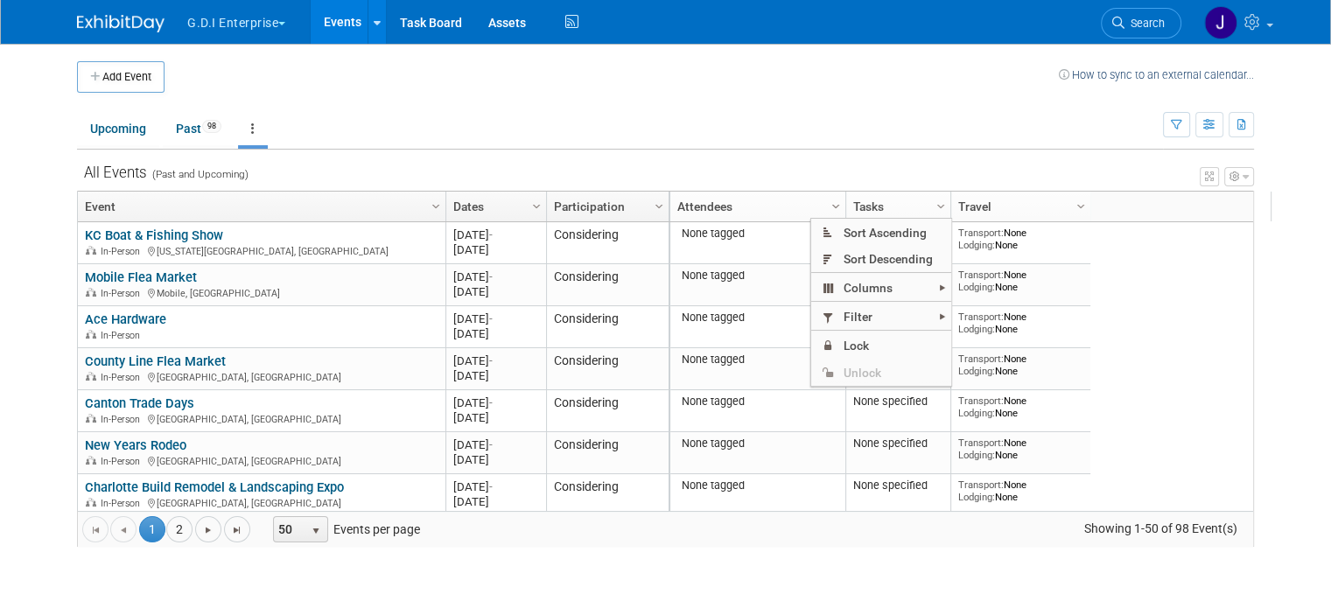
click at [829, 202] on span "Column Settings" at bounding box center [836, 206] width 14 height 14
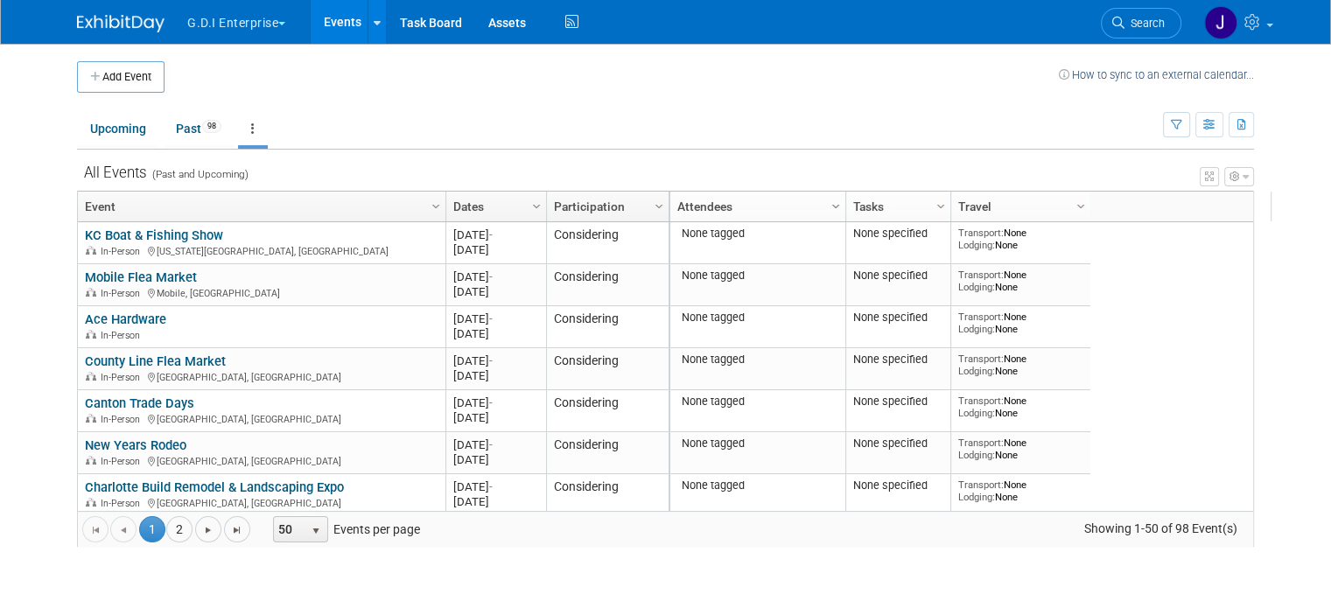
click at [829, 202] on span "Column Settings" at bounding box center [836, 206] width 14 height 14
click at [652, 202] on span "Column Settings" at bounding box center [659, 206] width 14 height 14
click at [529, 201] on span "Column Settings" at bounding box center [536, 206] width 14 height 14
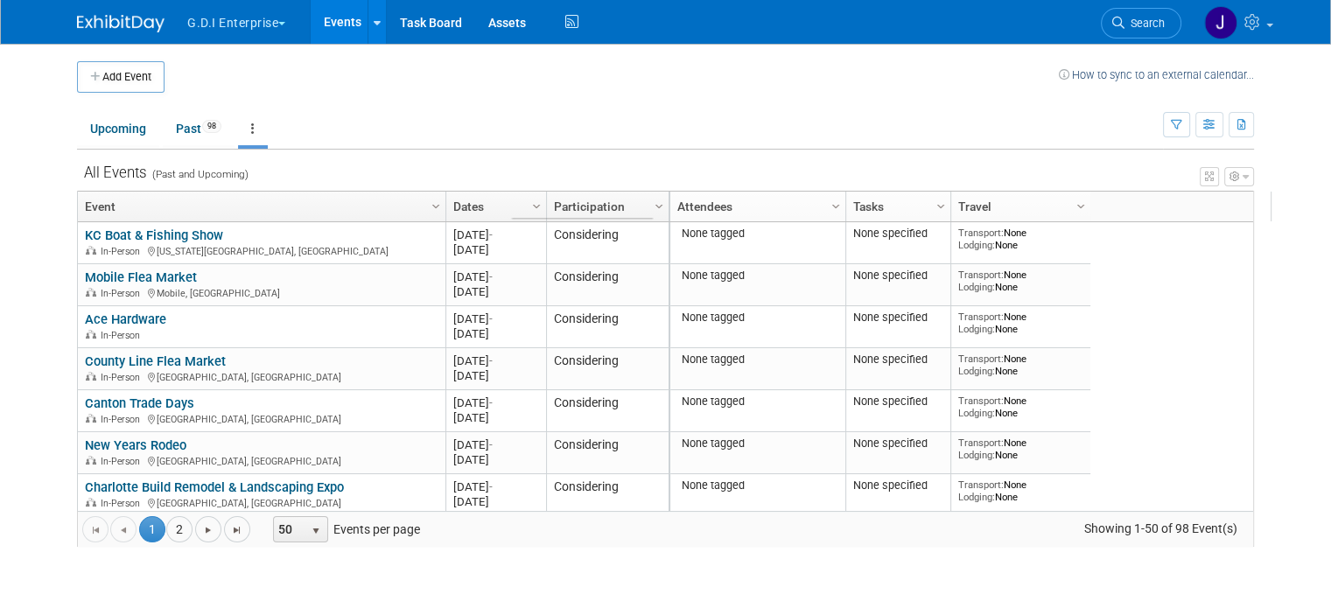
click at [1254, 182] on button "button" at bounding box center [1239, 176] width 30 height 19
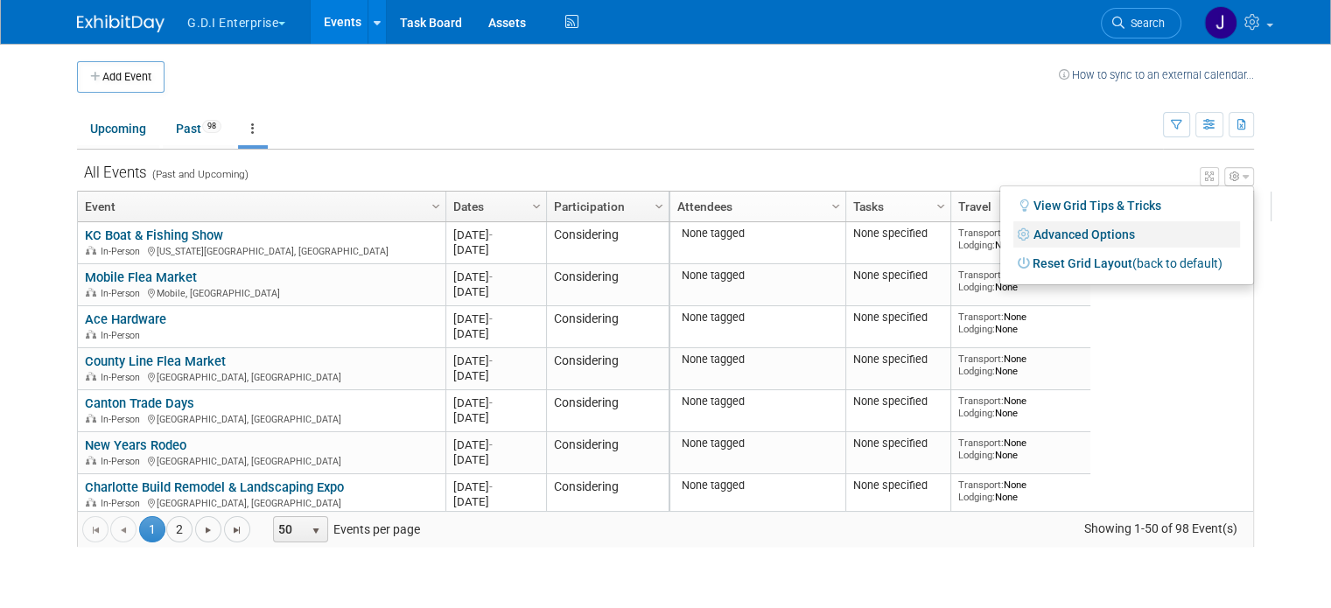
click at [1125, 237] on link "Advanced Options" at bounding box center [1126, 234] width 227 height 26
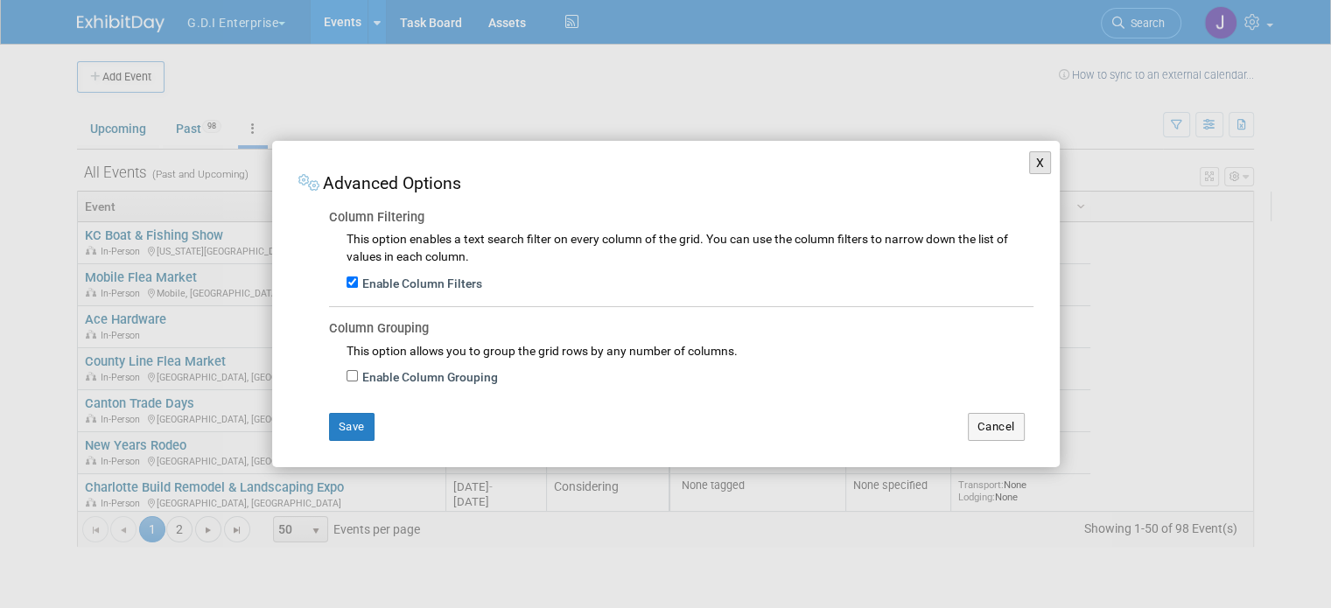
click at [1039, 162] on button "X" at bounding box center [1040, 162] width 23 height 23
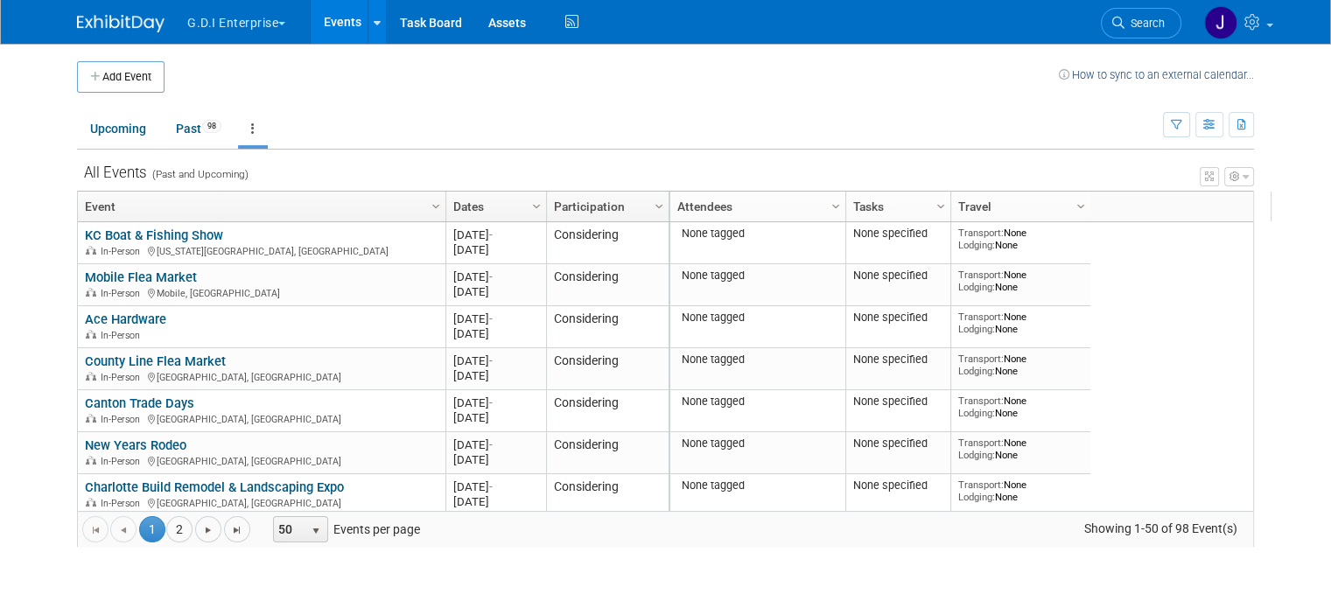
click at [925, 93] on td "Upcoming Past 98 All Events 98 Past and Upcoming Grouped Annually Events groupe…" at bounding box center [620, 121] width 1086 height 57
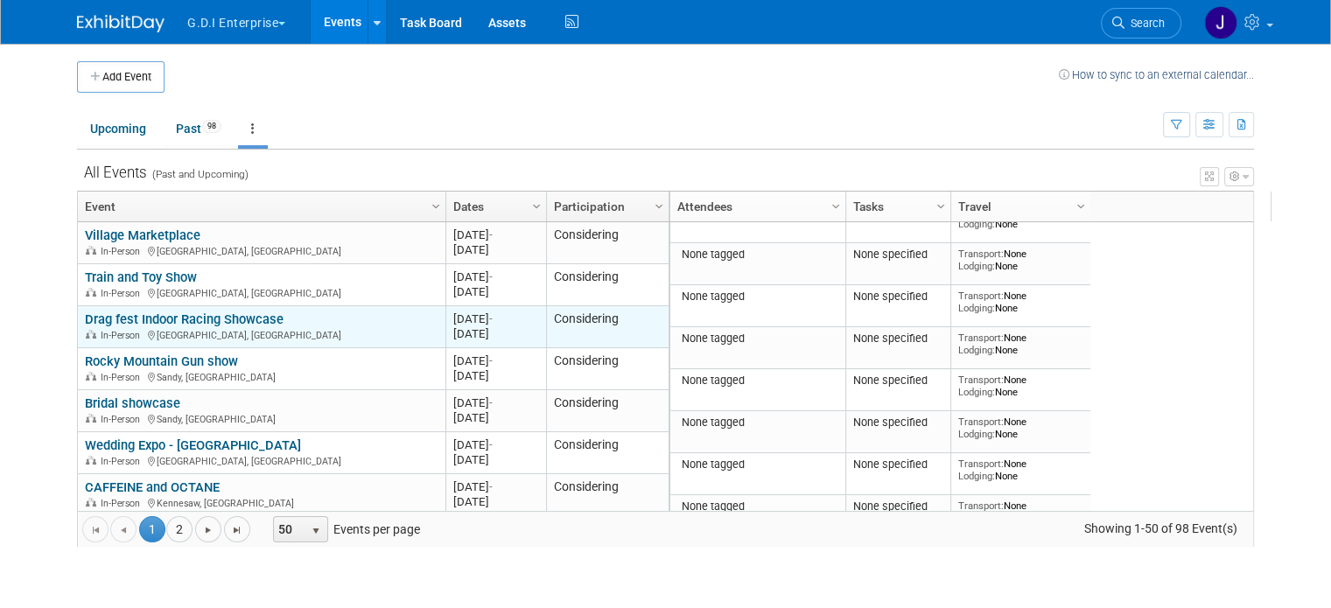
scroll to position [1365, 0]
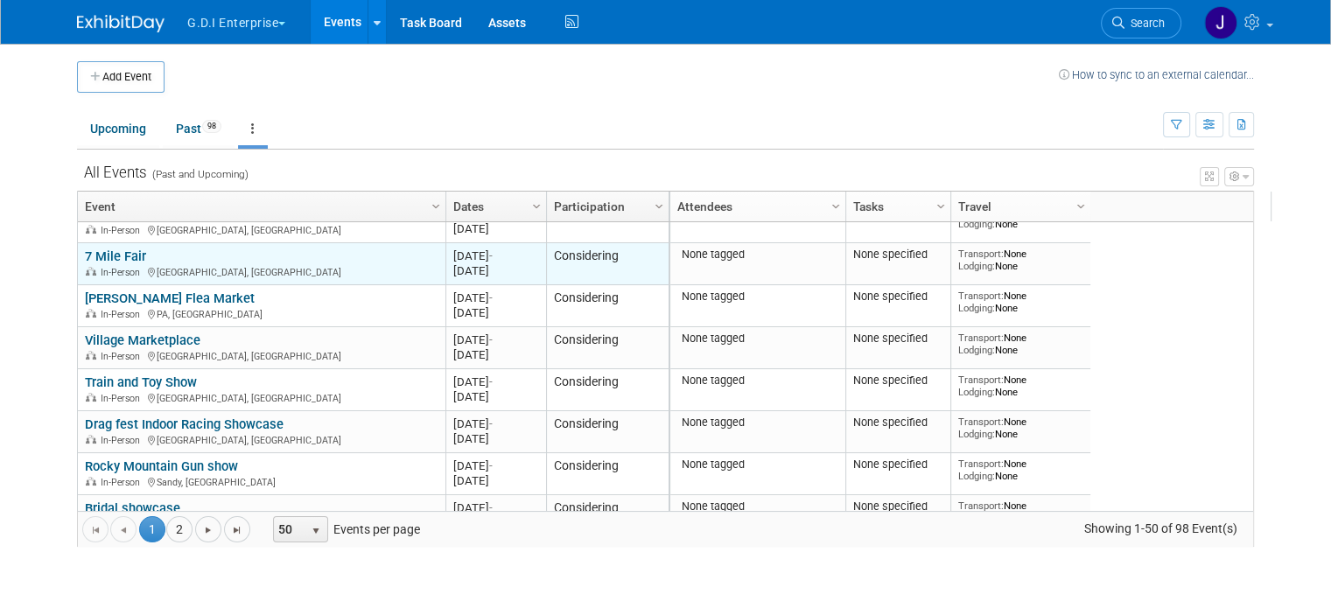
click at [101, 253] on link "7 Mile Fair" at bounding box center [115, 256] width 61 height 16
